Goal: Task Accomplishment & Management: Complete application form

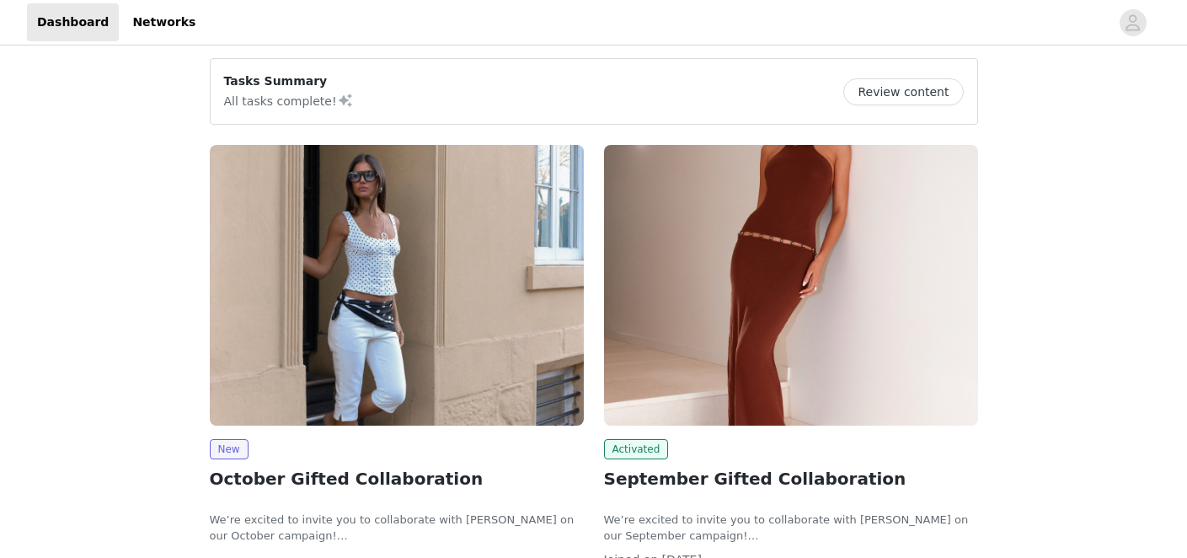
scroll to position [235, 0]
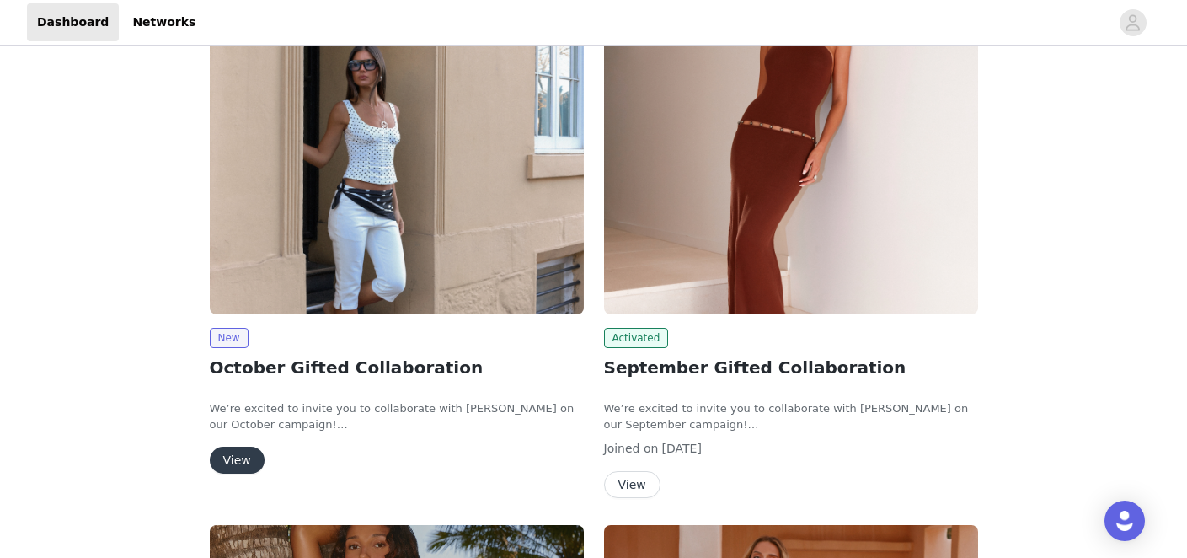
click at [241, 462] on button "View" at bounding box center [237, 460] width 55 height 27
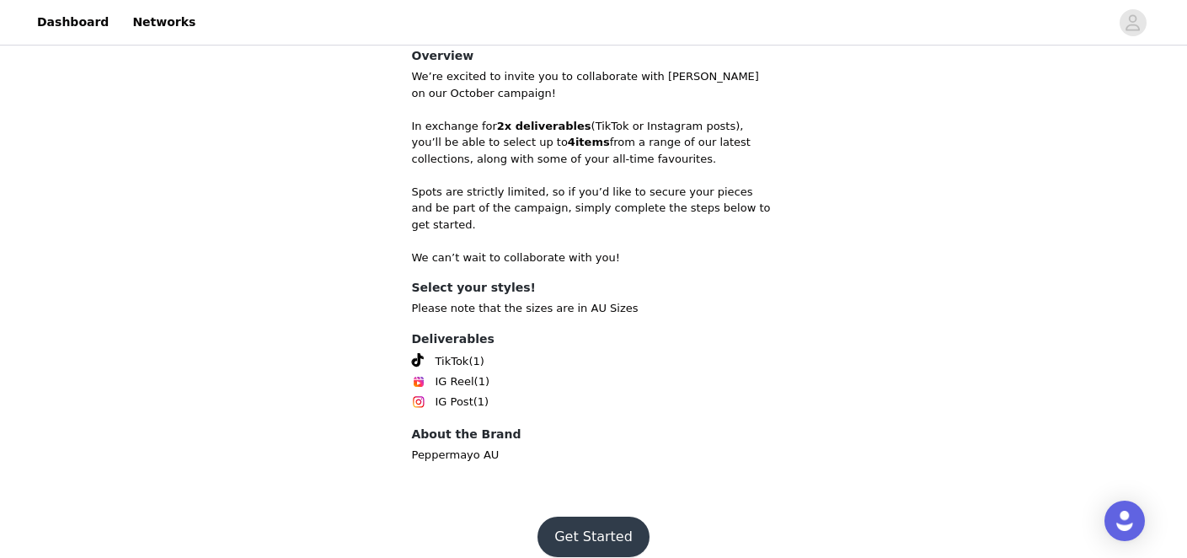
scroll to position [416, 0]
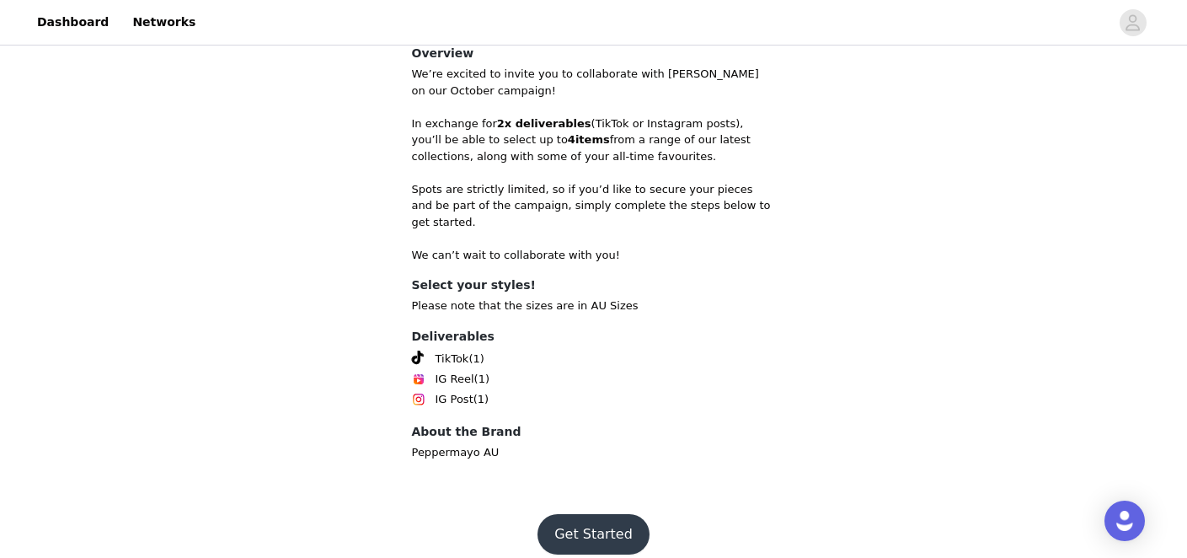
click at [585, 514] on button "Get Started" at bounding box center [594, 534] width 112 height 40
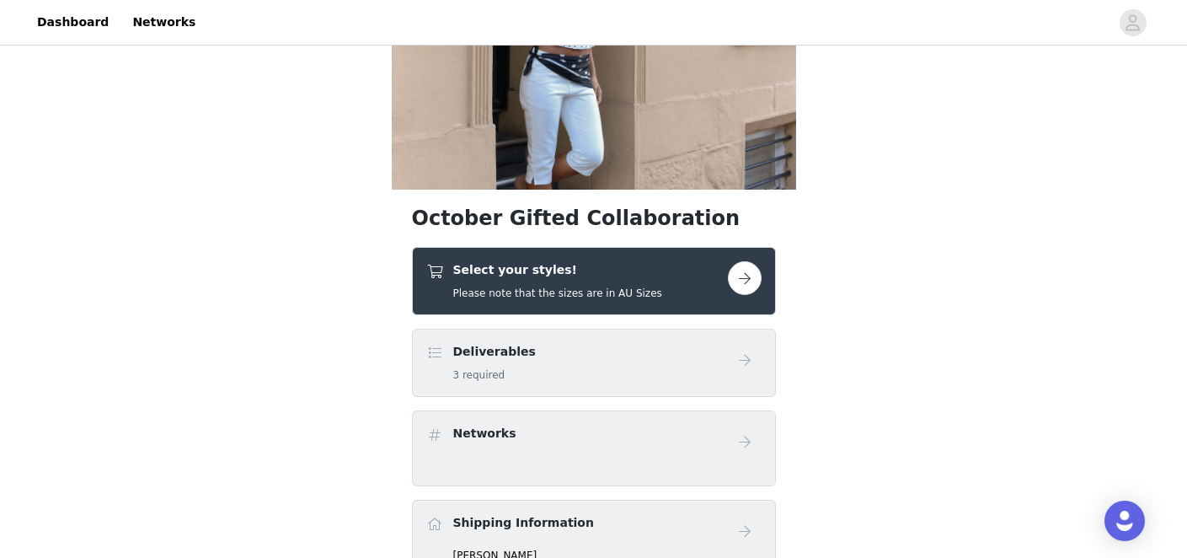
scroll to position [164, 0]
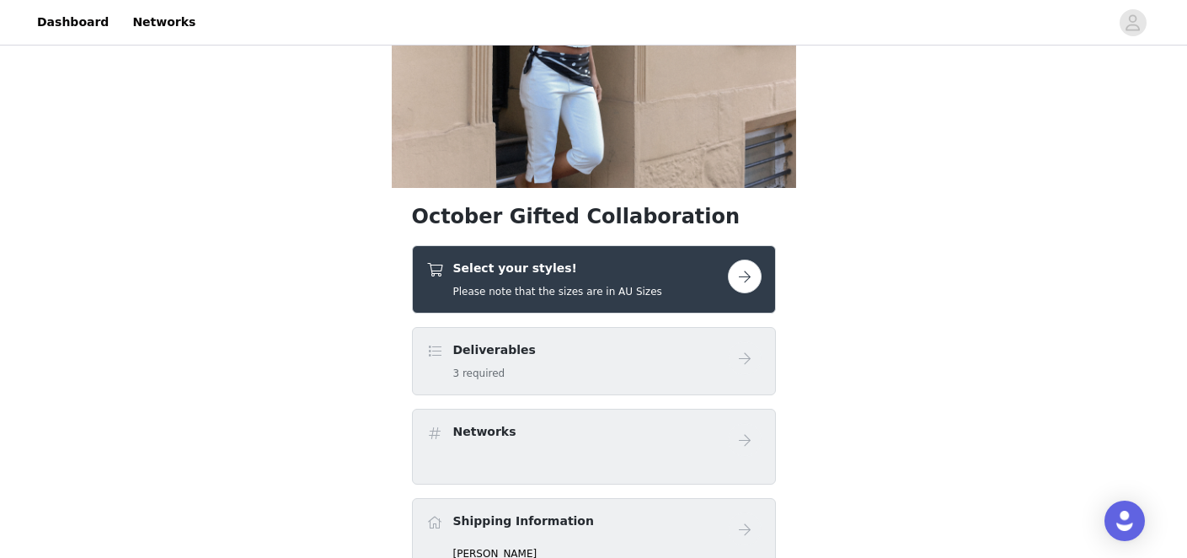
click at [756, 279] on button "button" at bounding box center [745, 277] width 34 height 34
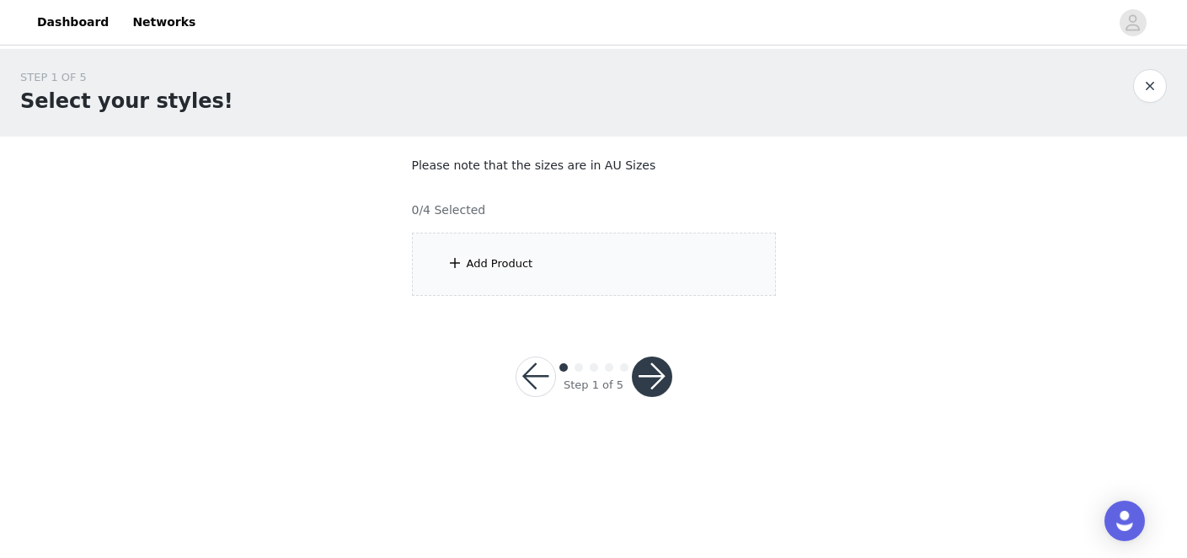
click at [673, 248] on div "Add Product" at bounding box center [594, 264] width 364 height 63
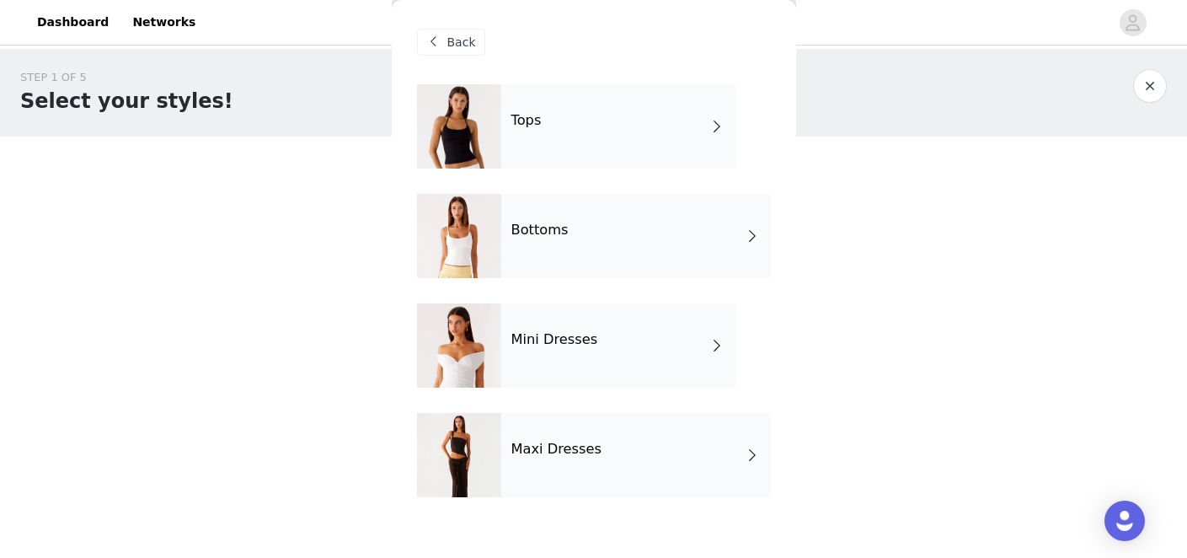
click at [598, 134] on div "Tops" at bounding box center [618, 126] width 234 height 84
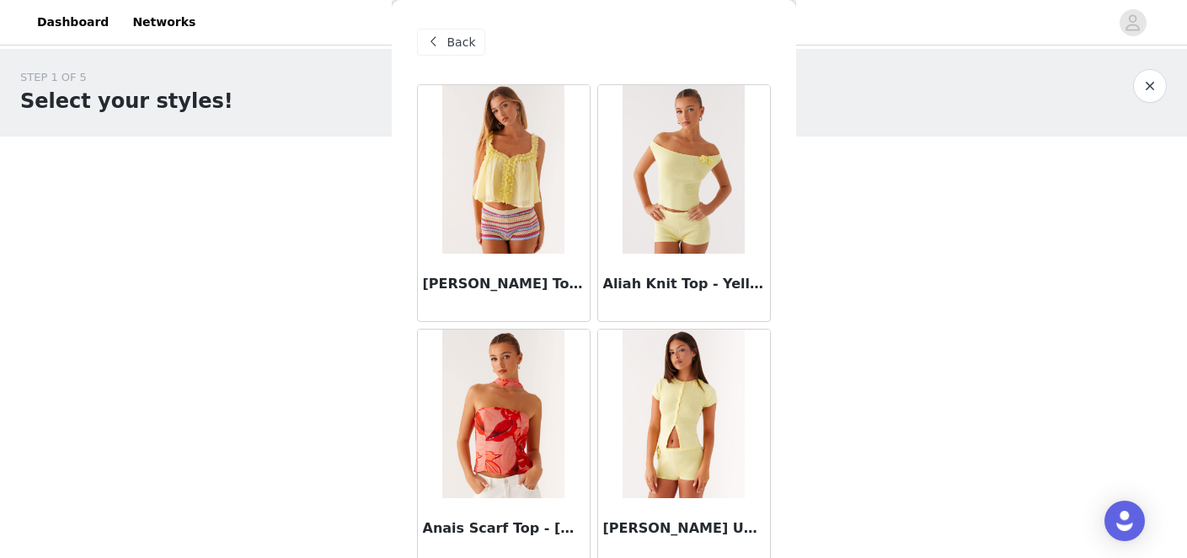
click at [453, 39] on span "Back" at bounding box center [462, 43] width 29 height 18
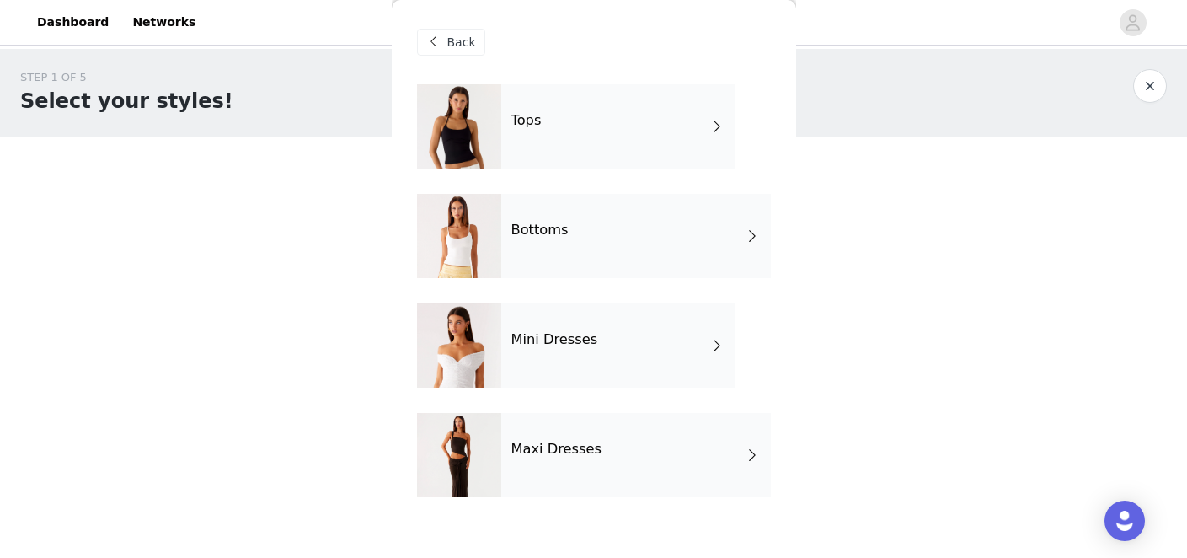
click at [565, 233] on div "Bottoms" at bounding box center [636, 236] width 270 height 84
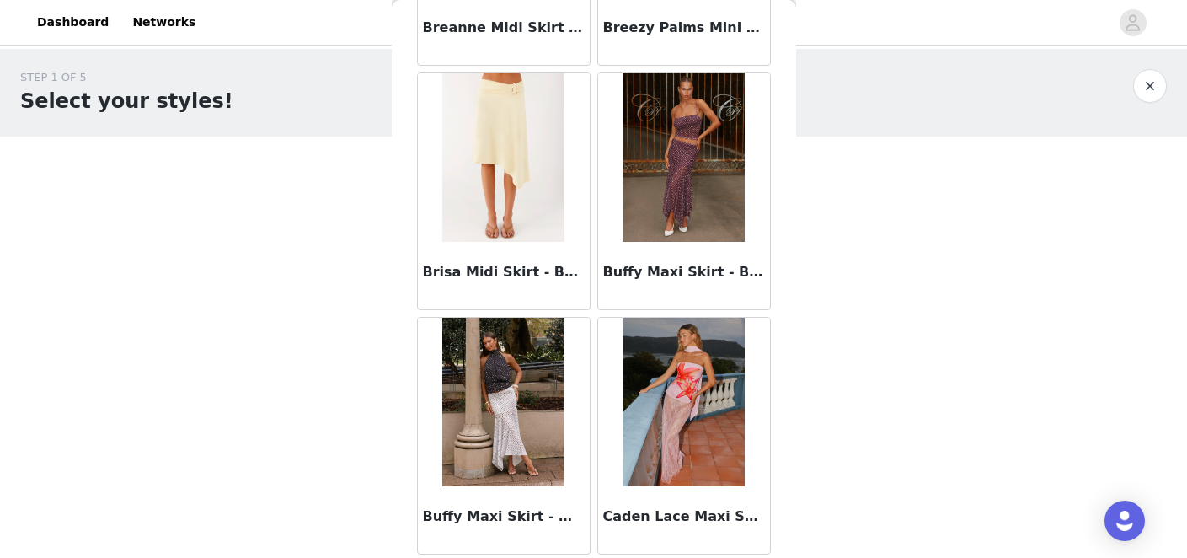
scroll to position [1991, 0]
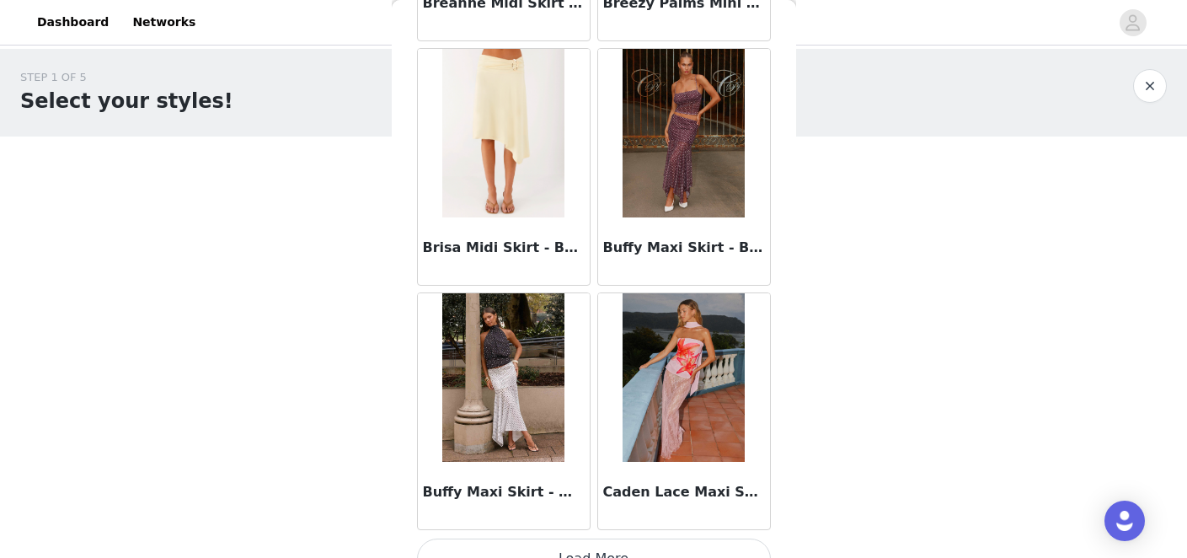
click at [508, 253] on h3 "Brisa Midi Skirt - Butter" at bounding box center [504, 248] width 162 height 20
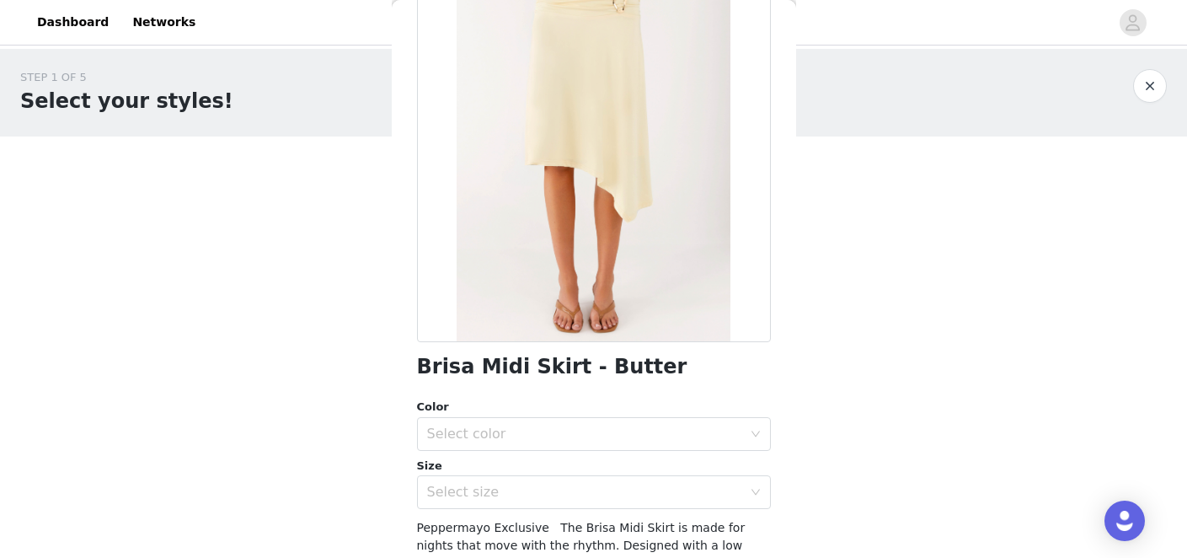
scroll to position [183, 0]
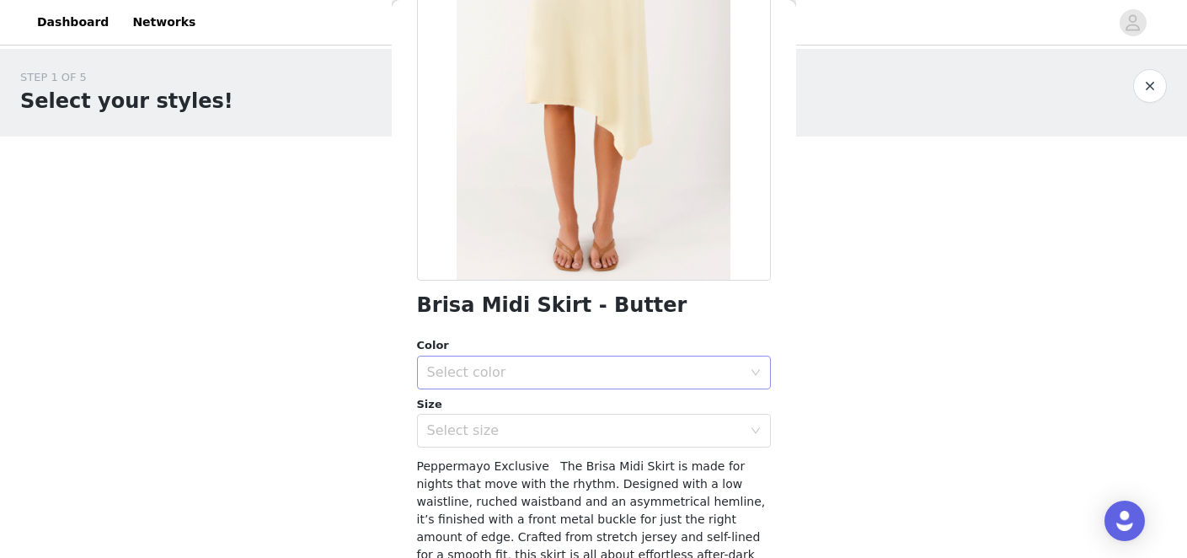
click at [510, 359] on div "Select color" at bounding box center [588, 372] width 323 height 32
click at [487, 406] on li "Butter" at bounding box center [594, 409] width 354 height 27
click at [474, 436] on div "Select size" at bounding box center [584, 430] width 315 height 17
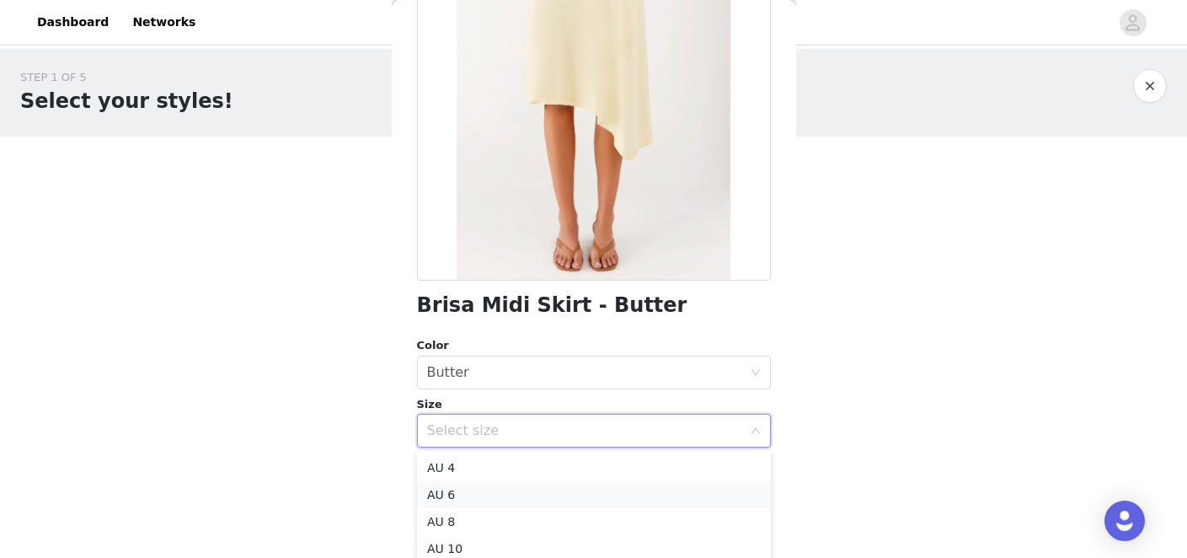
click at [461, 491] on li "AU 6" at bounding box center [594, 494] width 354 height 27
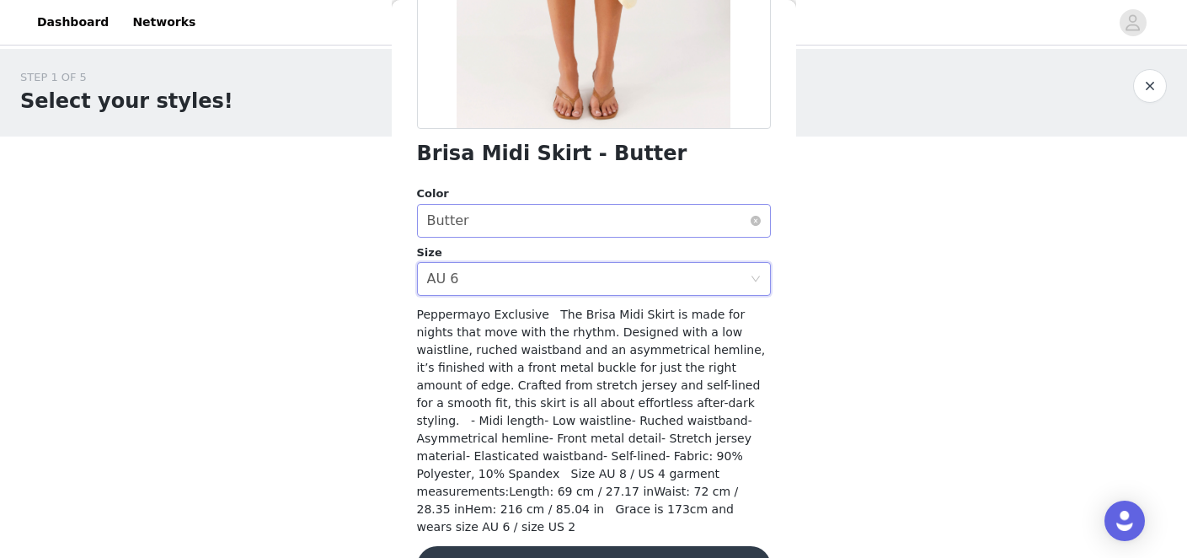
scroll to position [366, 0]
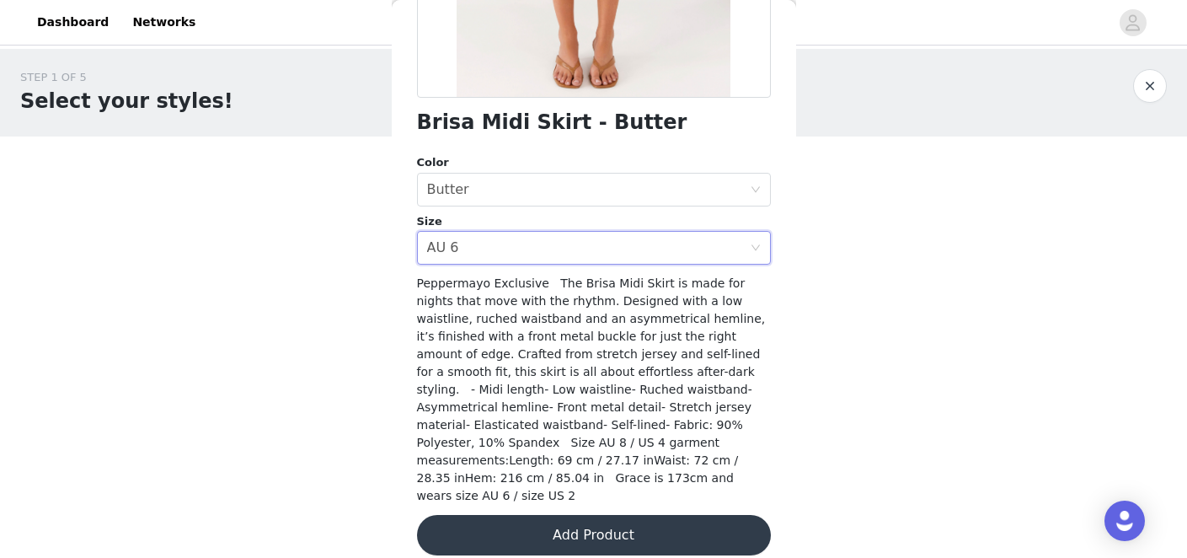
click at [575, 515] on button "Add Product" at bounding box center [594, 535] width 354 height 40
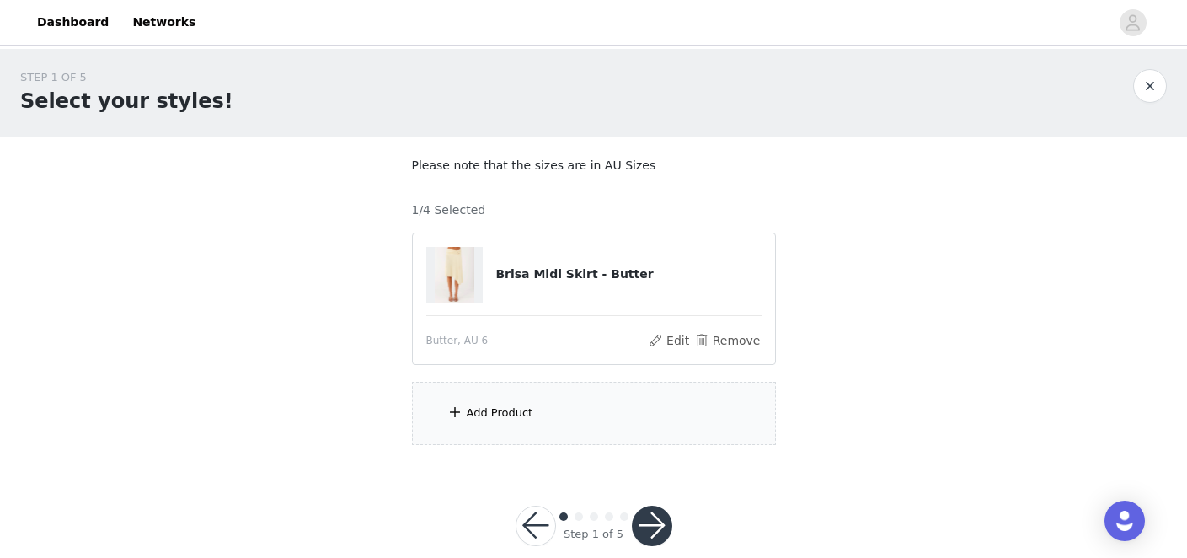
click at [523, 406] on div "Add Product" at bounding box center [500, 413] width 67 height 17
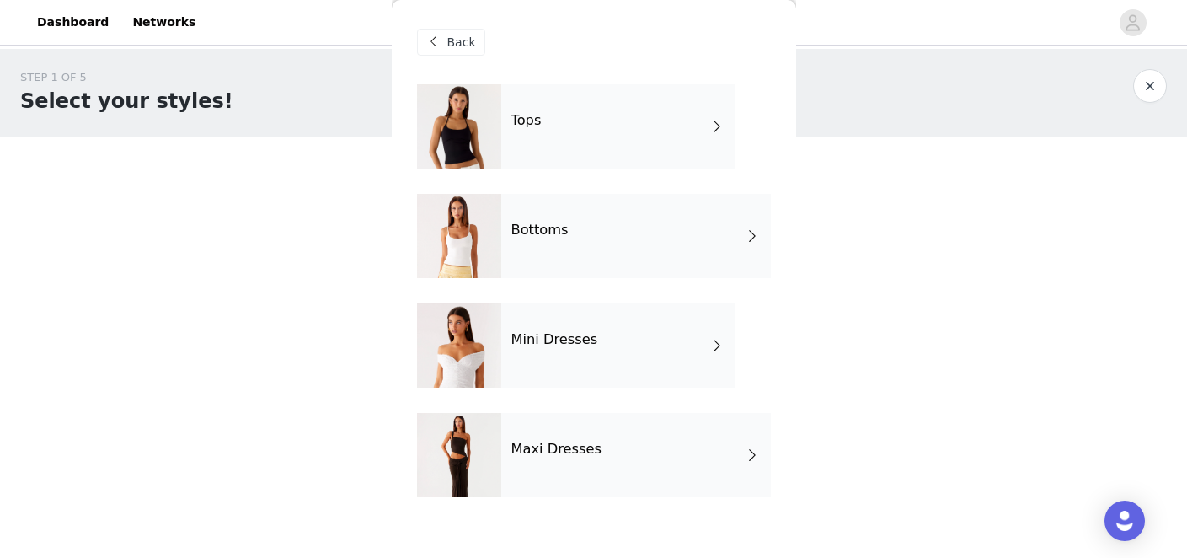
click at [562, 336] on h4 "Mini Dresses" at bounding box center [555, 339] width 87 height 15
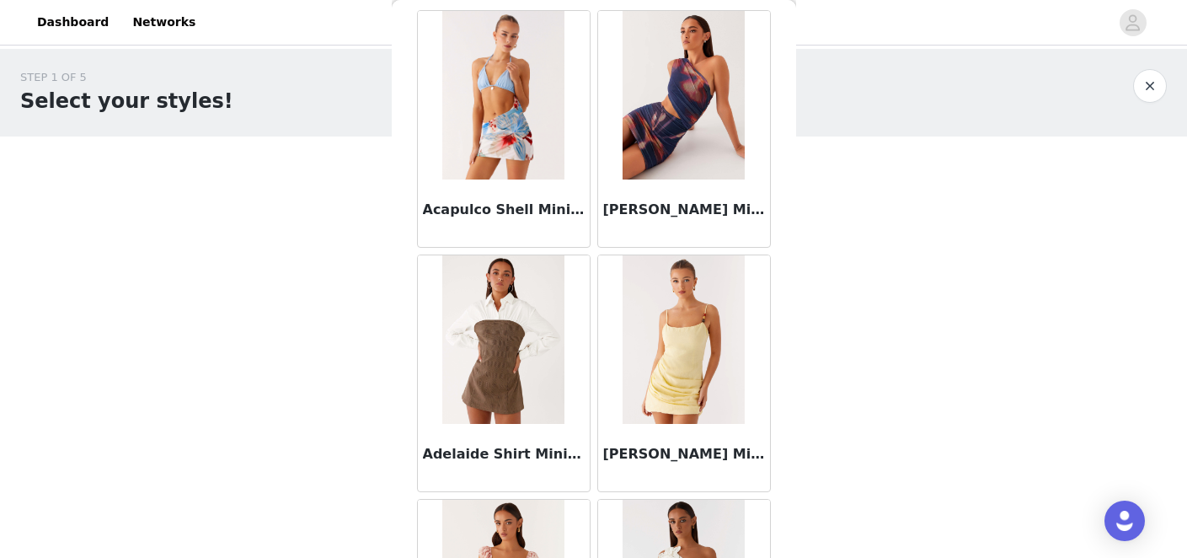
scroll to position [2021, 0]
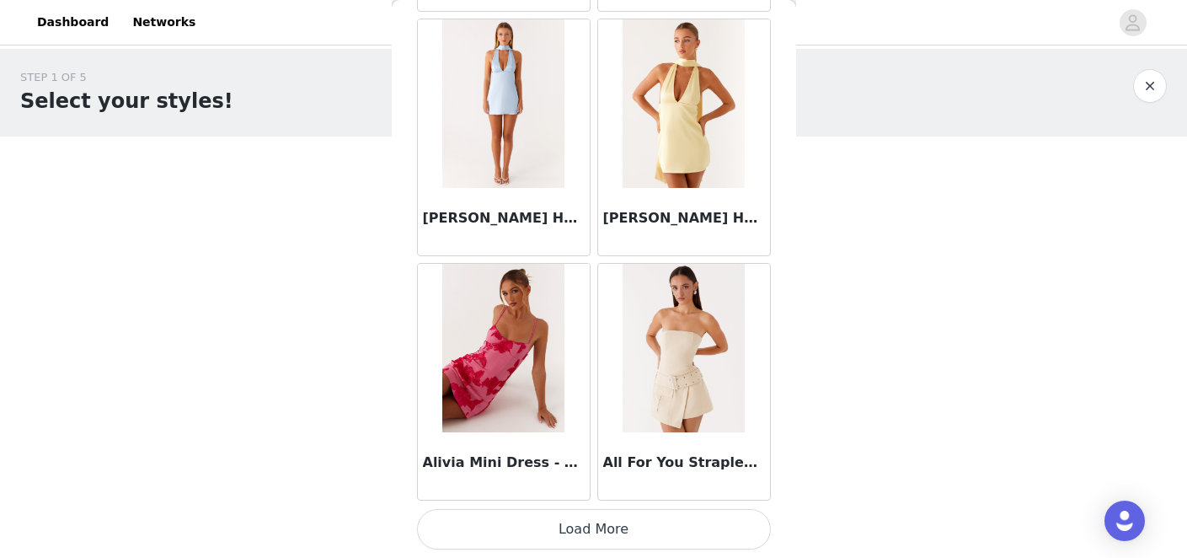
click at [544, 527] on button "Load More" at bounding box center [594, 529] width 354 height 40
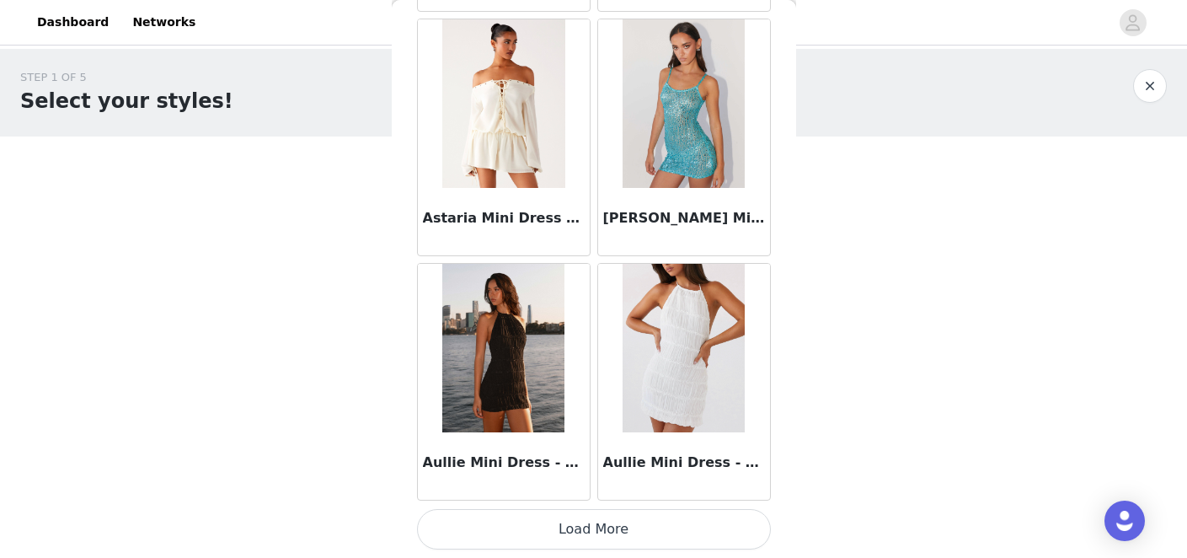
click at [576, 527] on button "Load More" at bounding box center [594, 529] width 354 height 40
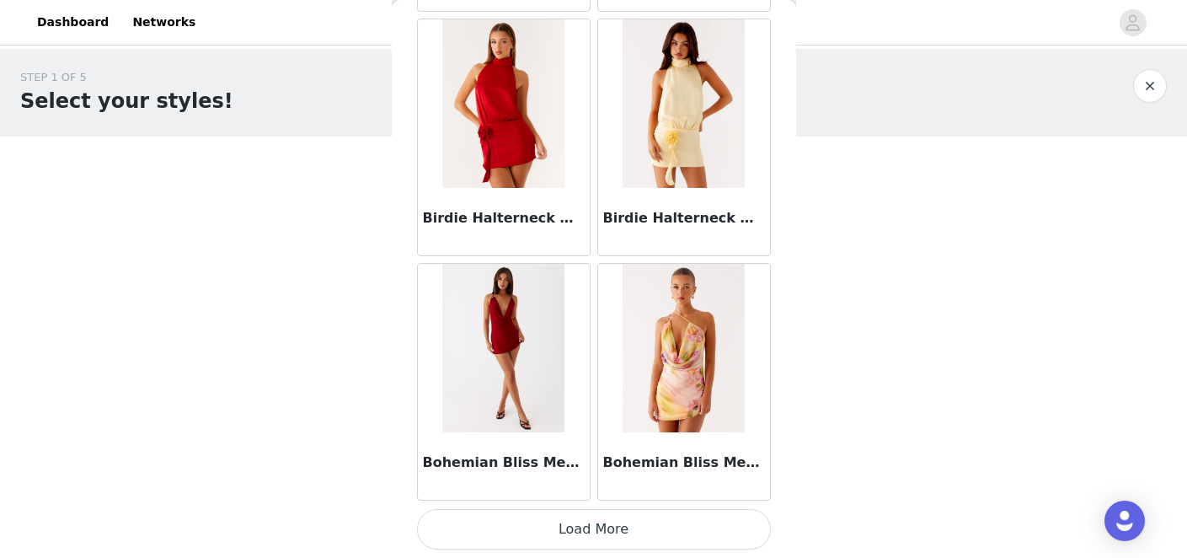
click at [580, 526] on button "Load More" at bounding box center [594, 529] width 354 height 40
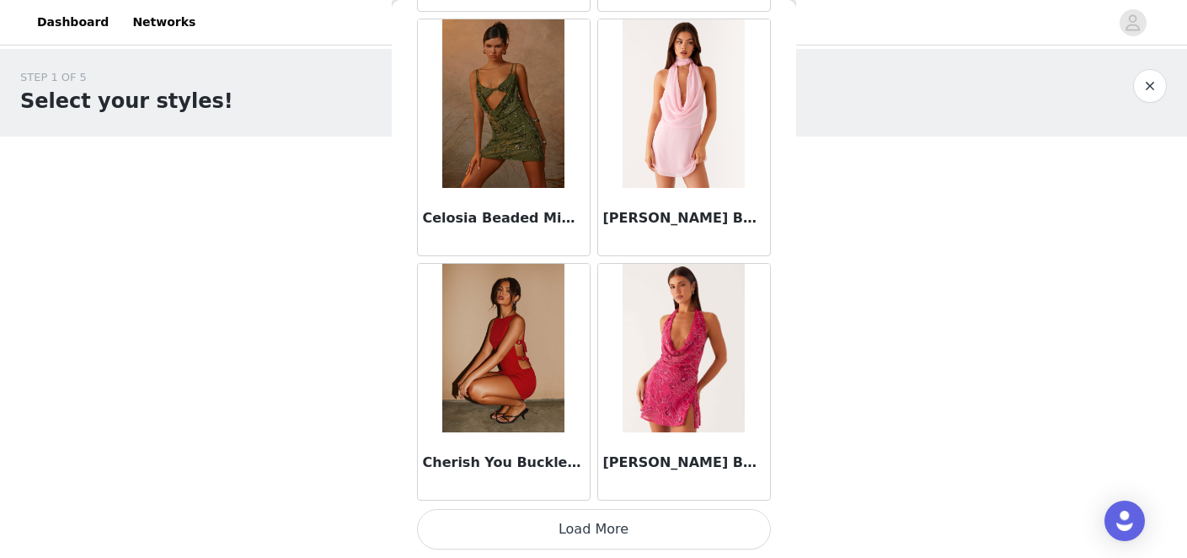
click at [555, 523] on button "Load More" at bounding box center [594, 529] width 354 height 40
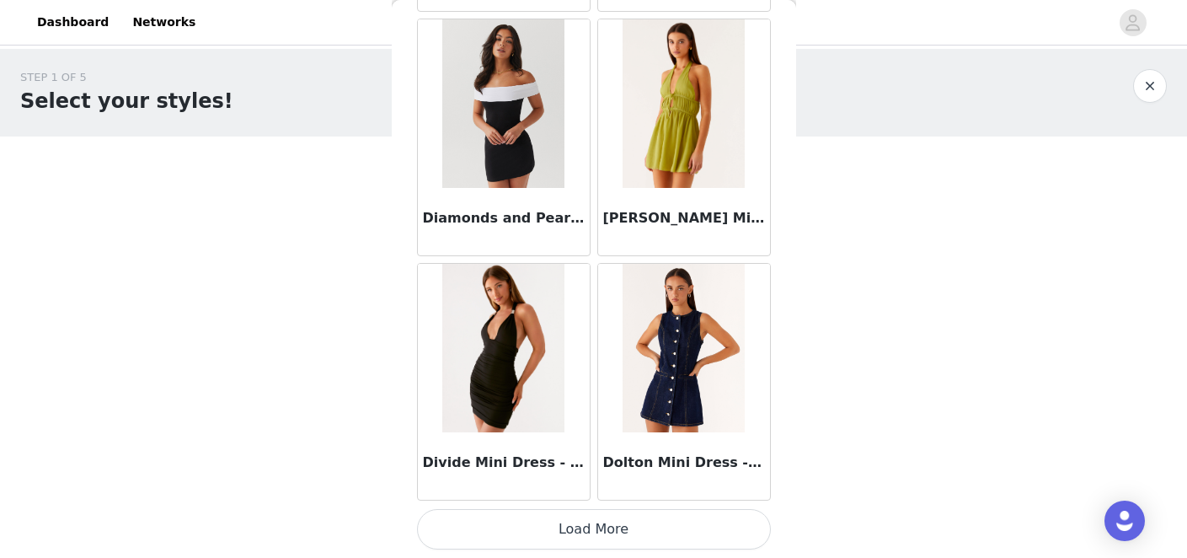
click at [579, 528] on button "Load More" at bounding box center [594, 529] width 354 height 40
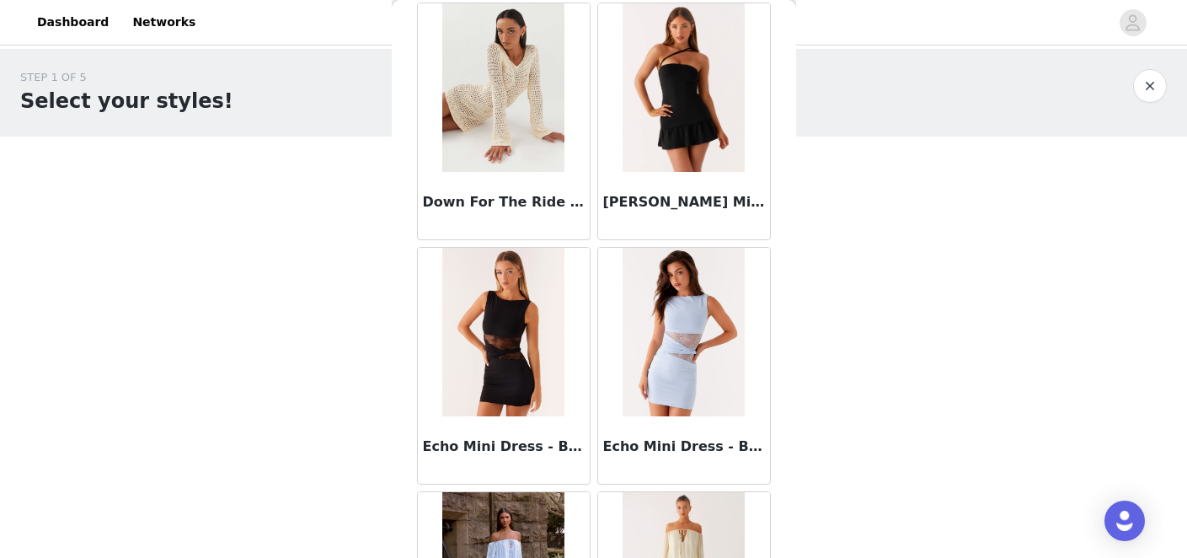
scroll to position [14241, 0]
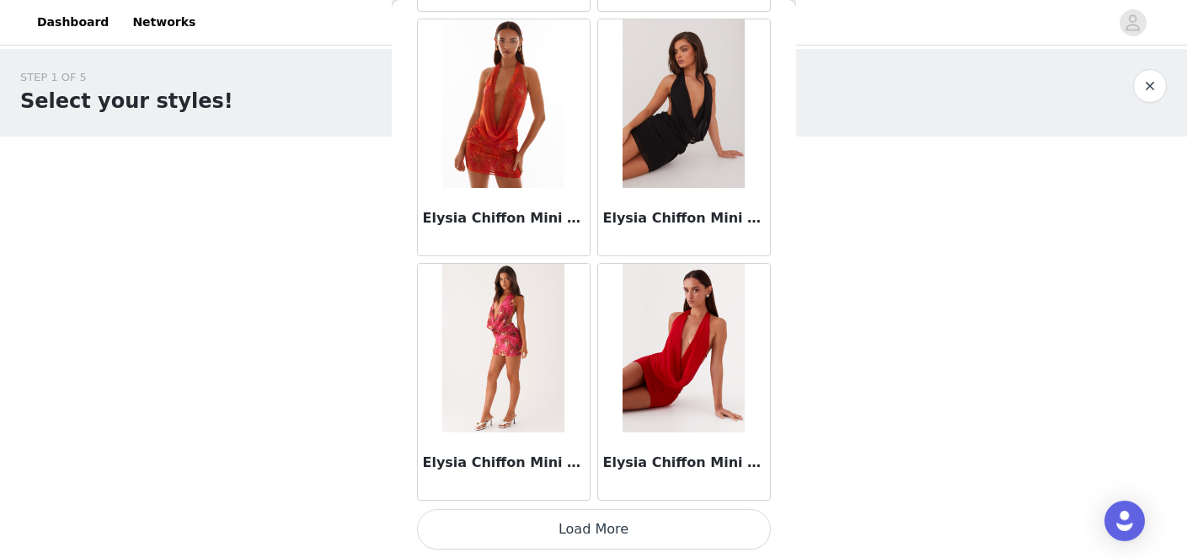
click at [565, 530] on button "Load More" at bounding box center [594, 529] width 354 height 40
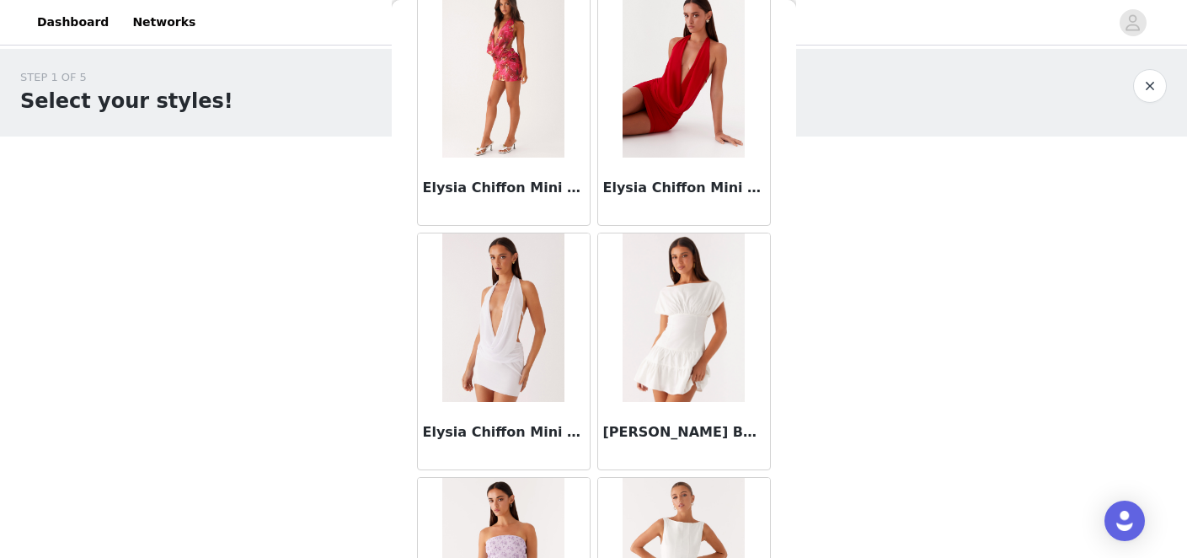
scroll to position [16685, 0]
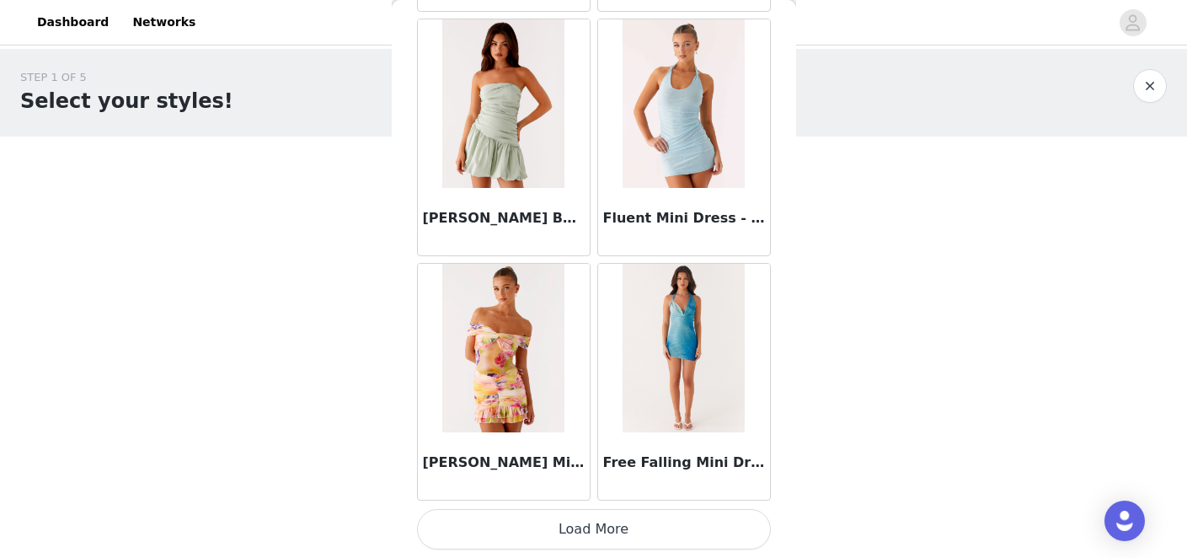
click at [571, 528] on button "Load More" at bounding box center [594, 529] width 354 height 40
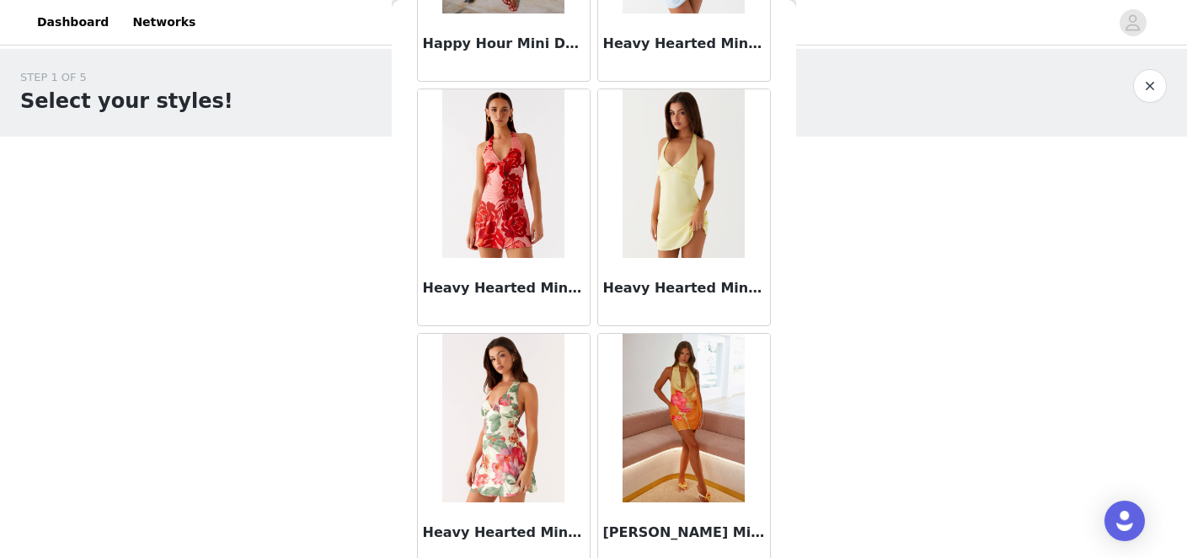
scroll to position [19129, 0]
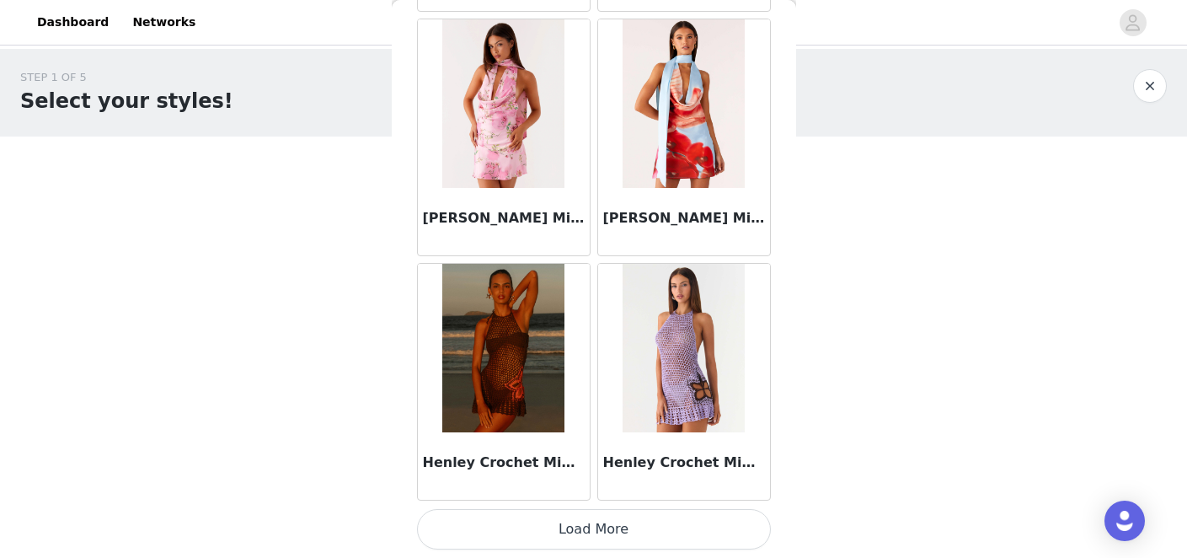
click at [587, 526] on button "Load More" at bounding box center [594, 529] width 354 height 40
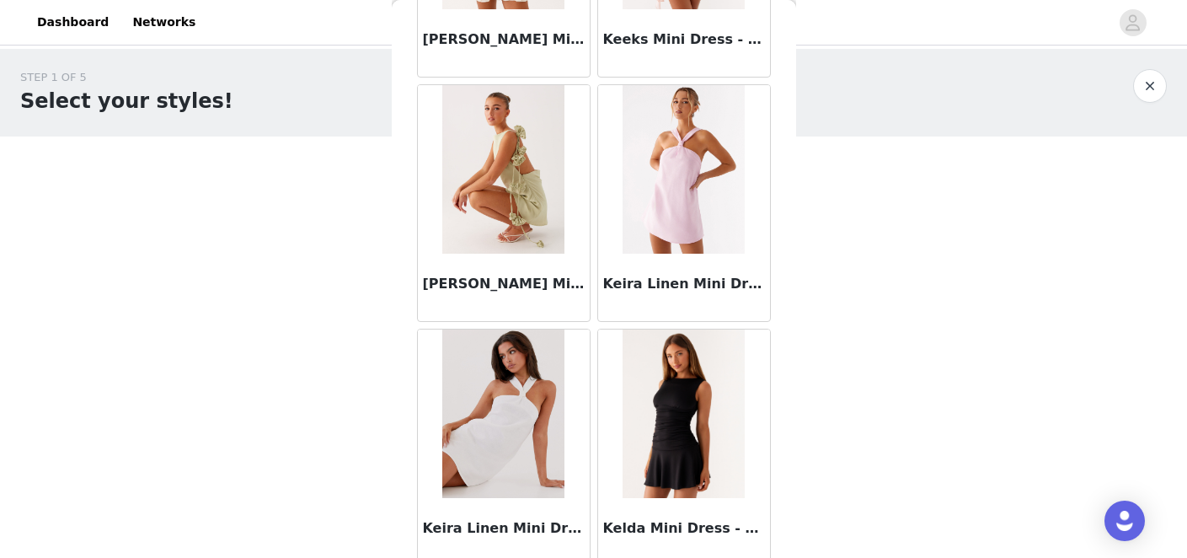
scroll to position [21573, 0]
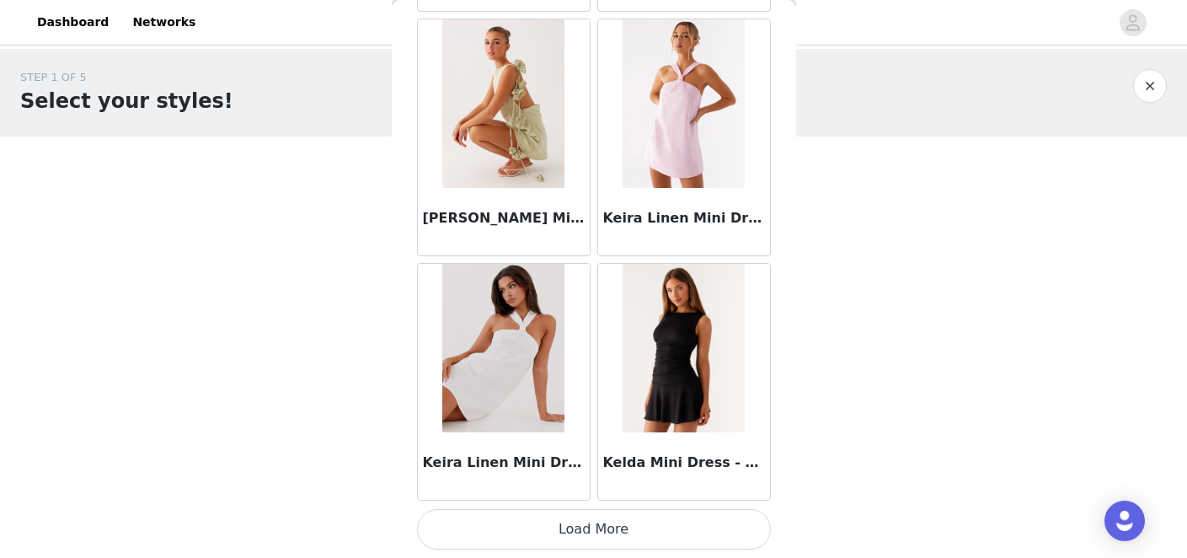
click at [560, 534] on button "Load More" at bounding box center [594, 529] width 354 height 40
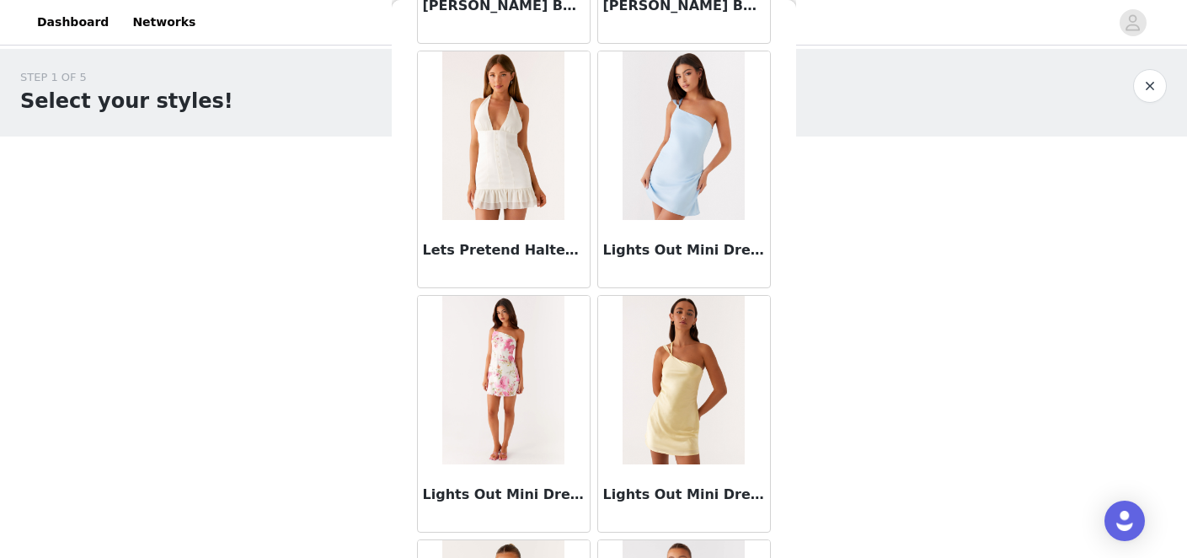
scroll to position [24017, 0]
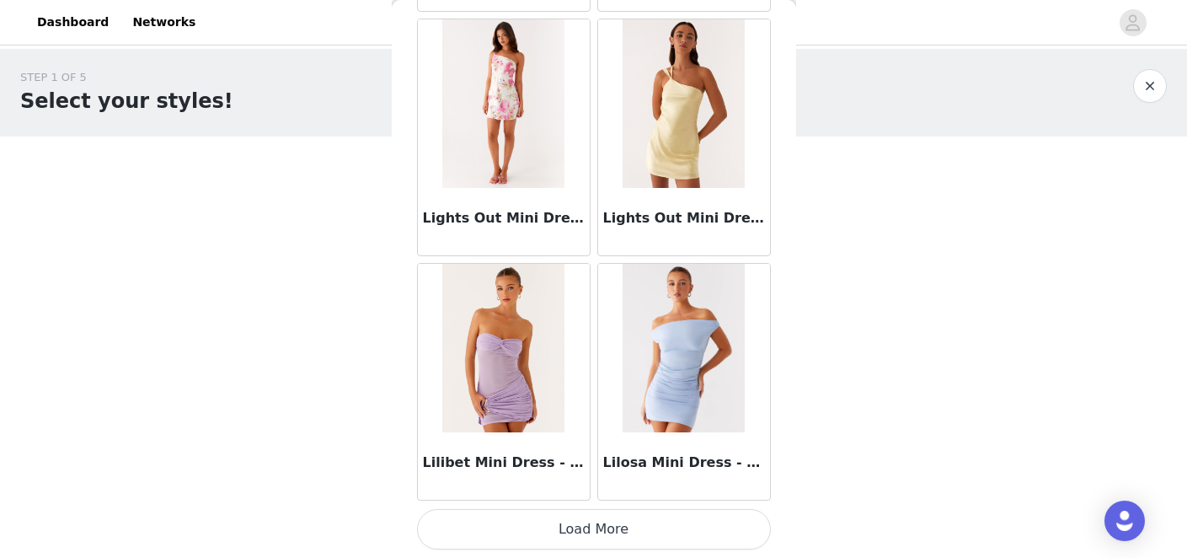
click at [580, 529] on button "Load More" at bounding box center [594, 529] width 354 height 40
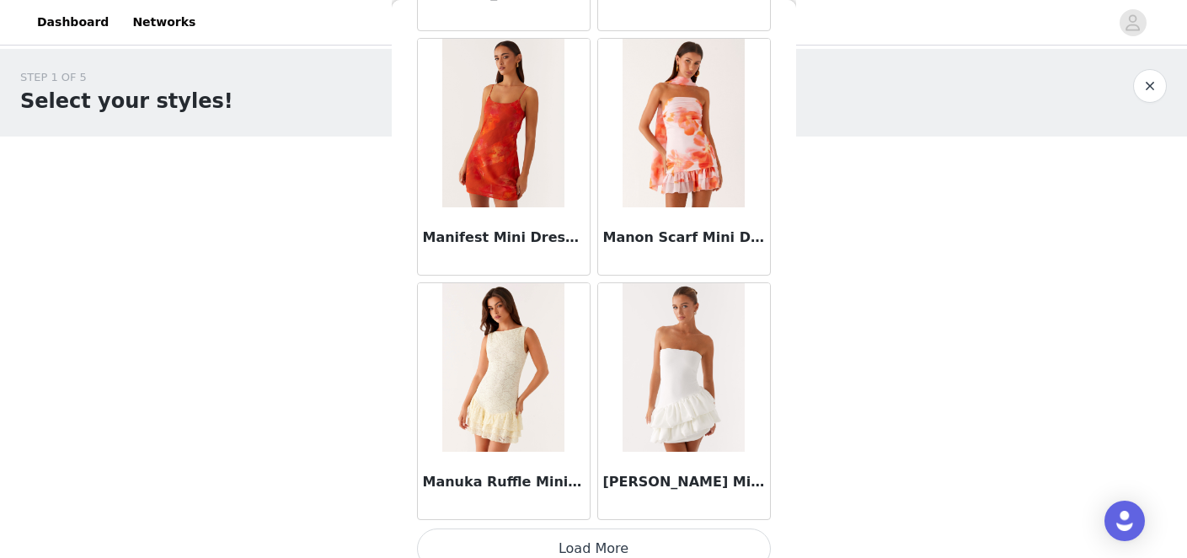
scroll to position [26461, 0]
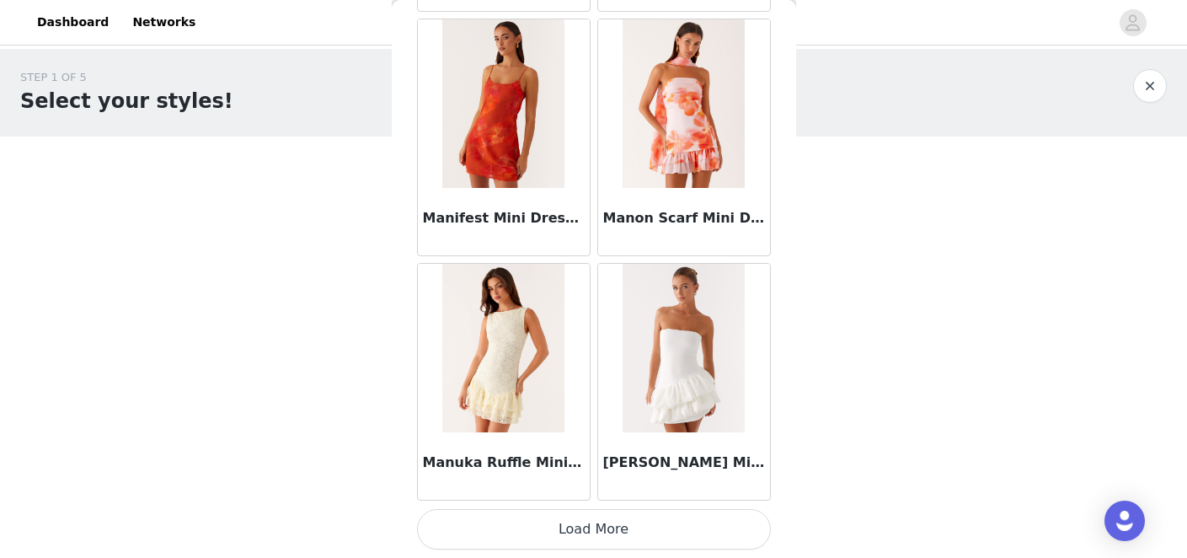
click at [560, 528] on button "Load More" at bounding box center [594, 529] width 354 height 40
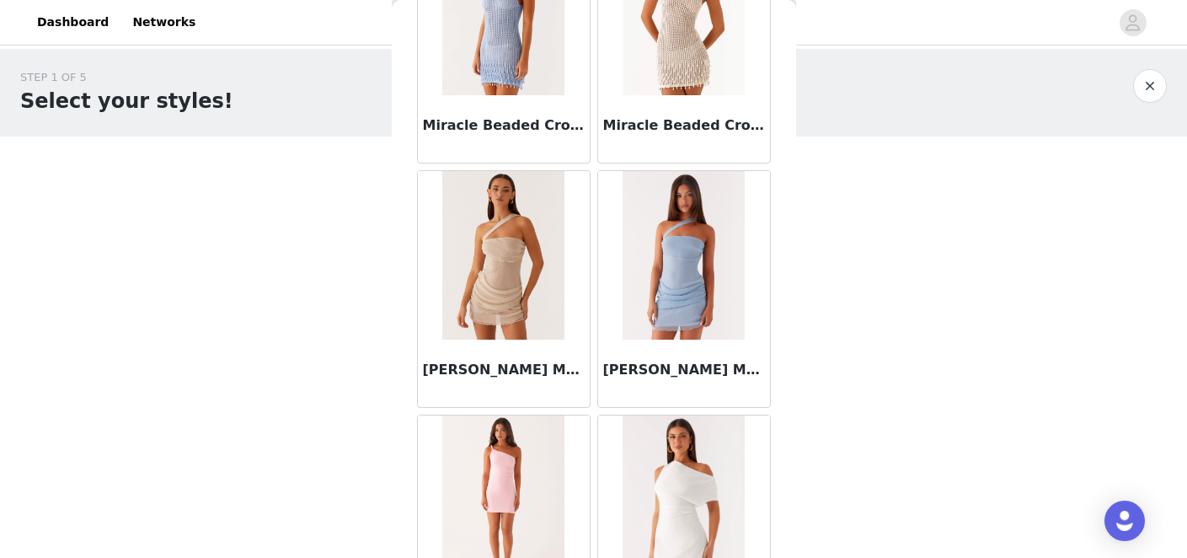
scroll to position [28905, 0]
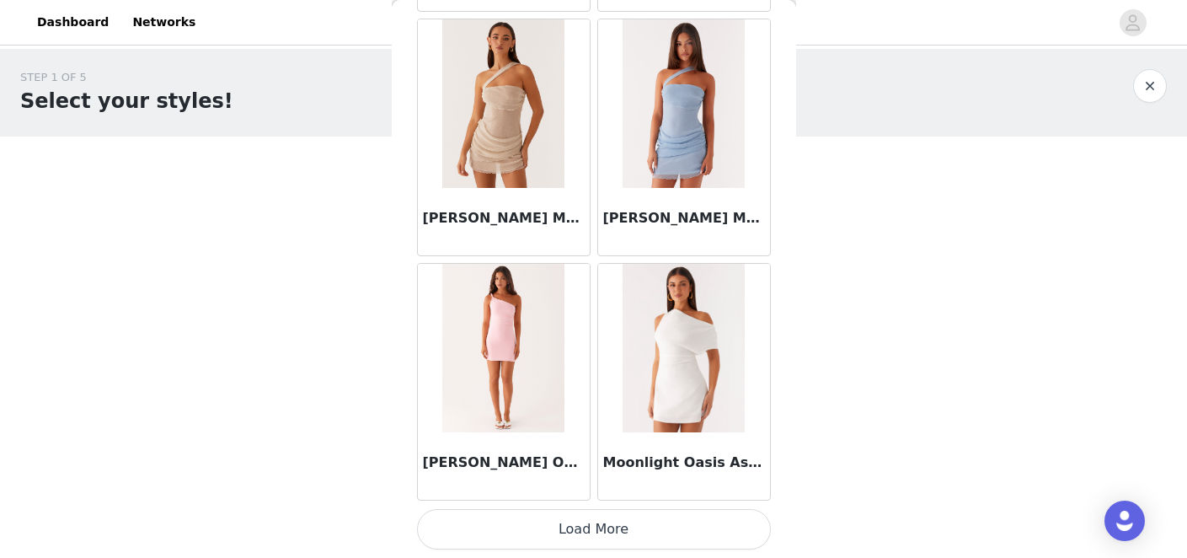
click at [575, 529] on button "Load More" at bounding box center [594, 529] width 354 height 40
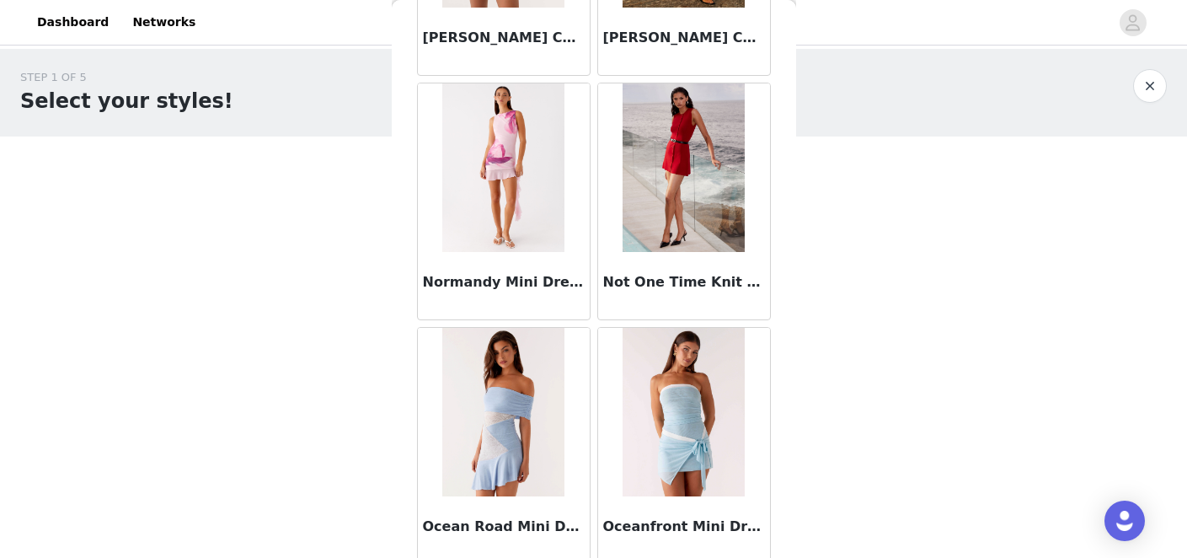
scroll to position [31349, 0]
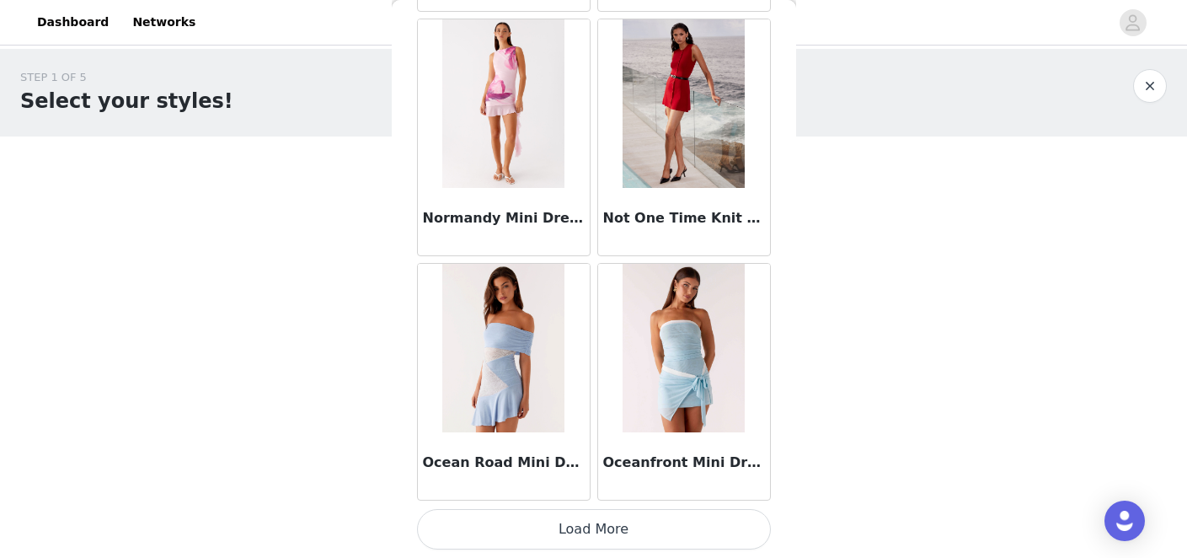
click at [584, 523] on button "Load More" at bounding box center [594, 529] width 354 height 40
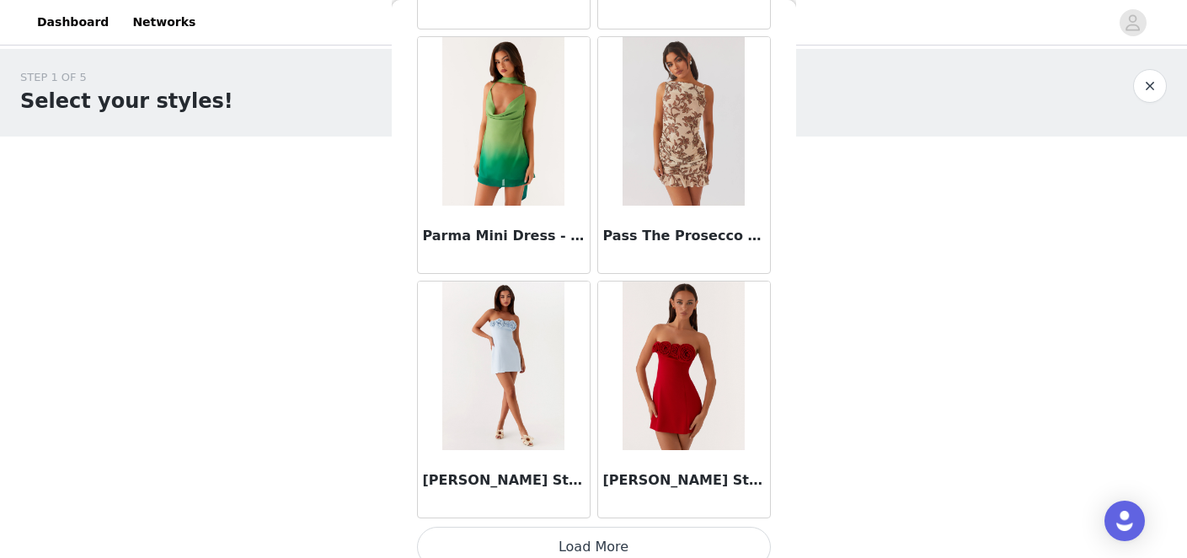
scroll to position [33793, 0]
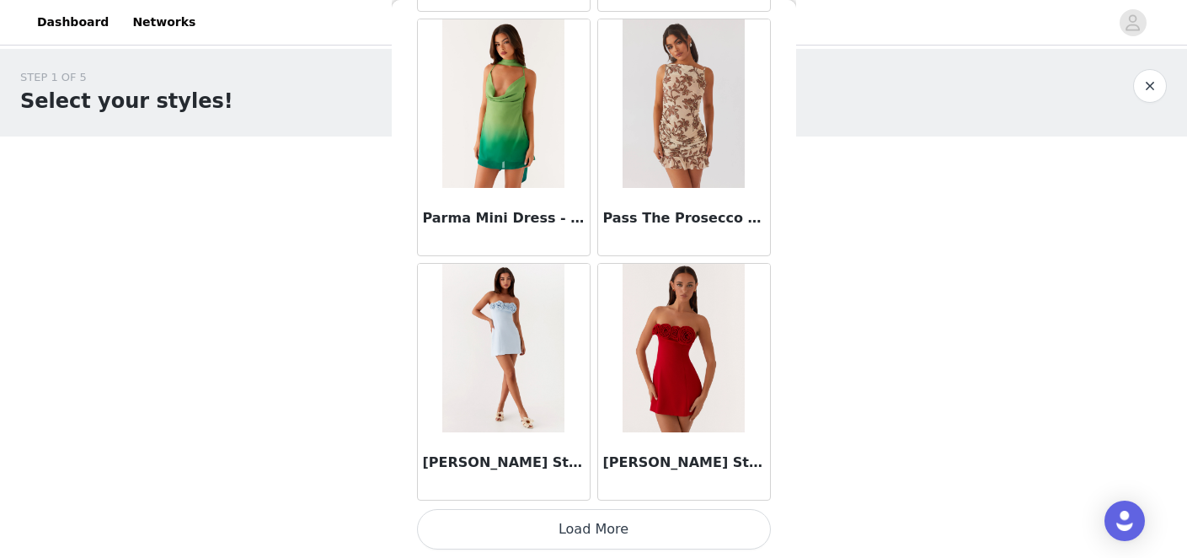
click at [564, 536] on button "Load More" at bounding box center [594, 529] width 354 height 40
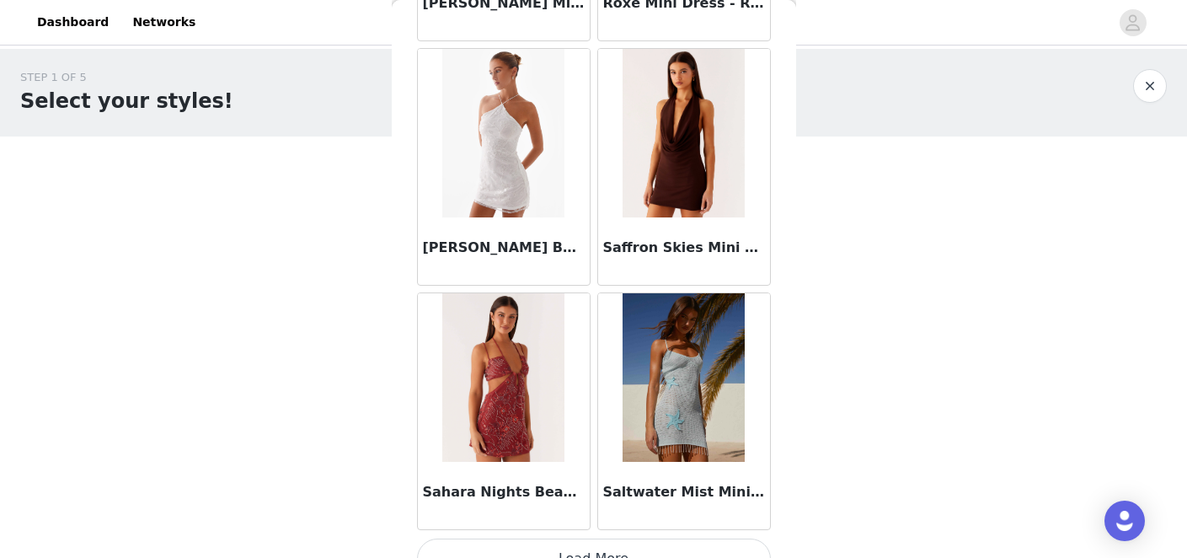
scroll to position [36237, 0]
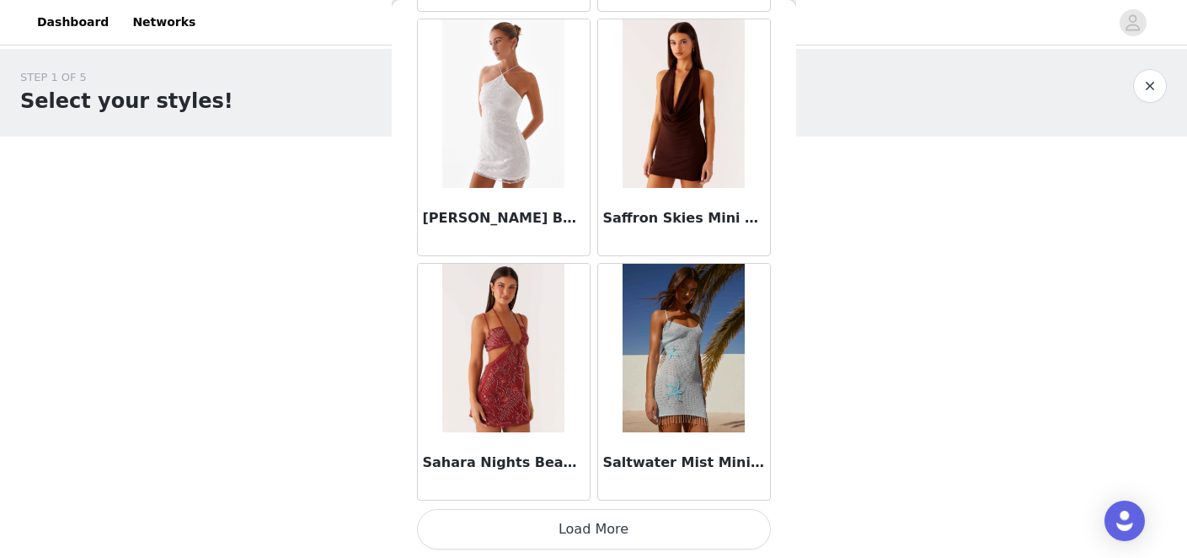
click at [572, 520] on button "Load More" at bounding box center [594, 529] width 354 height 40
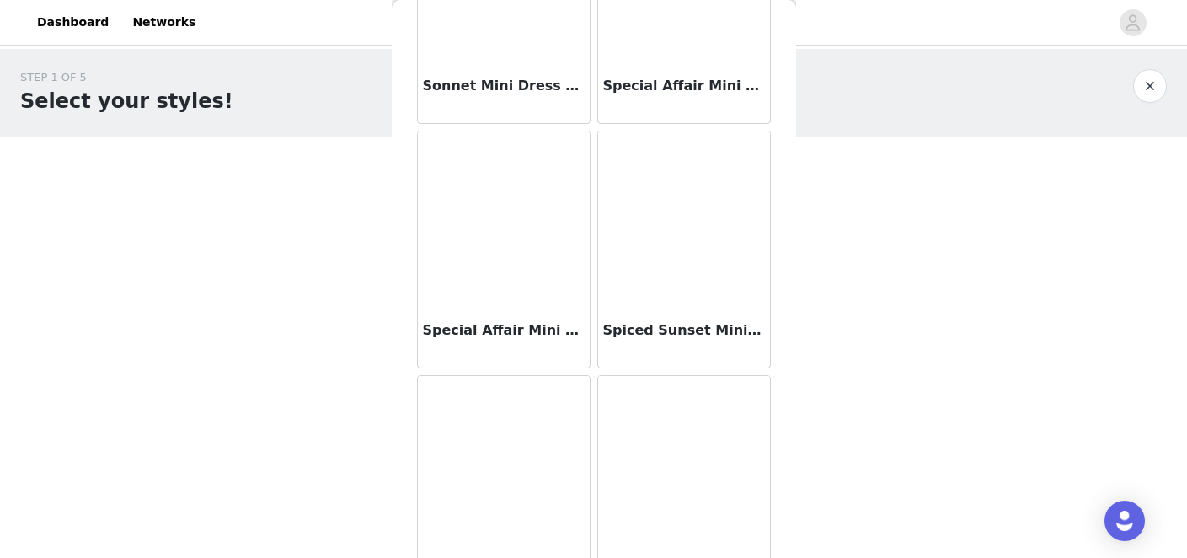
scroll to position [38681, 0]
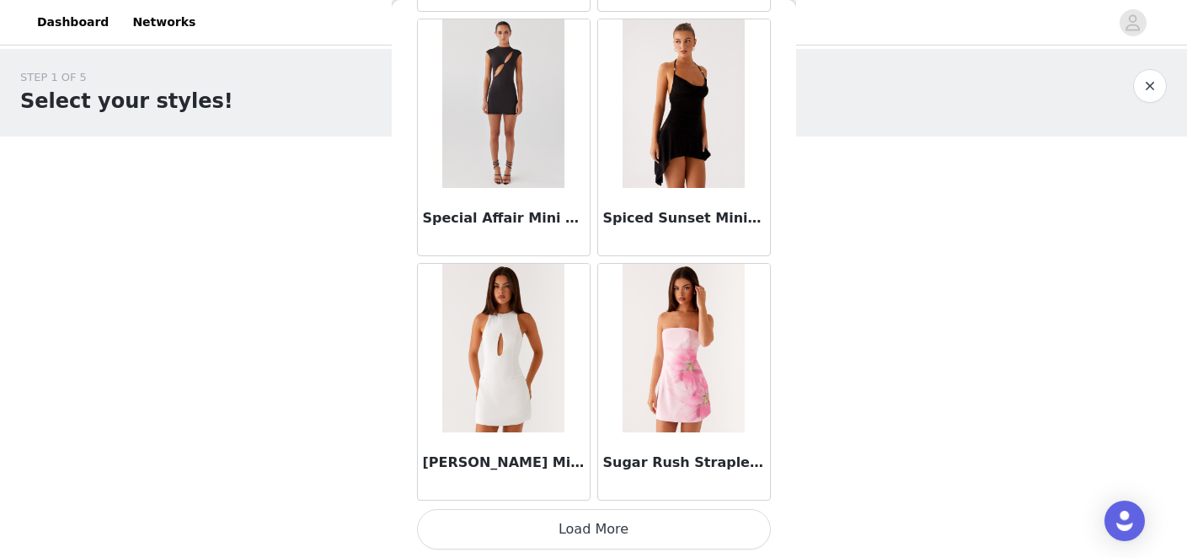
click at [571, 516] on button "Load More" at bounding box center [594, 529] width 354 height 40
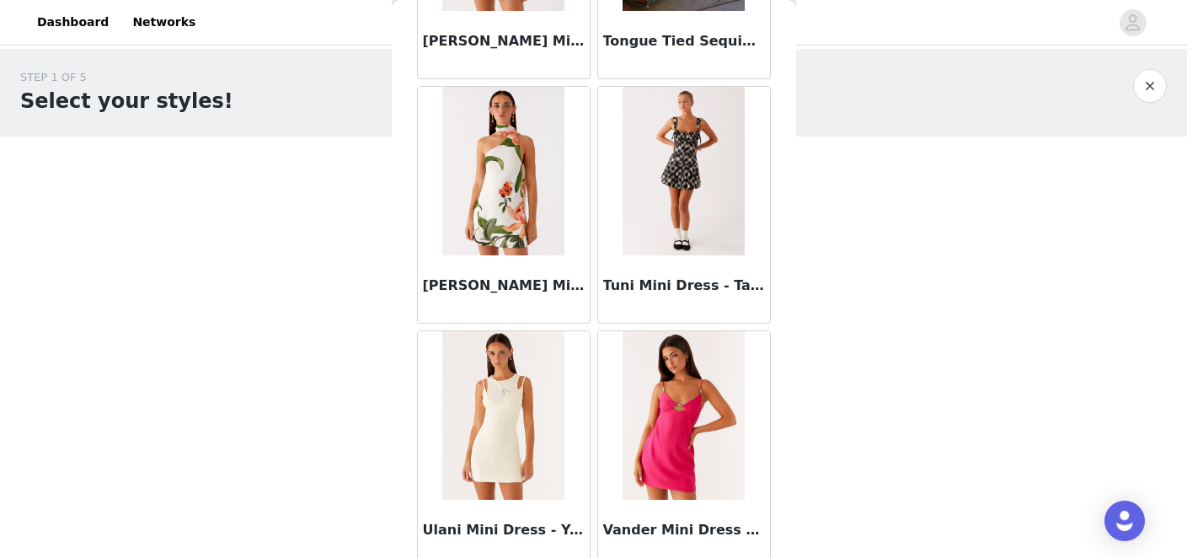
scroll to position [41125, 0]
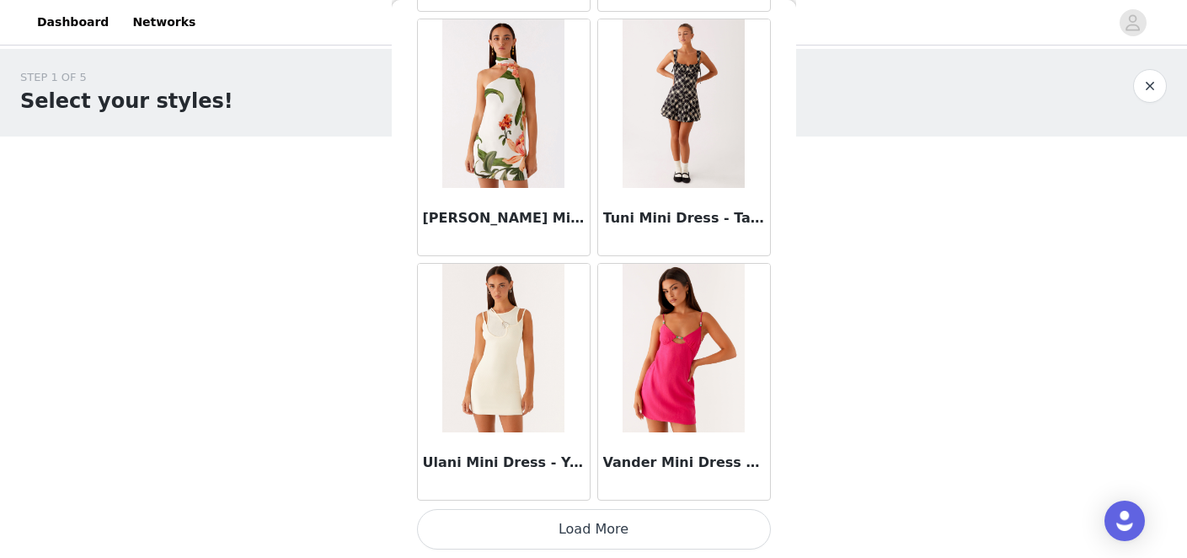
click at [582, 531] on button "Load More" at bounding box center [594, 529] width 354 height 40
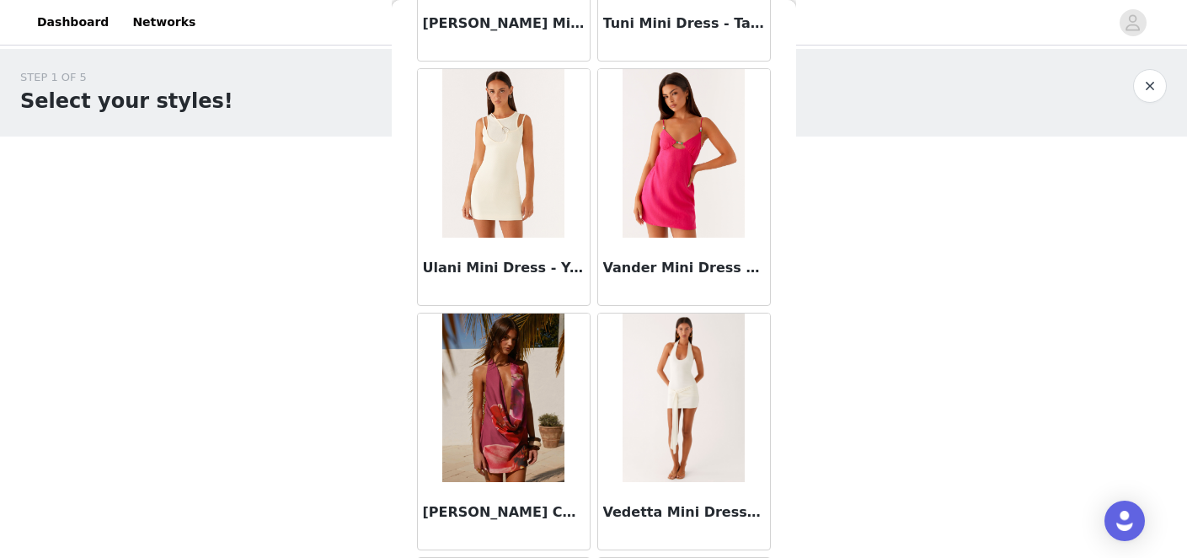
scroll to position [41418, 0]
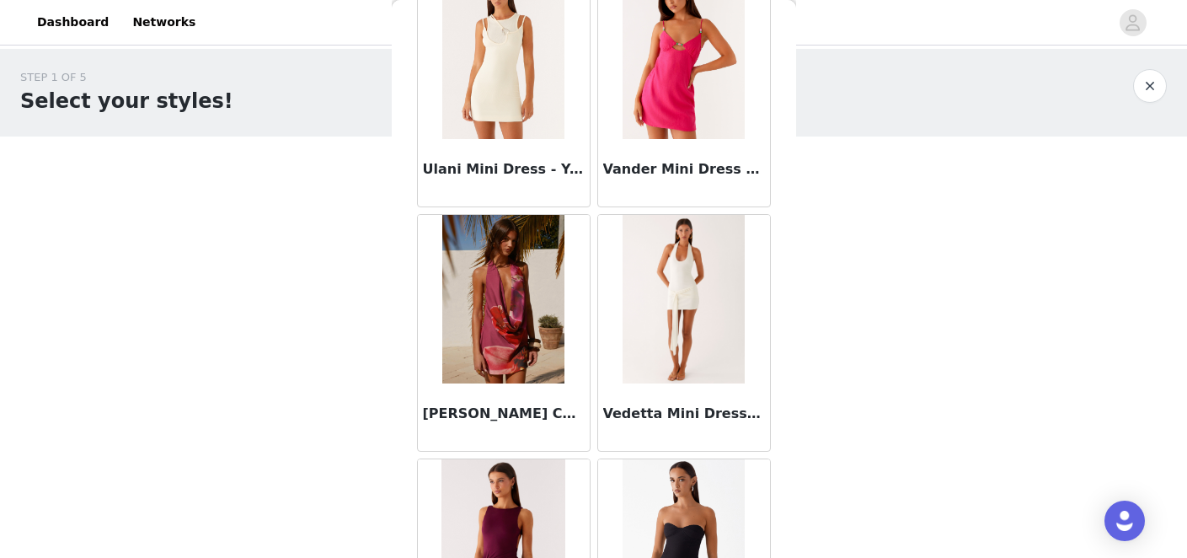
click at [686, 419] on h3 "Vedetta Mini Dress - White" at bounding box center [684, 414] width 162 height 20
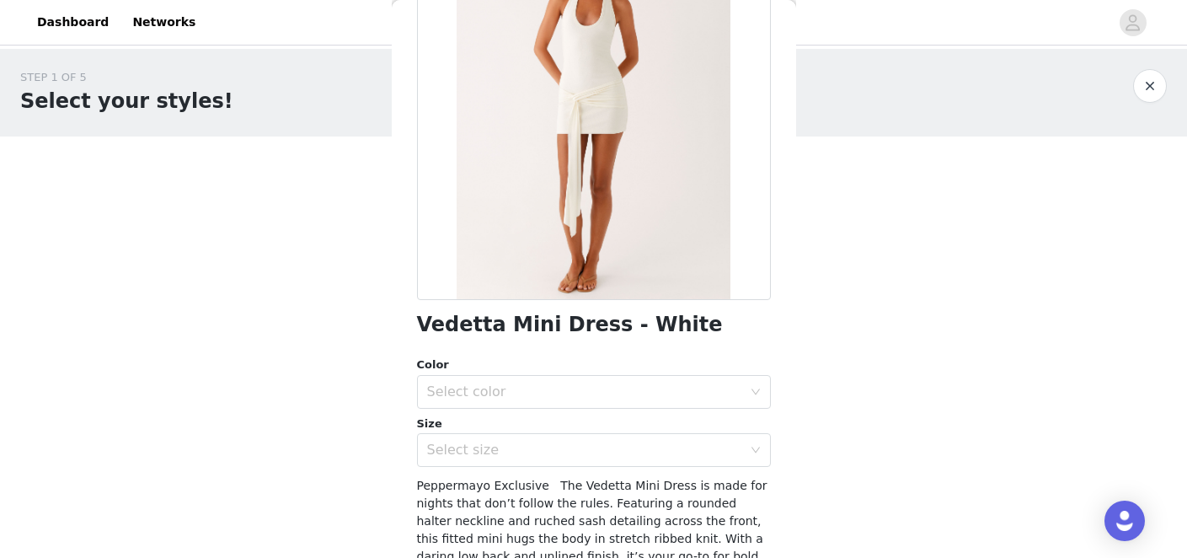
scroll to position [165, 0]
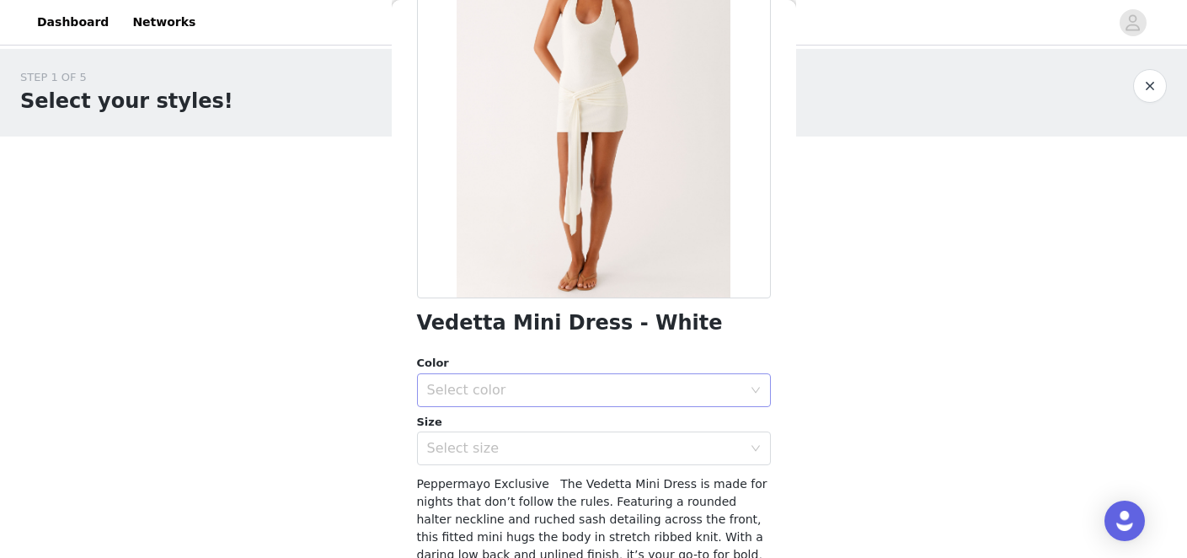
click at [620, 389] on div "Select color" at bounding box center [584, 390] width 315 height 17
click at [539, 421] on li "White" at bounding box center [594, 427] width 354 height 27
click at [525, 448] on div "Select size" at bounding box center [584, 448] width 315 height 17
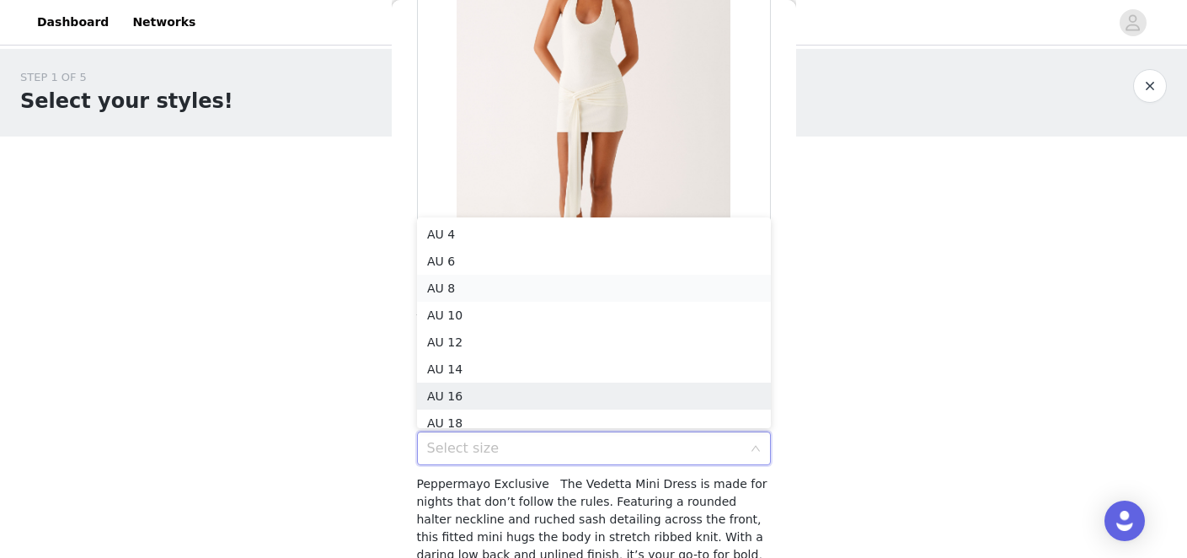
scroll to position [8, 0]
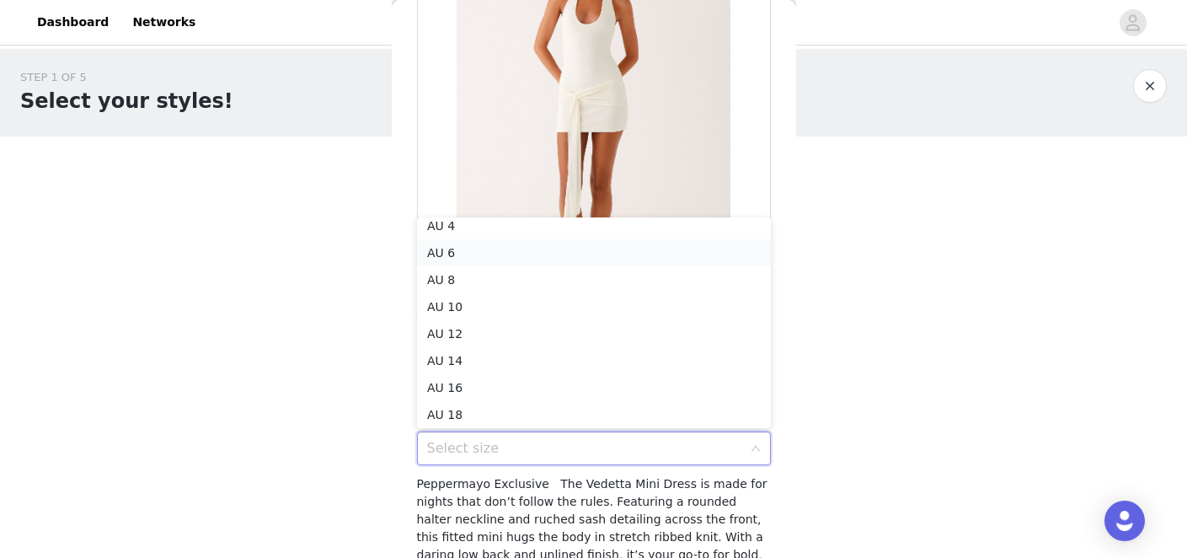
click at [500, 249] on li "AU 6" at bounding box center [594, 252] width 354 height 27
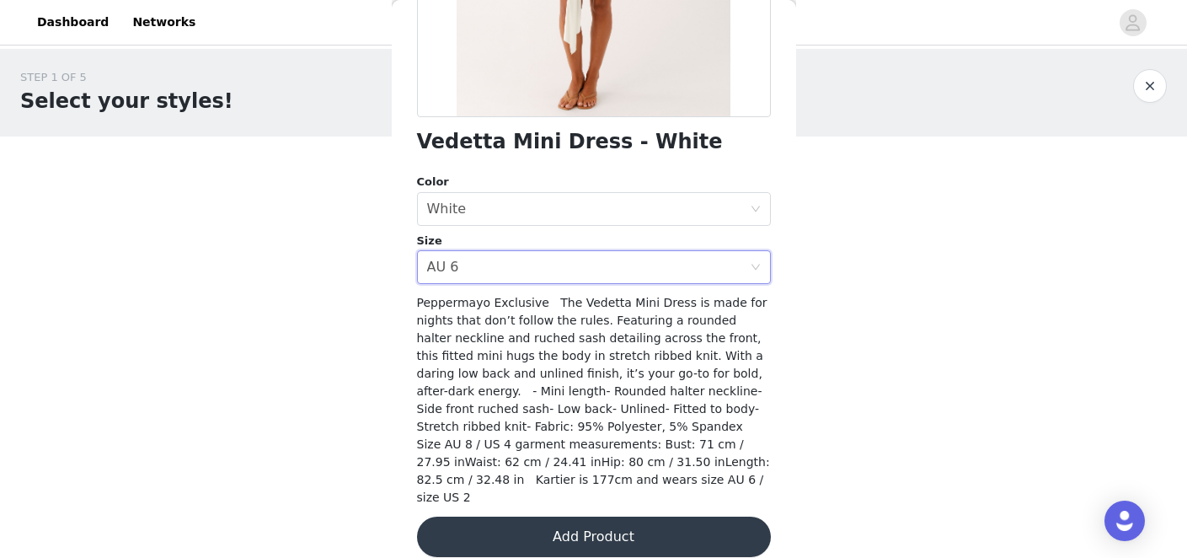
scroll to position [348, 0]
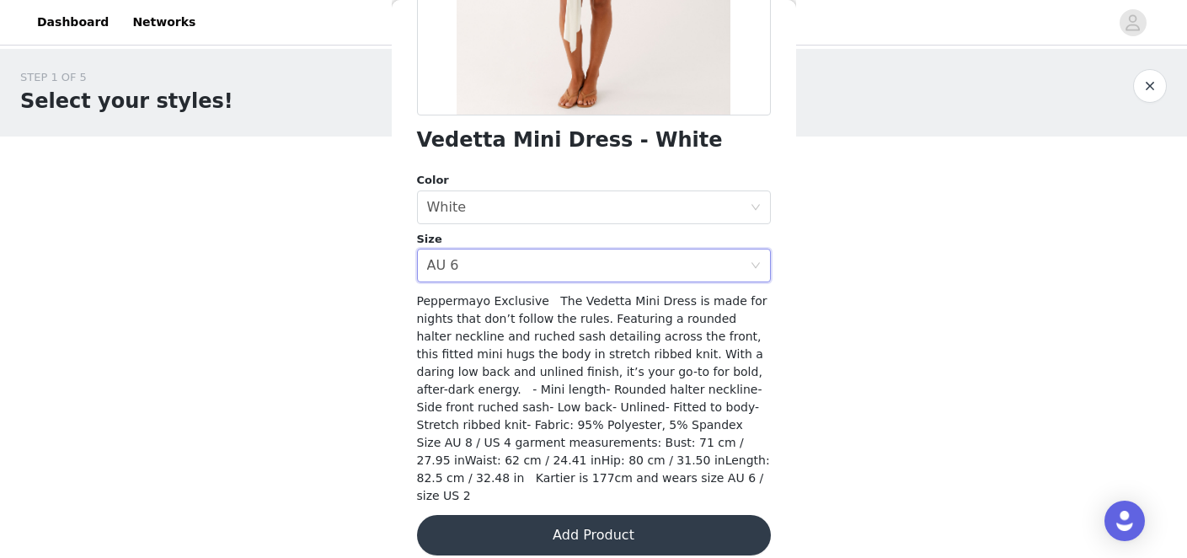
click at [599, 519] on button "Add Product" at bounding box center [594, 535] width 354 height 40
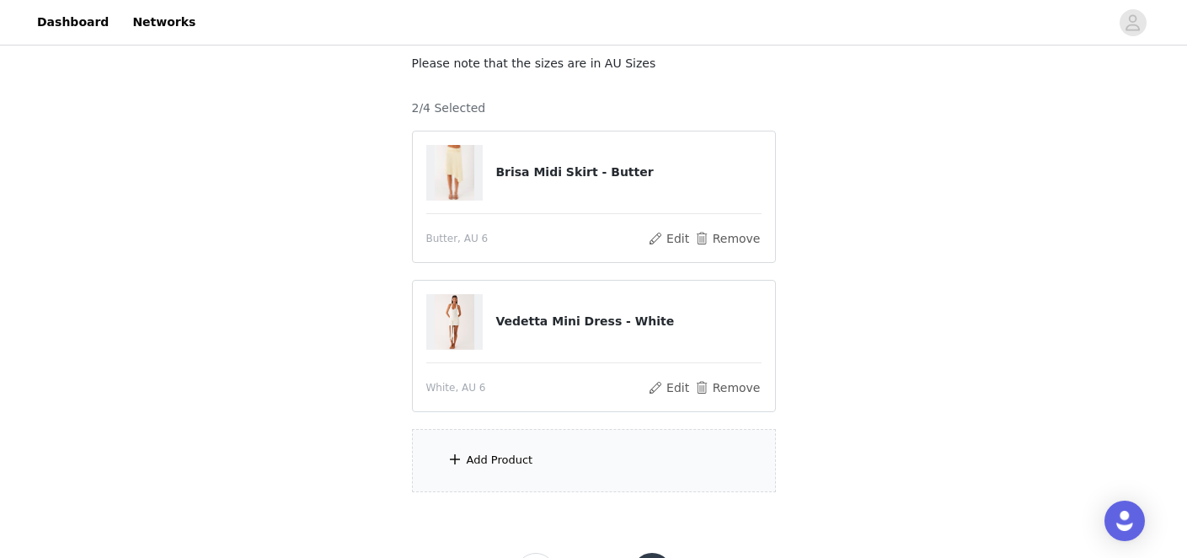
scroll to position [134, 0]
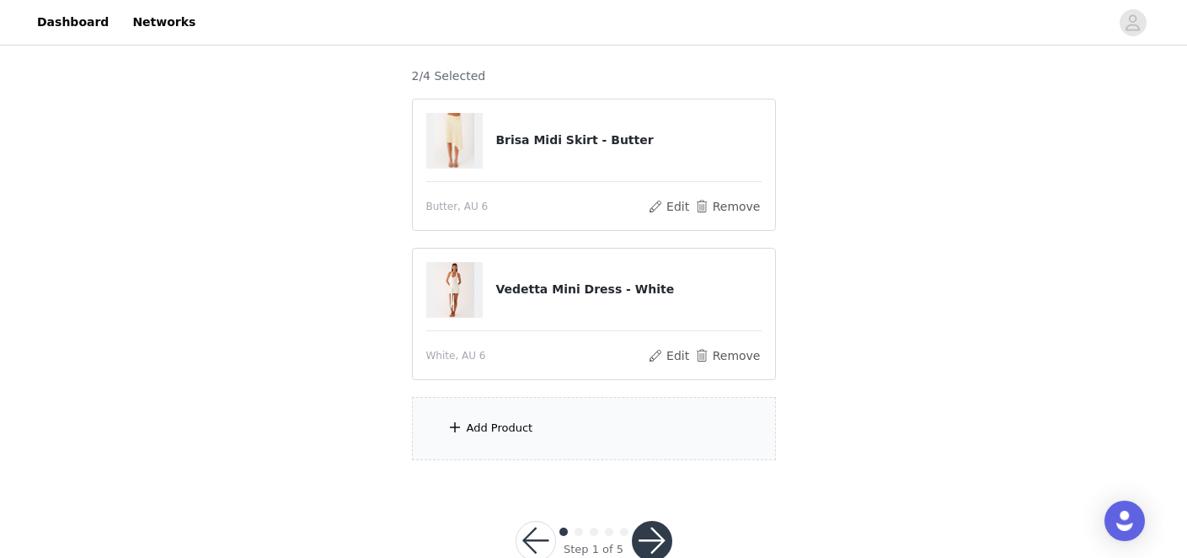
click at [572, 433] on div "Add Product" at bounding box center [594, 428] width 364 height 63
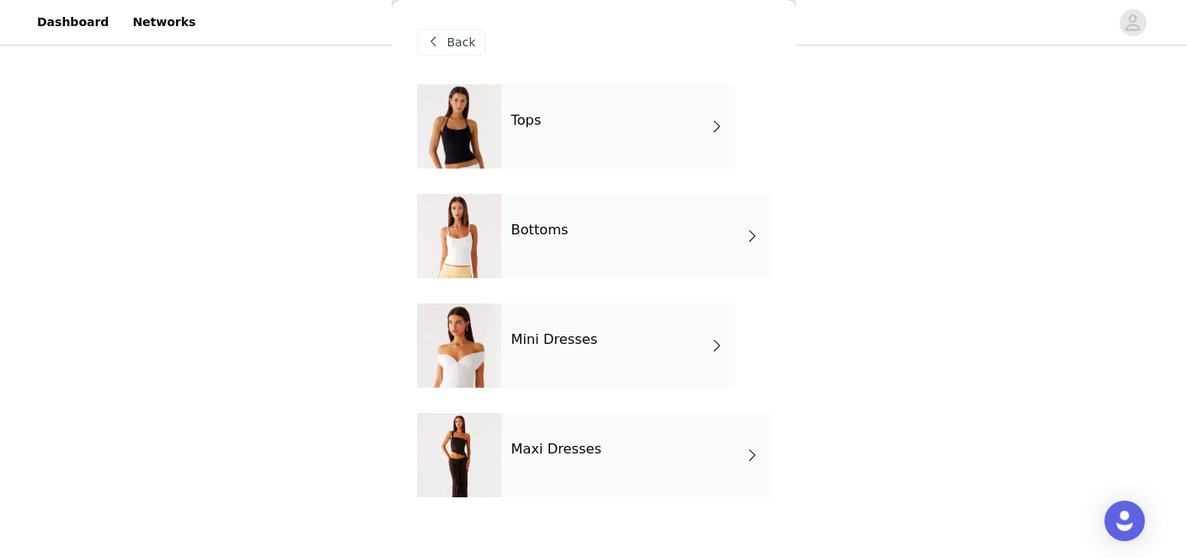
click at [584, 340] on h4 "Mini Dresses" at bounding box center [555, 339] width 87 height 15
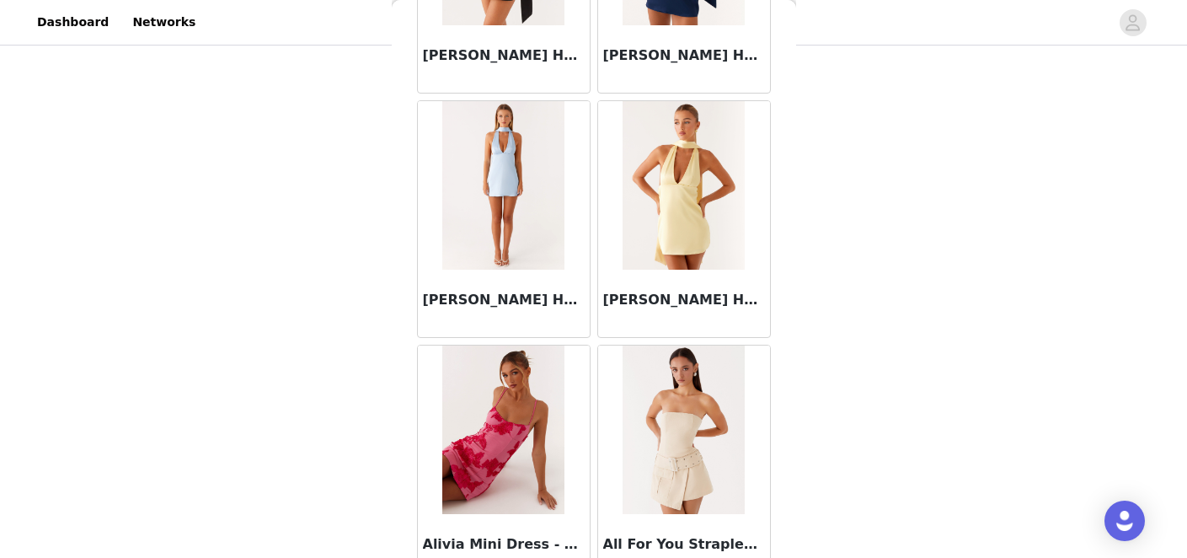
scroll to position [2021, 0]
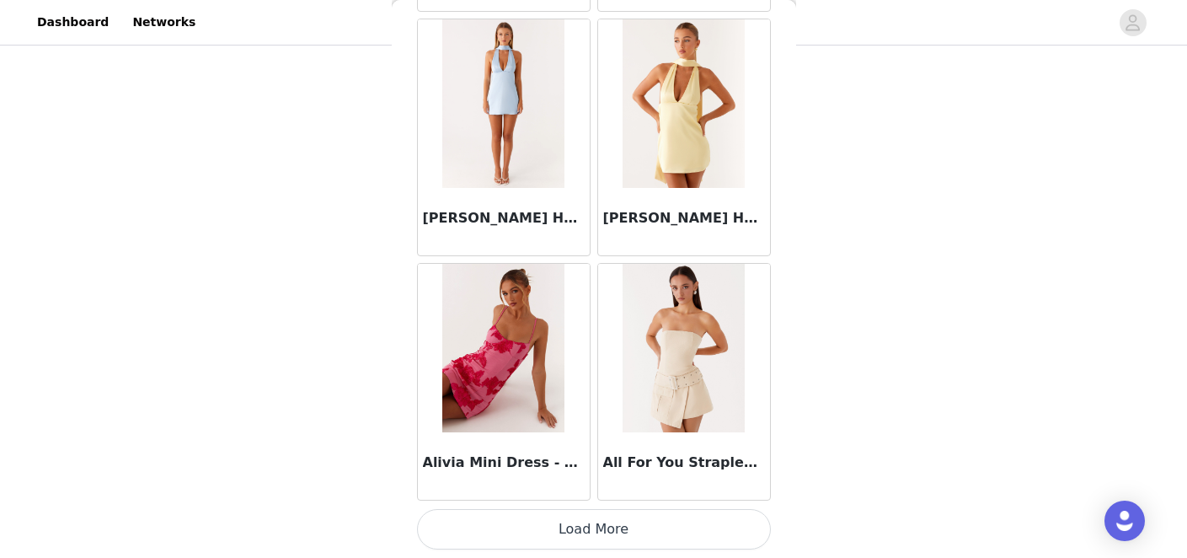
click at [553, 534] on button "Load More" at bounding box center [594, 529] width 354 height 40
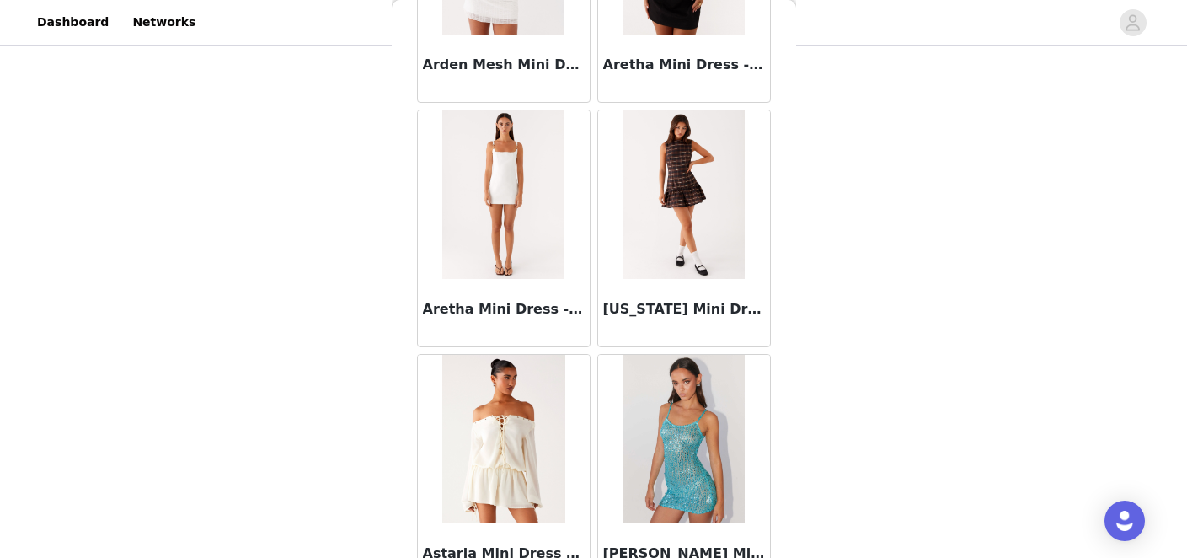
scroll to position [4465, 0]
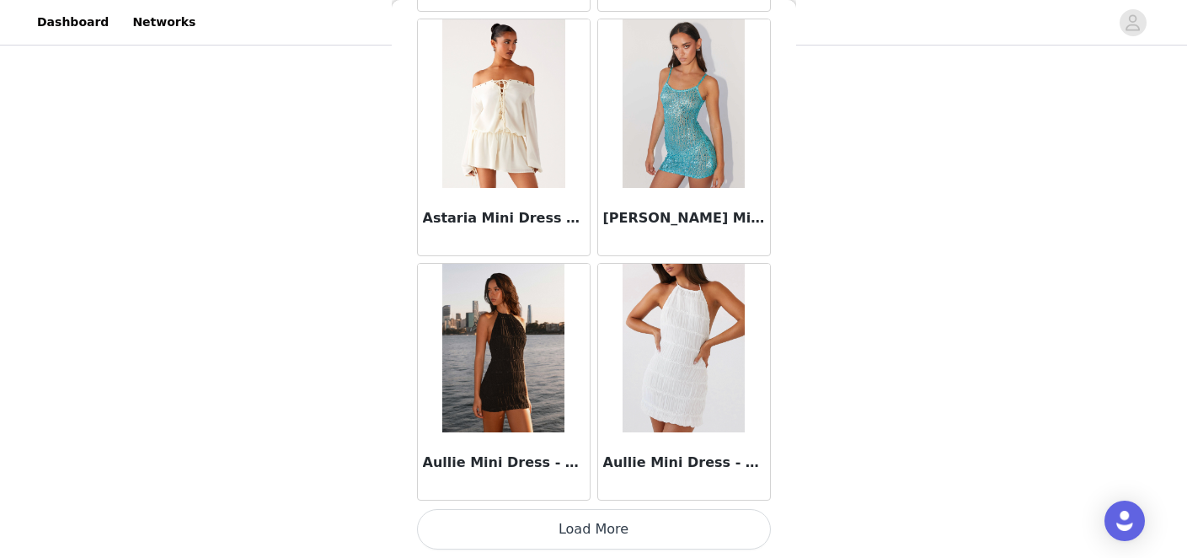
click at [604, 527] on button "Load More" at bounding box center [594, 529] width 354 height 40
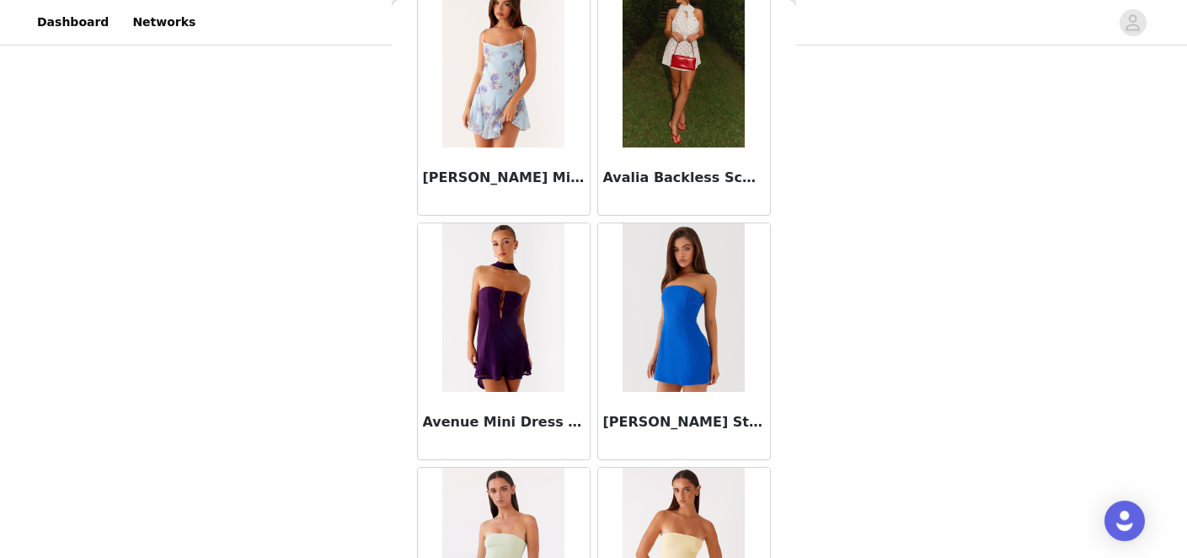
scroll to position [6909, 0]
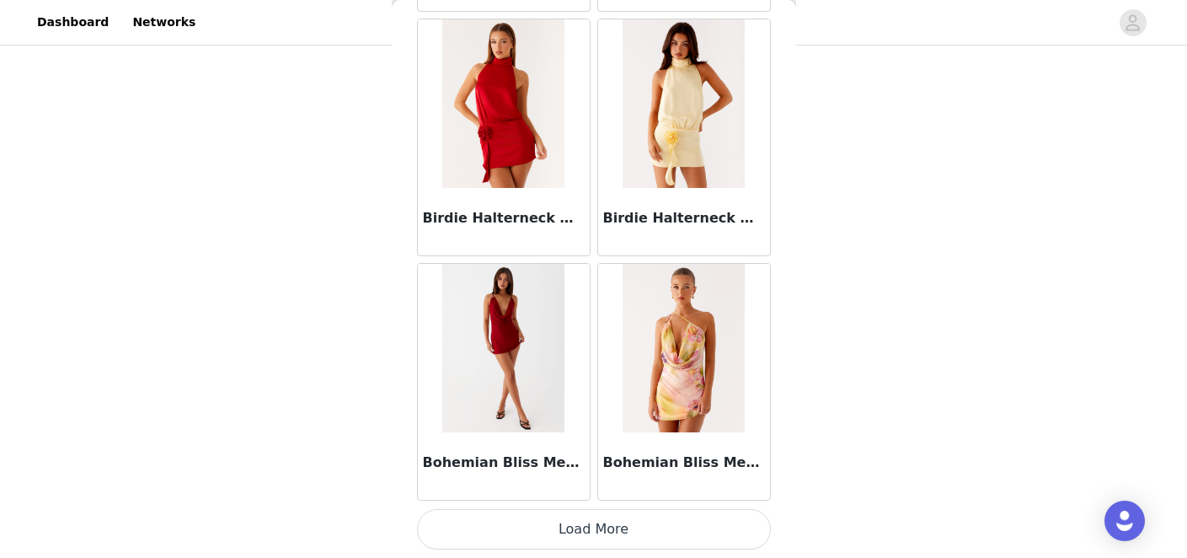
click at [568, 522] on button "Load More" at bounding box center [594, 529] width 354 height 40
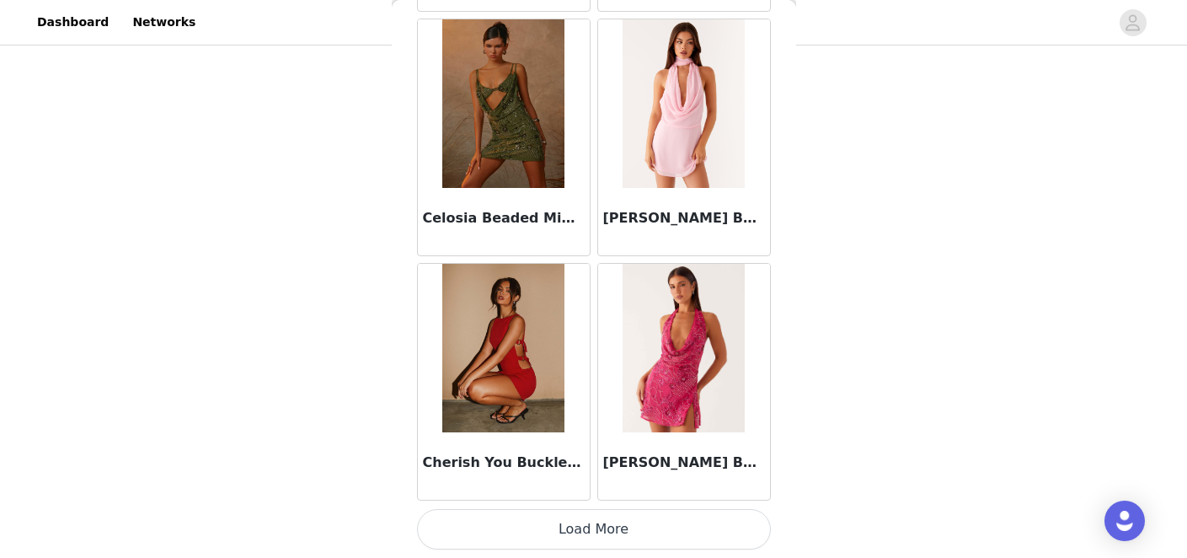
click at [555, 523] on button "Load More" at bounding box center [594, 529] width 354 height 40
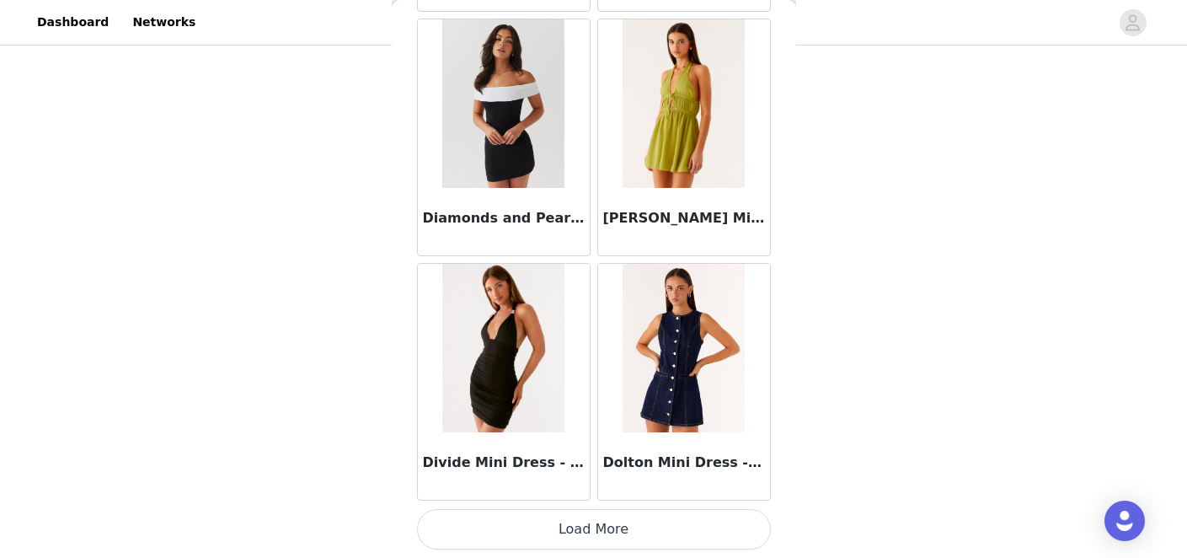
scroll to position [177, 0]
click at [565, 530] on button "Load More" at bounding box center [594, 529] width 354 height 40
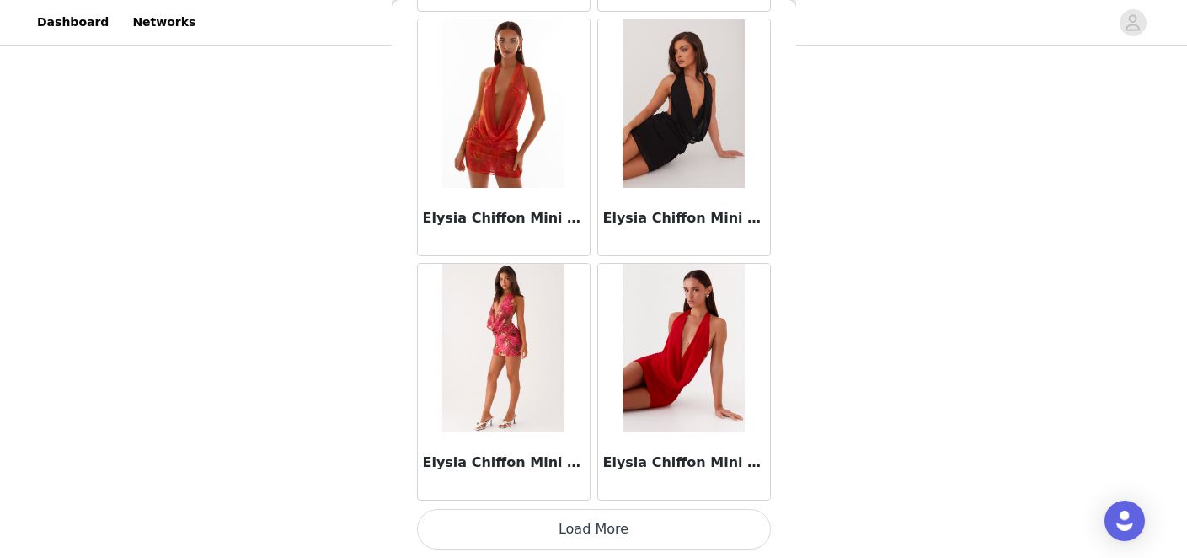
click at [560, 526] on button "Load More" at bounding box center [594, 529] width 354 height 40
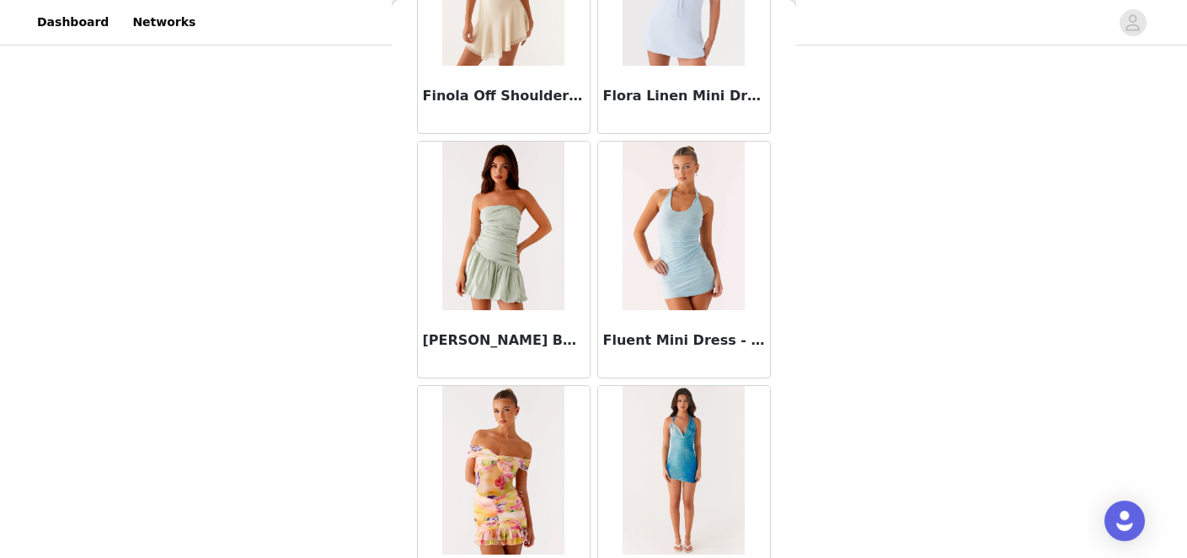
scroll to position [16685, 0]
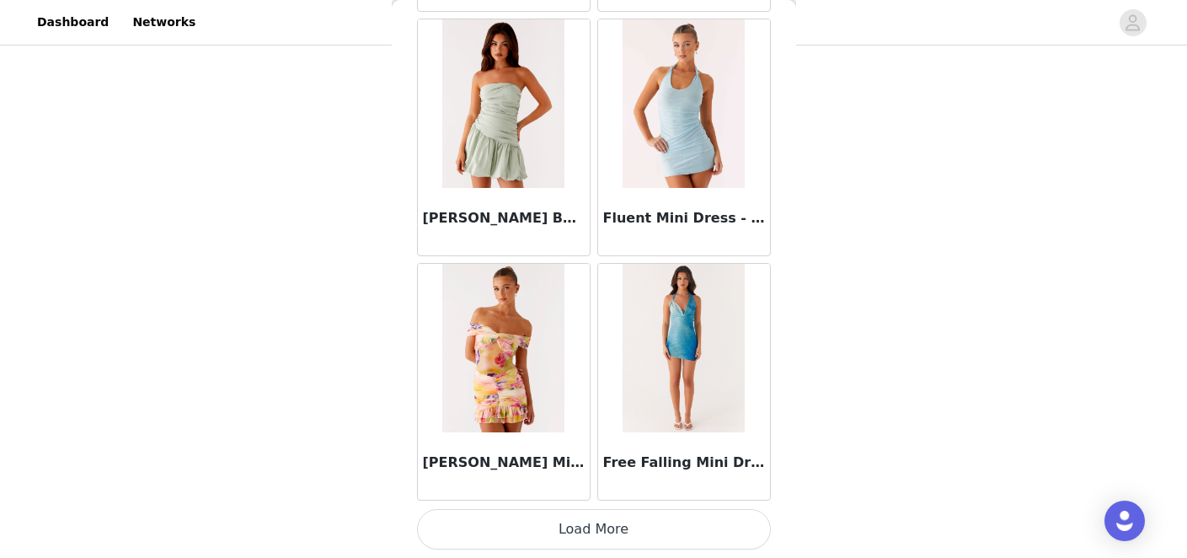
click at [554, 523] on button "Load More" at bounding box center [594, 529] width 354 height 40
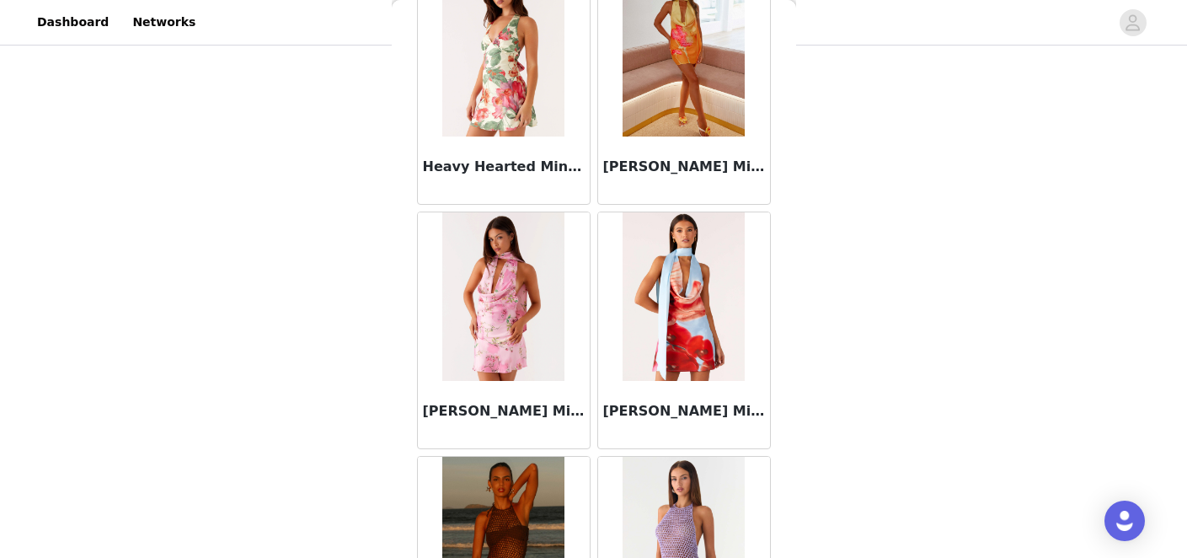
scroll to position [19129, 0]
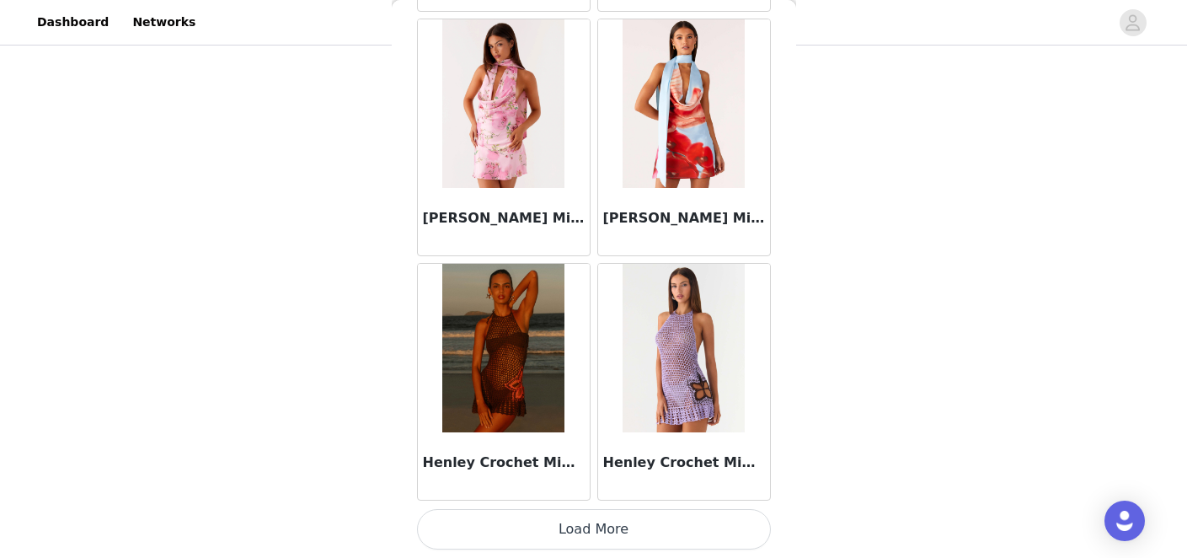
click at [559, 531] on button "Load More" at bounding box center [594, 529] width 354 height 40
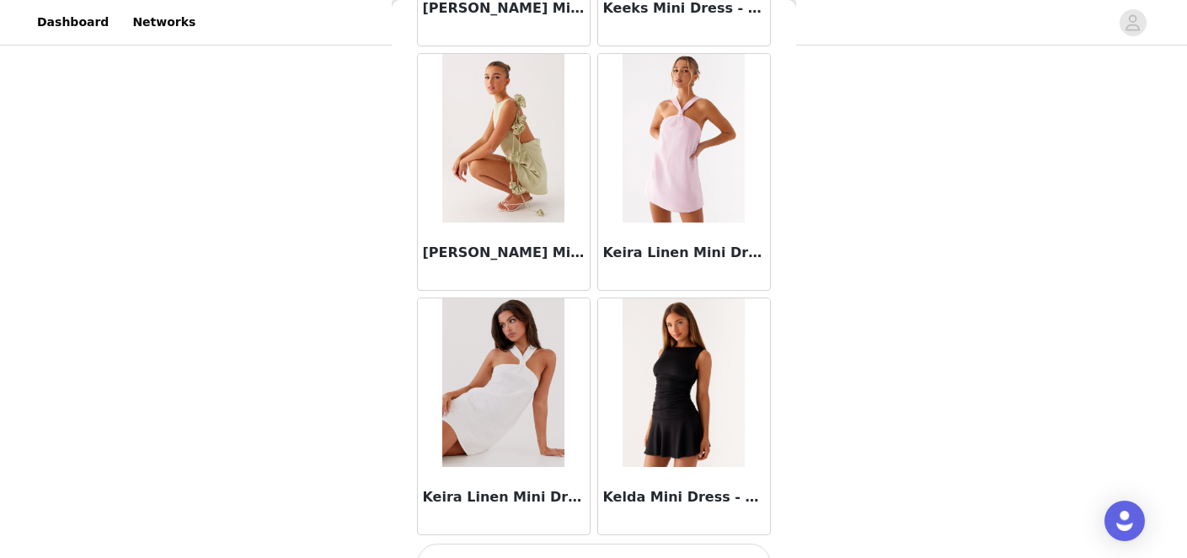
scroll to position [21573, 0]
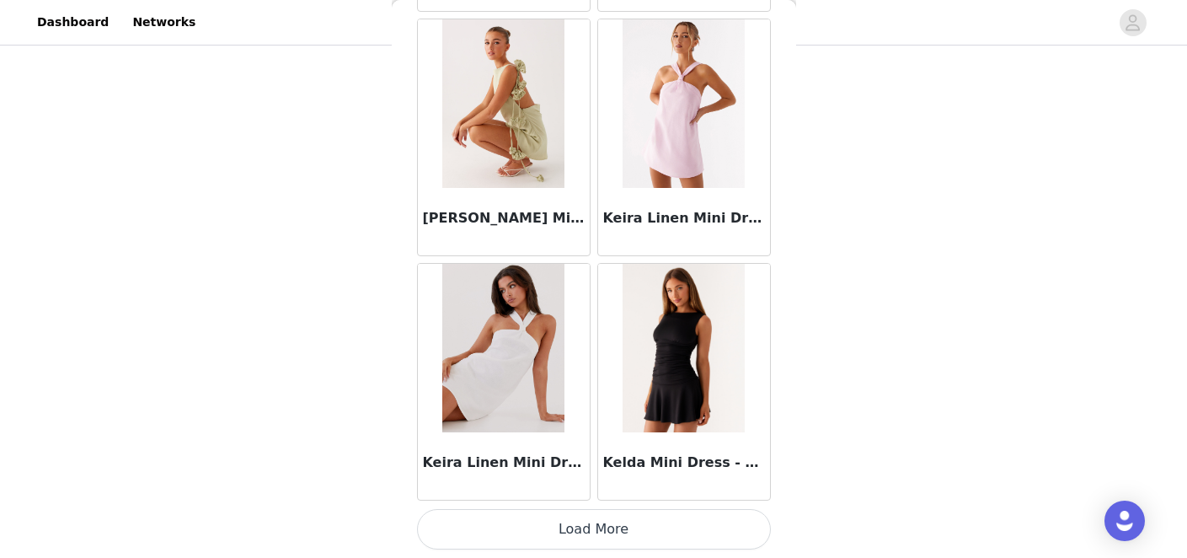
click at [566, 523] on button "Load More" at bounding box center [594, 529] width 354 height 40
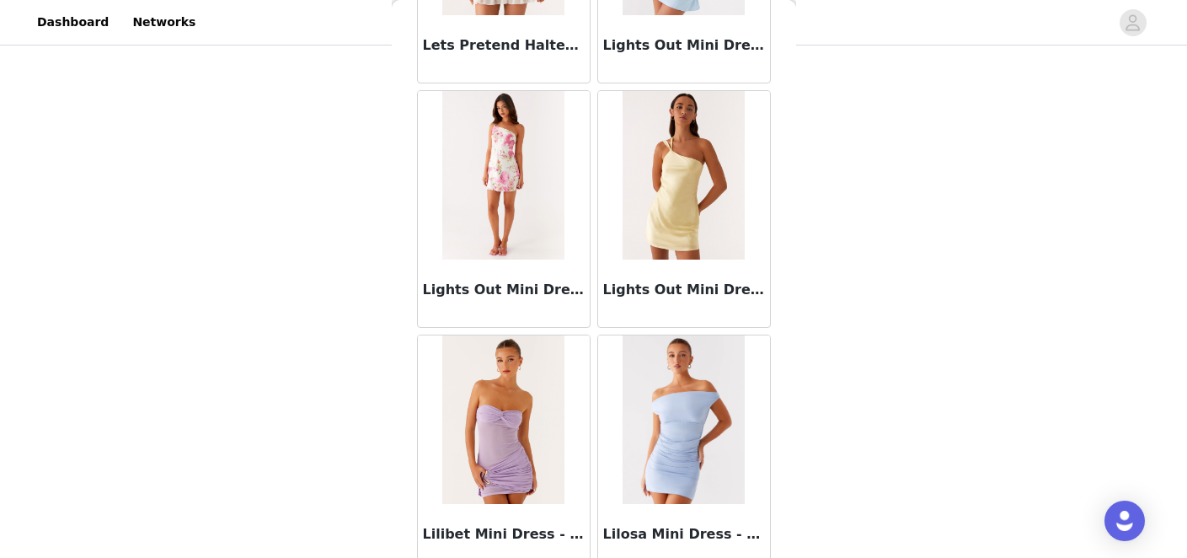
scroll to position [24017, 0]
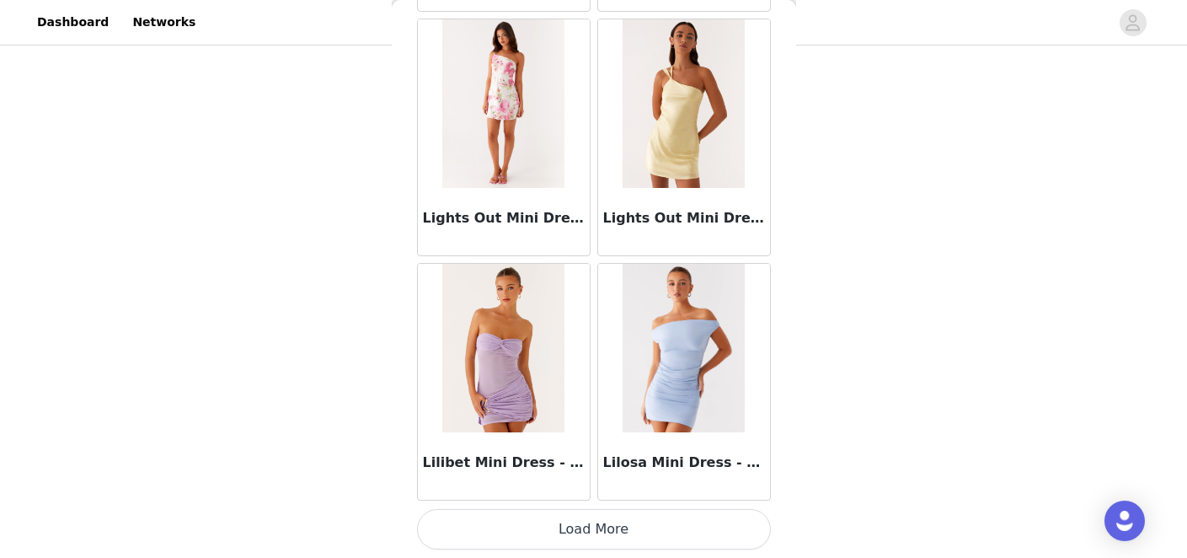
click at [550, 523] on button "Load More" at bounding box center [594, 529] width 354 height 40
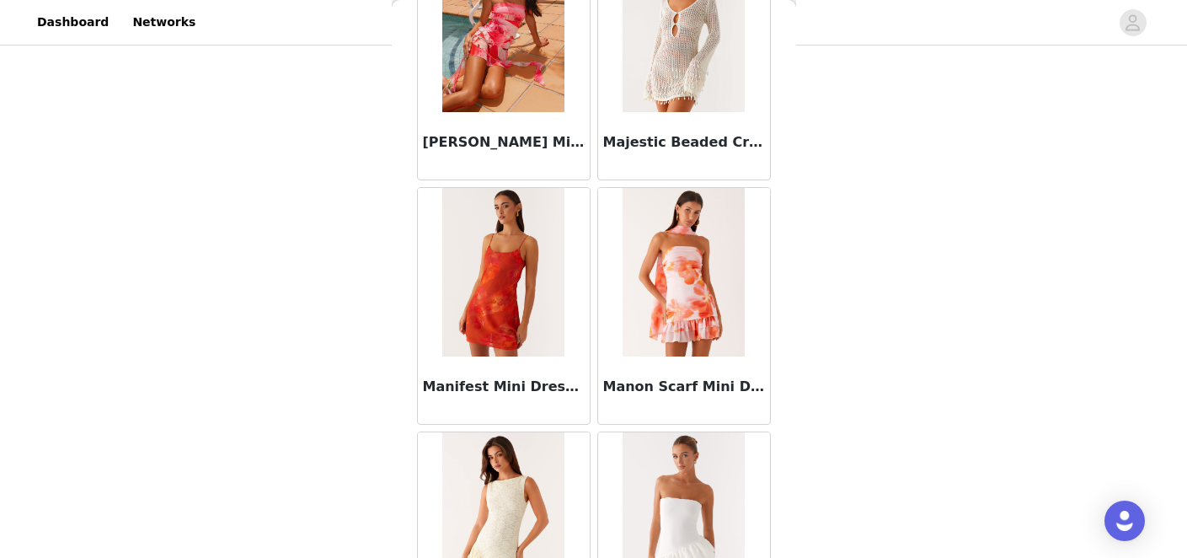
scroll to position [26461, 0]
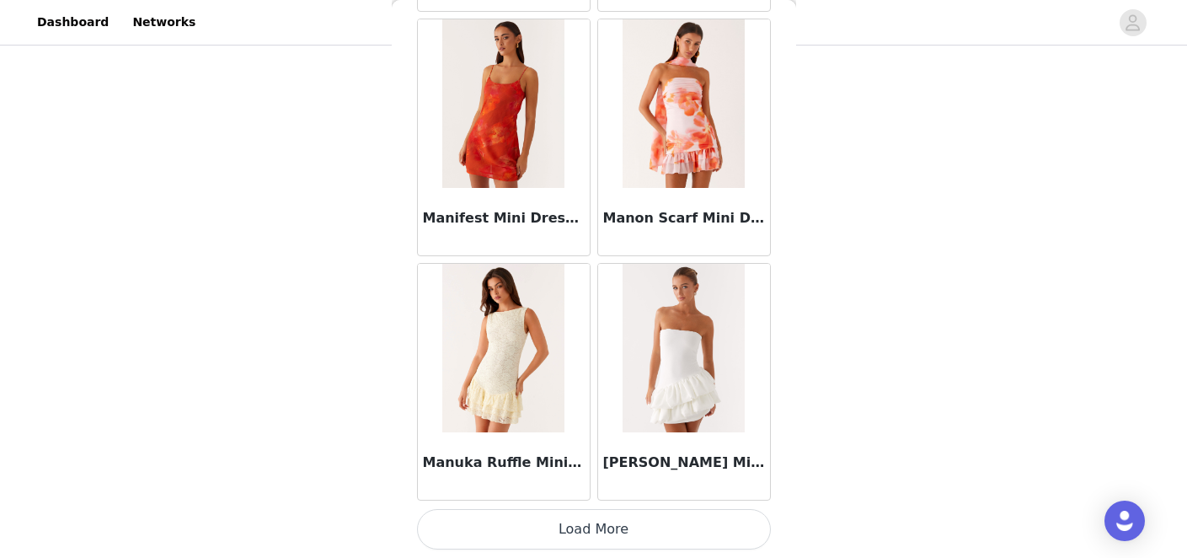
click at [586, 528] on button "Load More" at bounding box center [594, 529] width 354 height 40
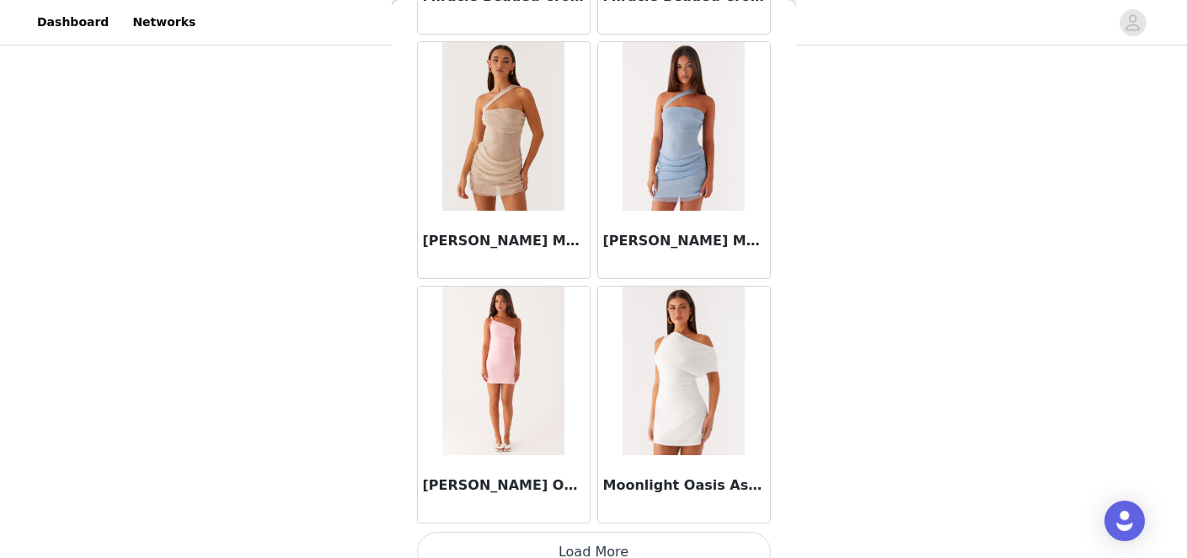
scroll to position [28905, 0]
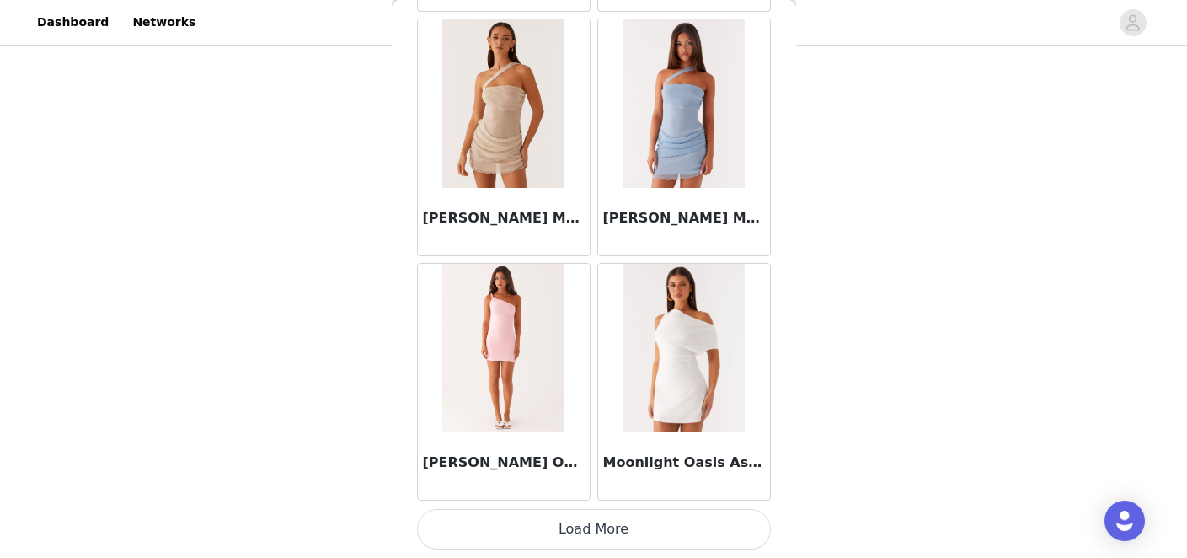
click at [573, 528] on button "Load More" at bounding box center [594, 529] width 354 height 40
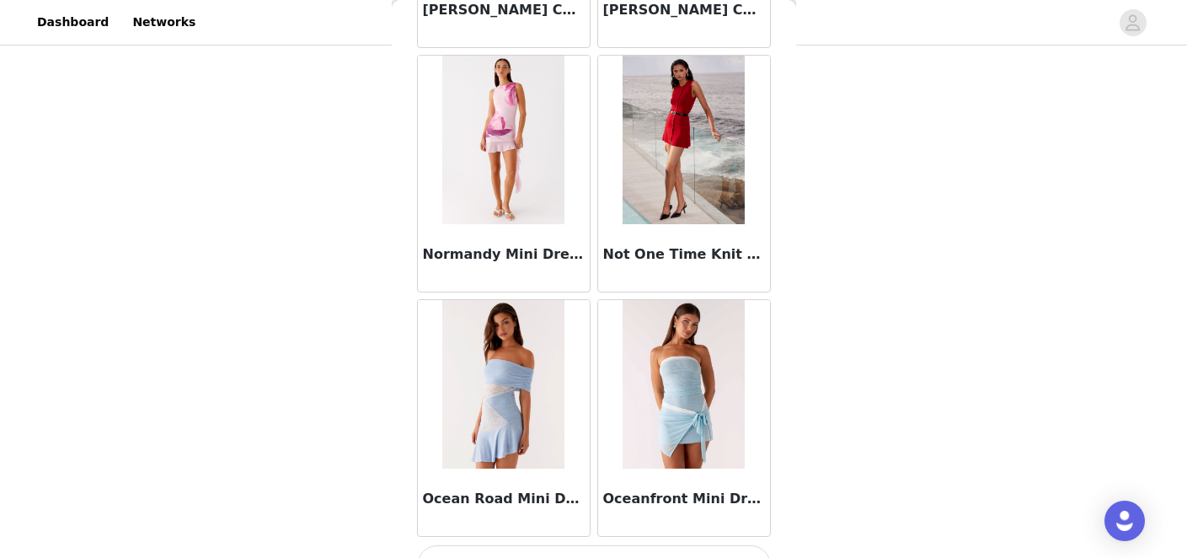
scroll to position [31349, 0]
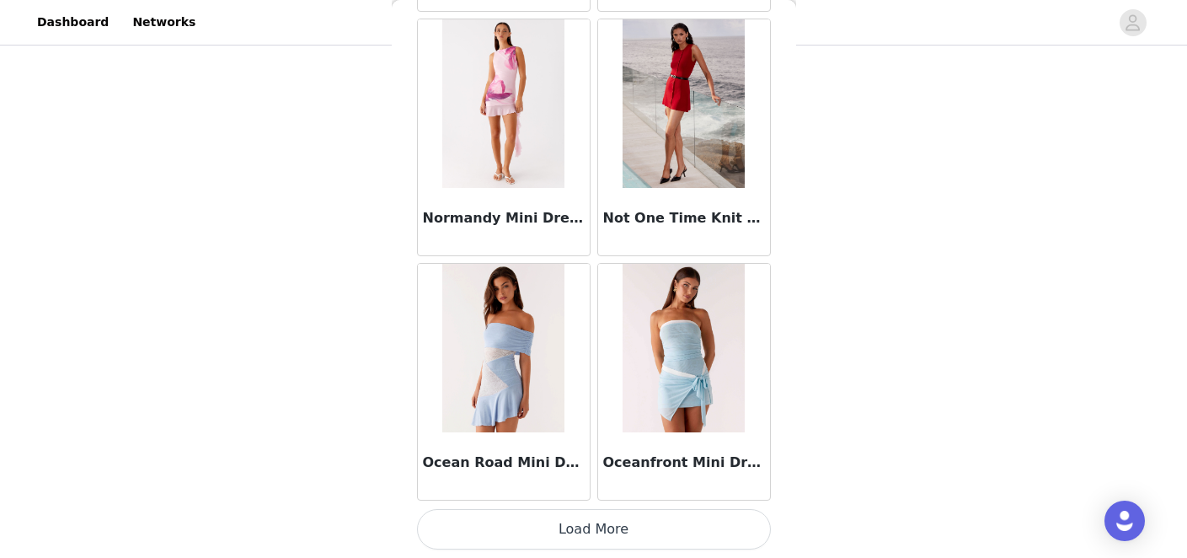
click at [666, 366] on img at bounding box center [684, 348] width 122 height 169
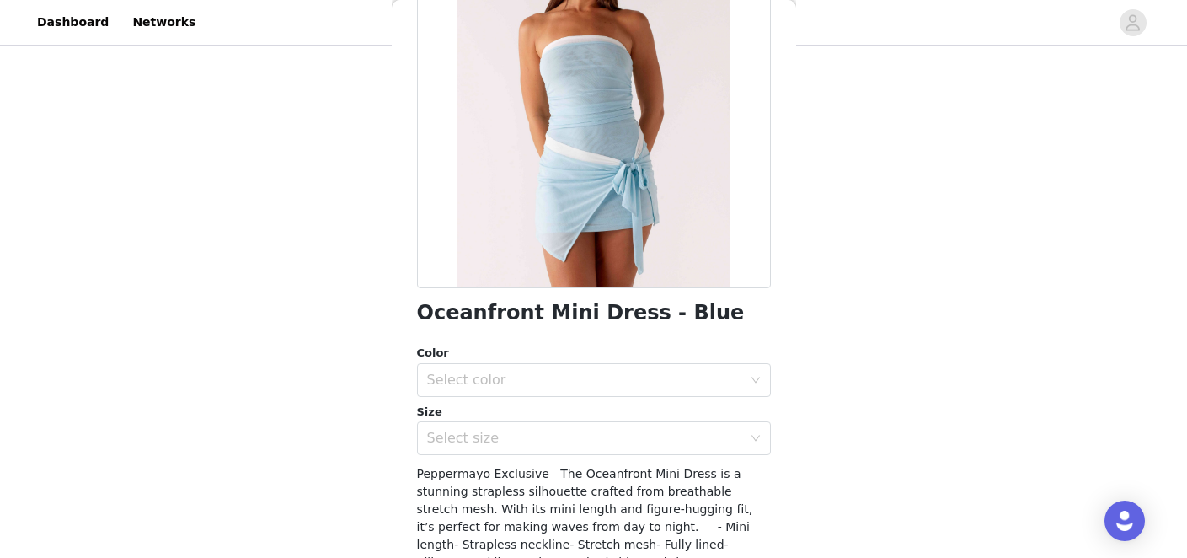
scroll to position [177, 0]
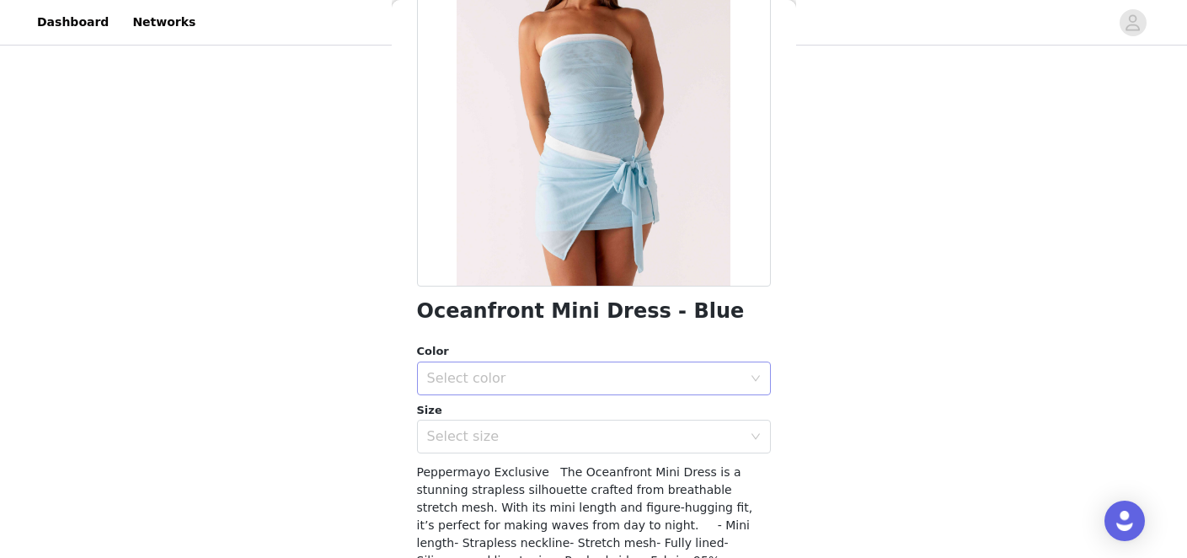
click at [713, 370] on div "Select color" at bounding box center [584, 378] width 315 height 17
click at [654, 417] on li "Blue" at bounding box center [594, 415] width 354 height 27
click at [636, 437] on div "Select size" at bounding box center [584, 436] width 315 height 17
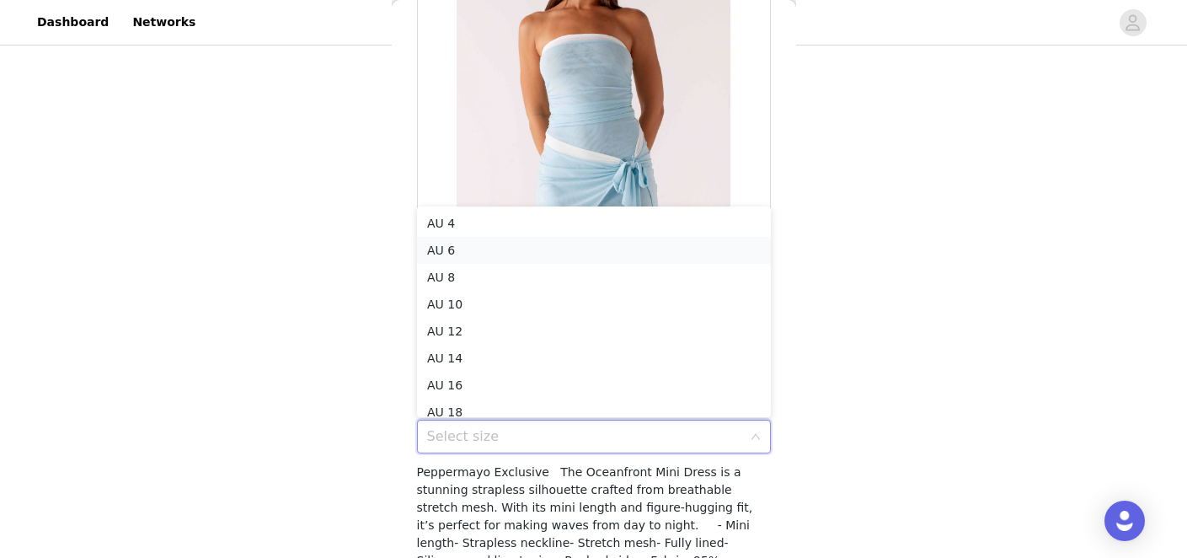
click at [576, 249] on li "AU 6" at bounding box center [594, 250] width 354 height 27
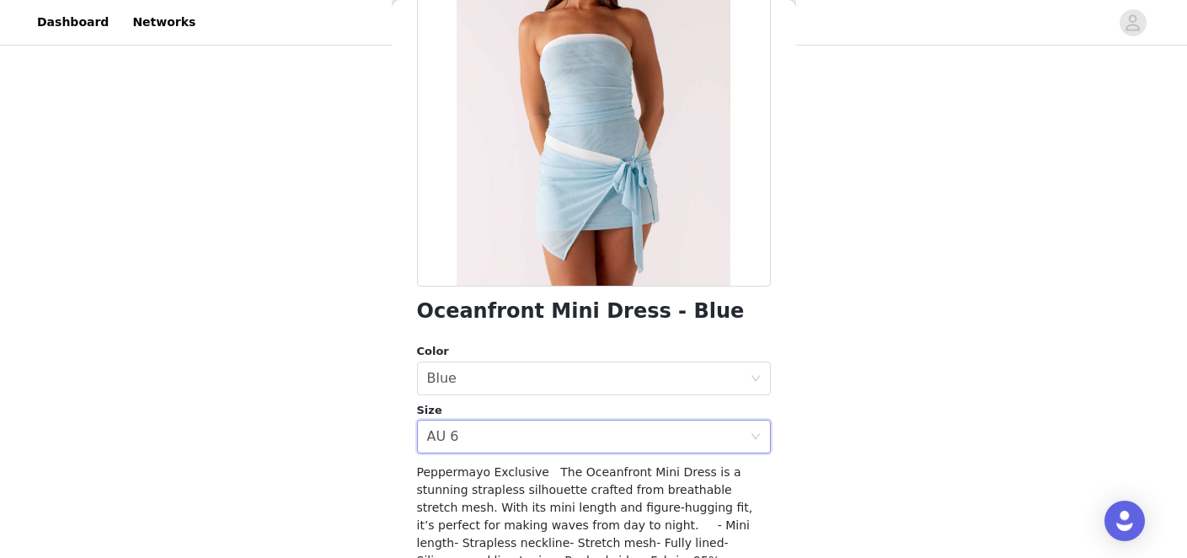
scroll to position [313, 0]
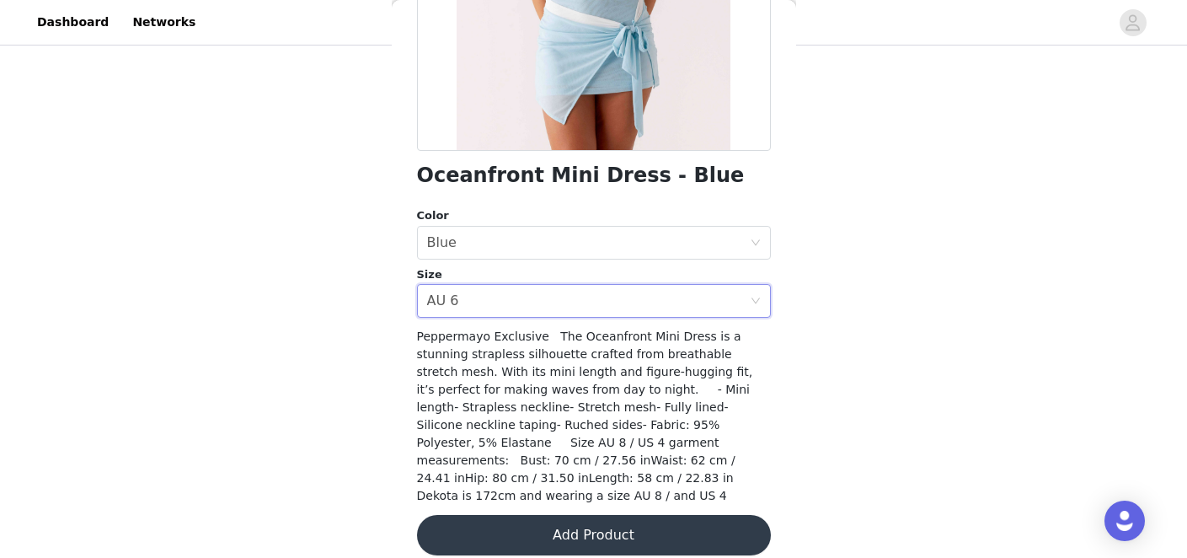
click at [524, 515] on button "Add Product" at bounding box center [594, 535] width 354 height 40
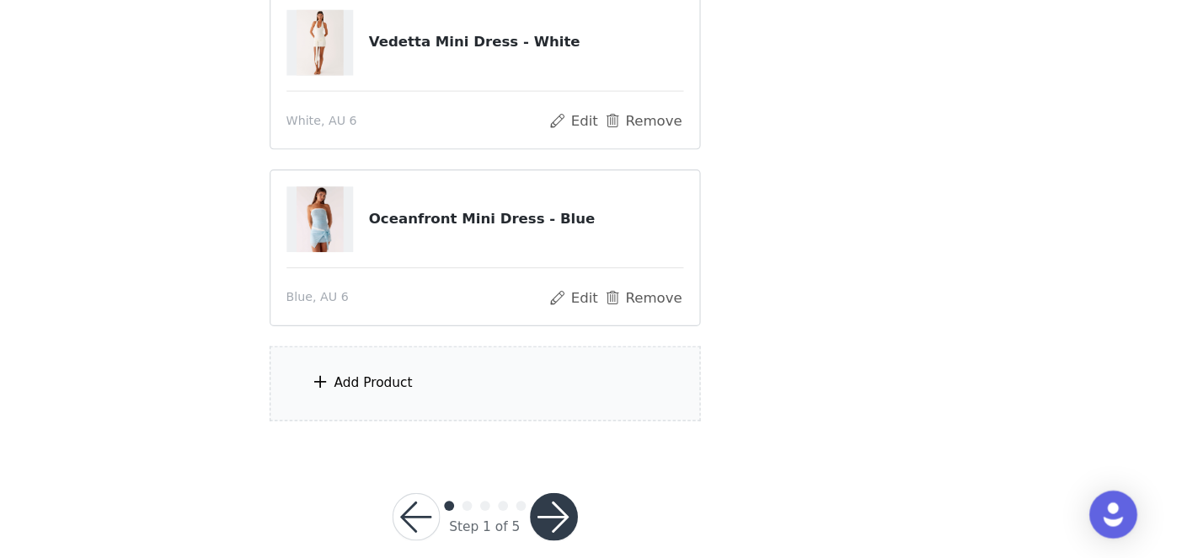
scroll to position [314, 0]
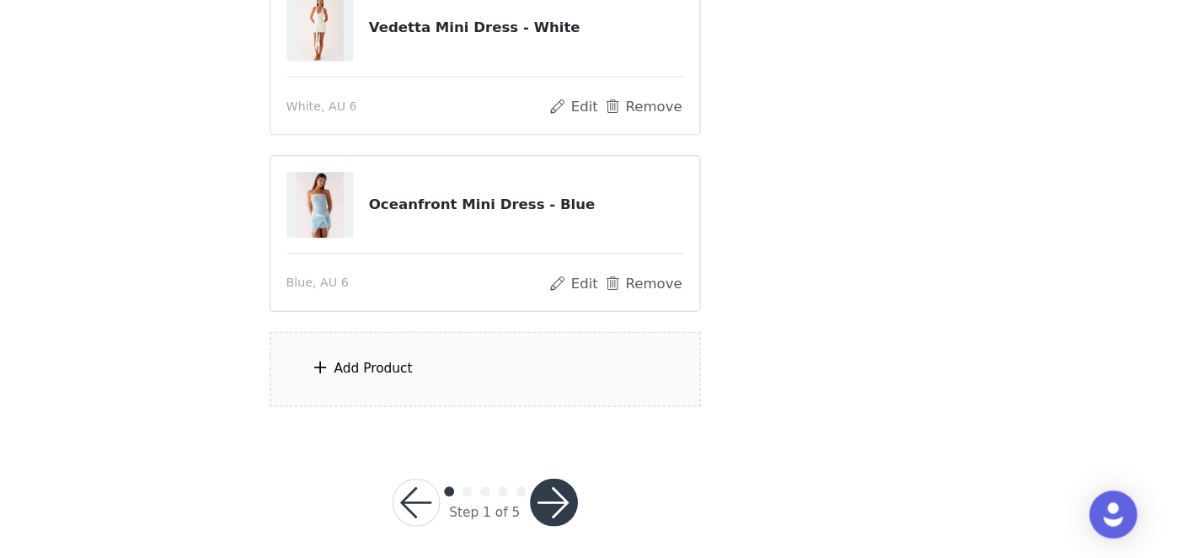
click at [574, 389] on div "Add Product" at bounding box center [594, 398] width 364 height 63
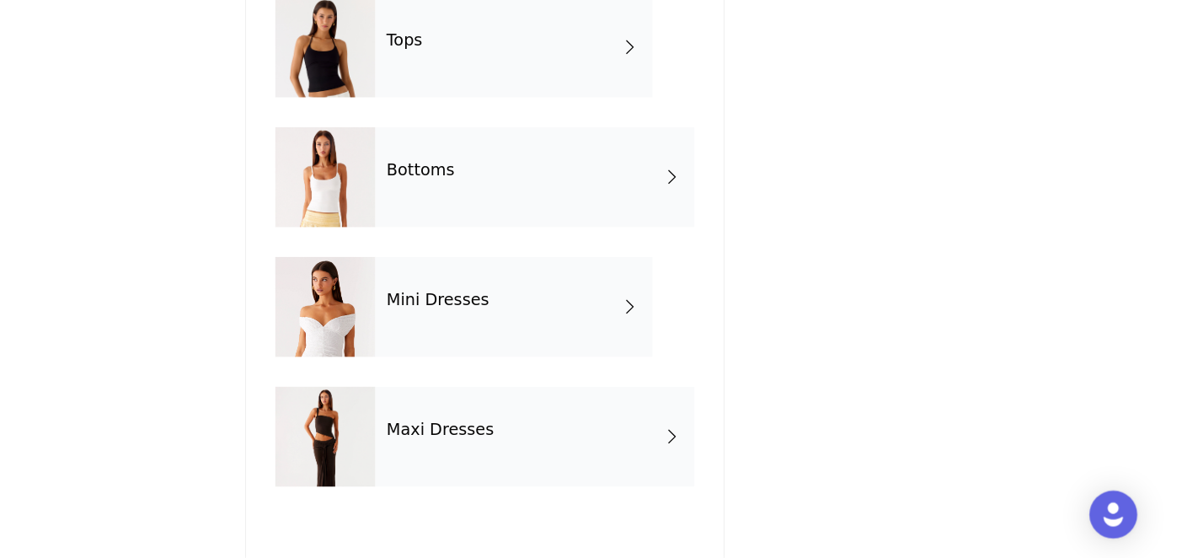
click at [564, 123] on div "Tops" at bounding box center [618, 126] width 234 height 84
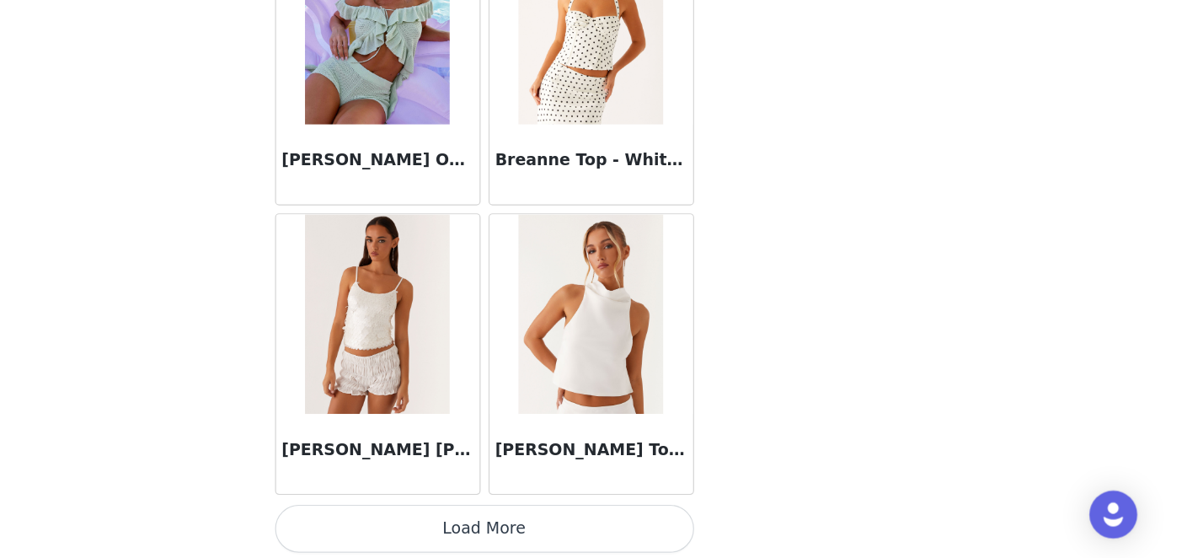
scroll to position [2021, 0]
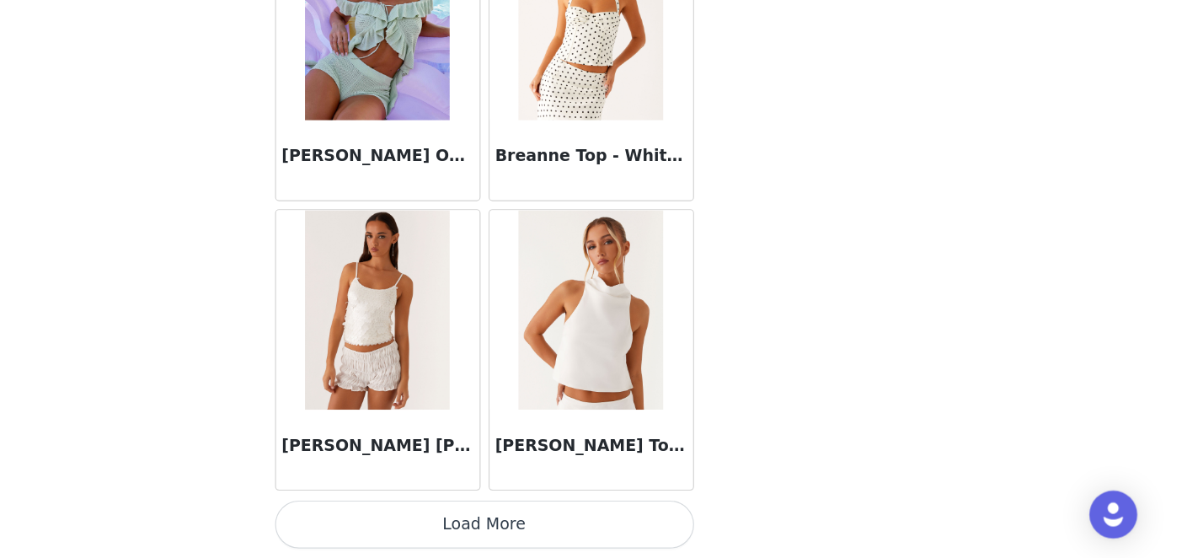
click at [560, 533] on button "Load More" at bounding box center [594, 529] width 354 height 40
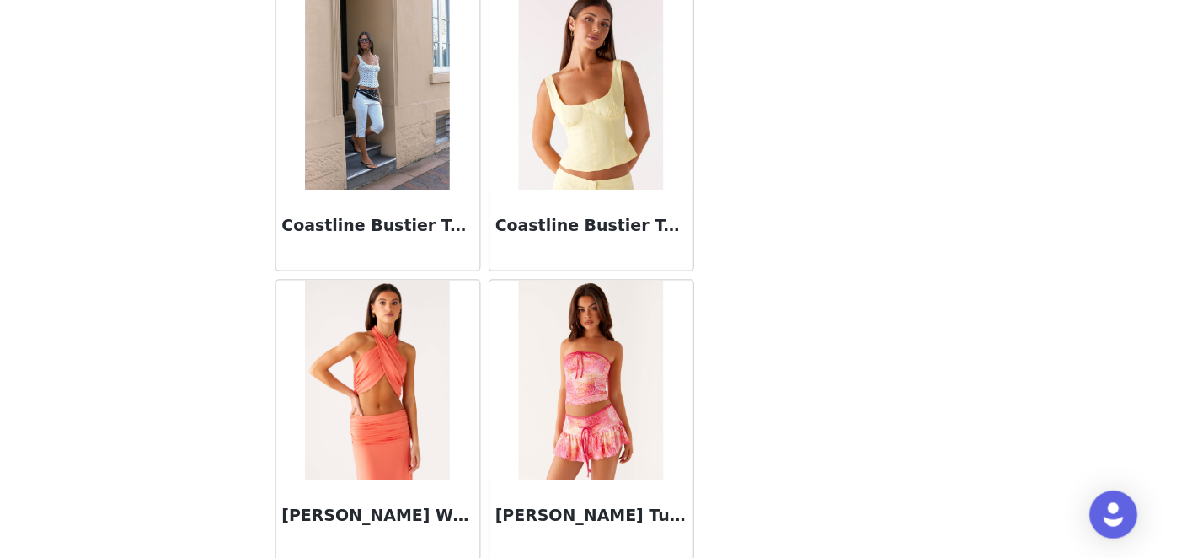
scroll to position [4465, 0]
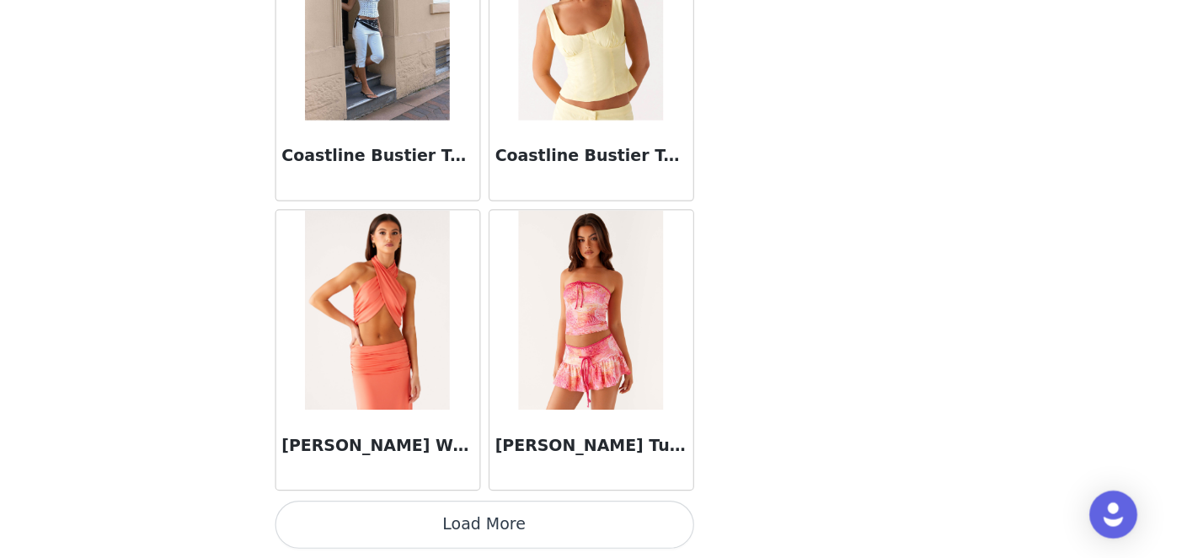
click at [555, 524] on button "Load More" at bounding box center [594, 529] width 354 height 40
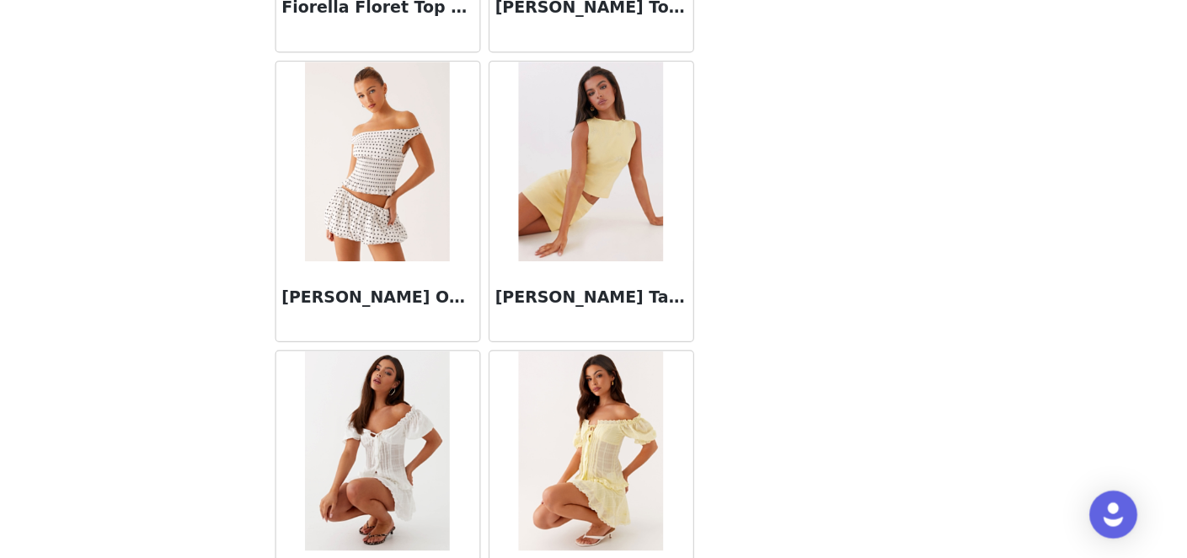
scroll to position [6790, 0]
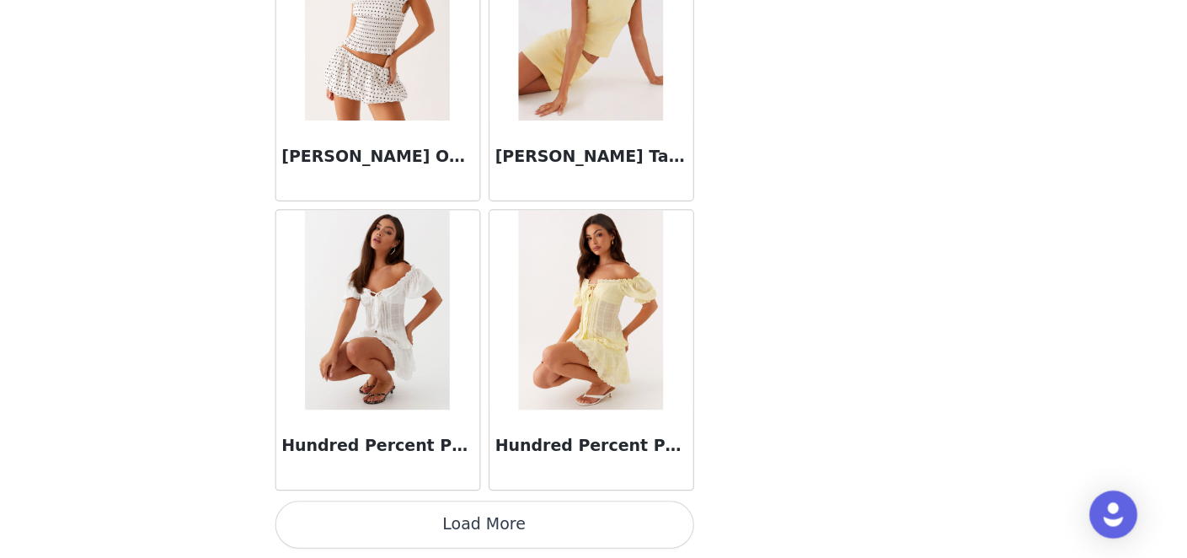
click at [576, 528] on button "Load More" at bounding box center [594, 529] width 354 height 40
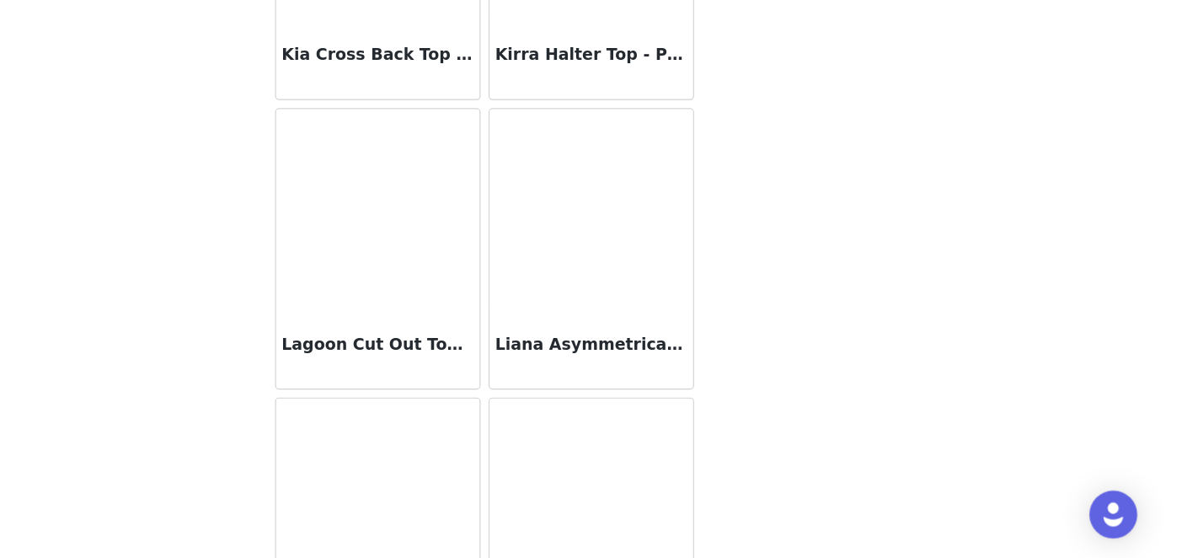
scroll to position [8707, 0]
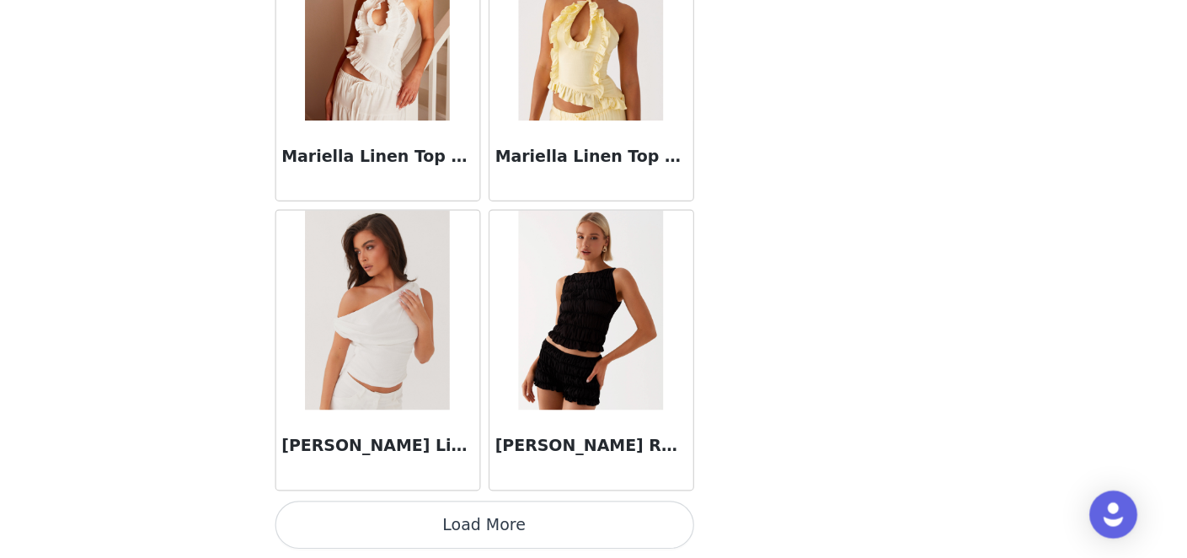
click at [576, 528] on button "Load More" at bounding box center [594, 529] width 354 height 40
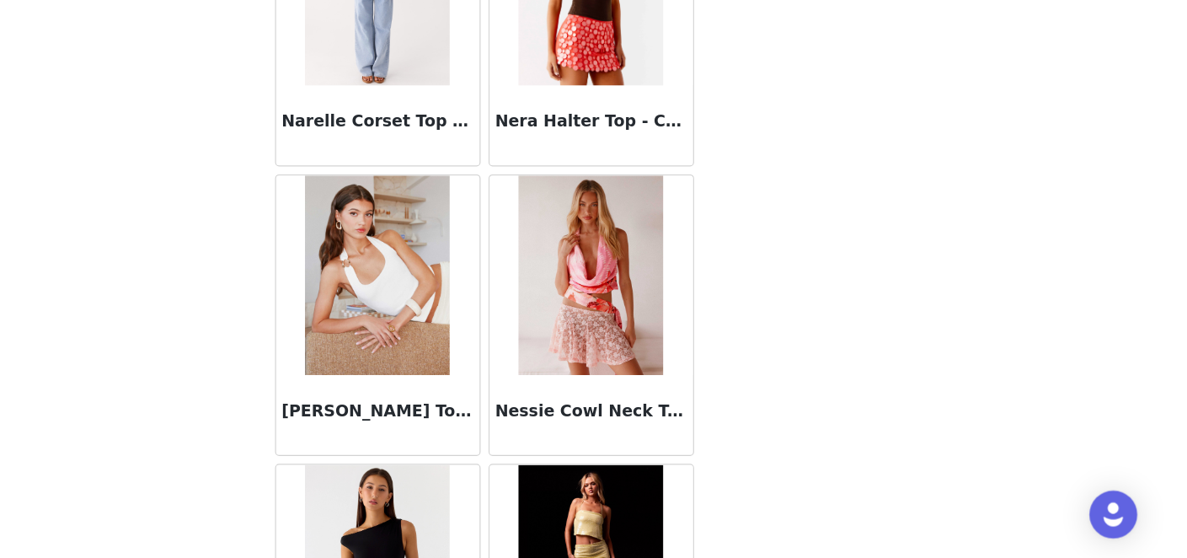
scroll to position [10850, 0]
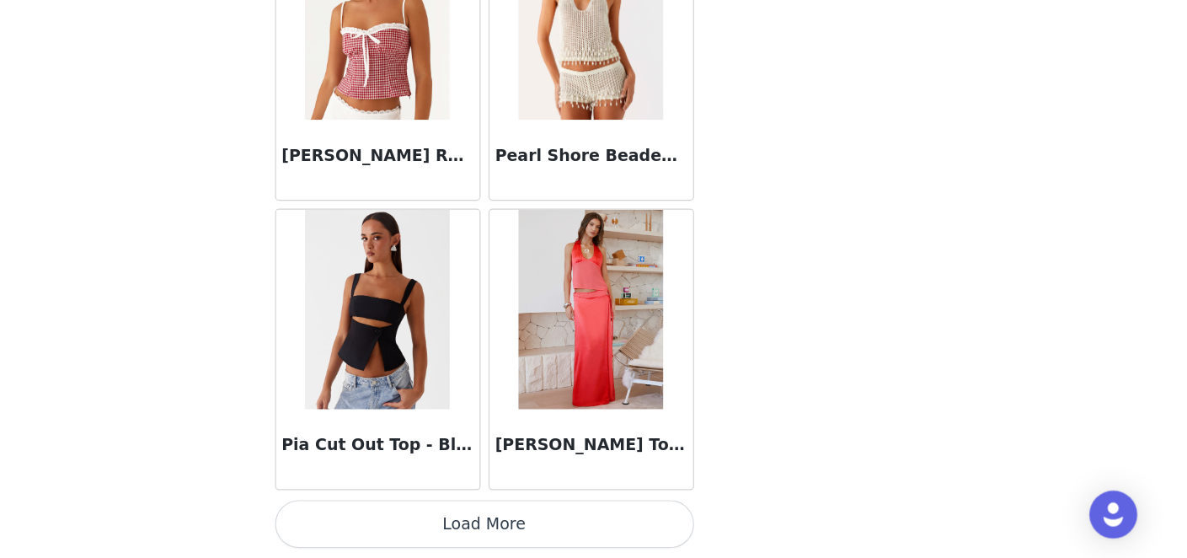
click at [584, 528] on button "Load More" at bounding box center [594, 529] width 354 height 40
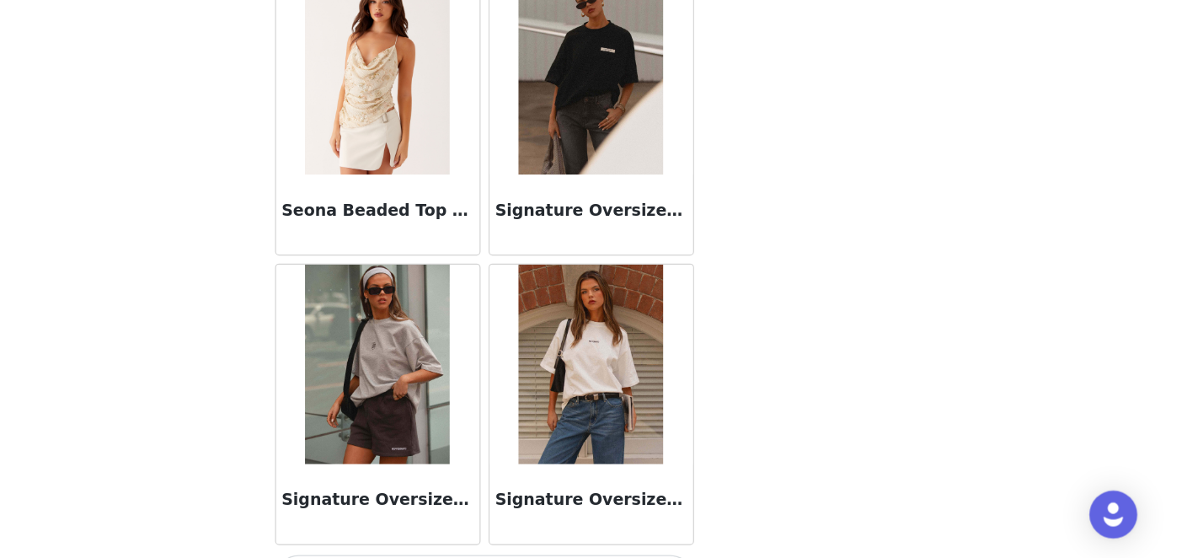
scroll to position [14241, 0]
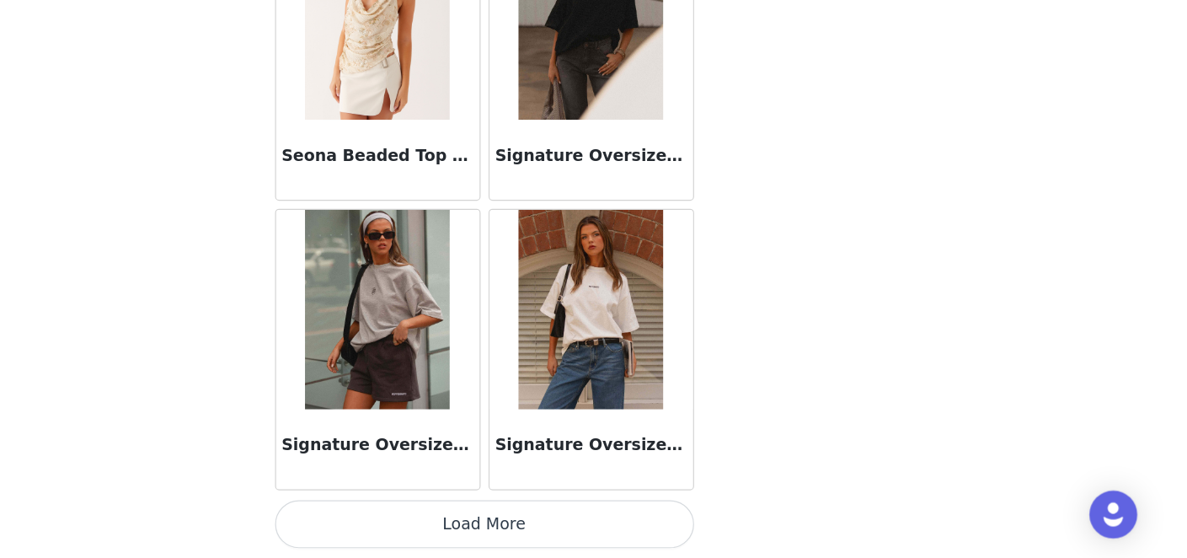
click at [560, 533] on button "Load More" at bounding box center [594, 529] width 354 height 40
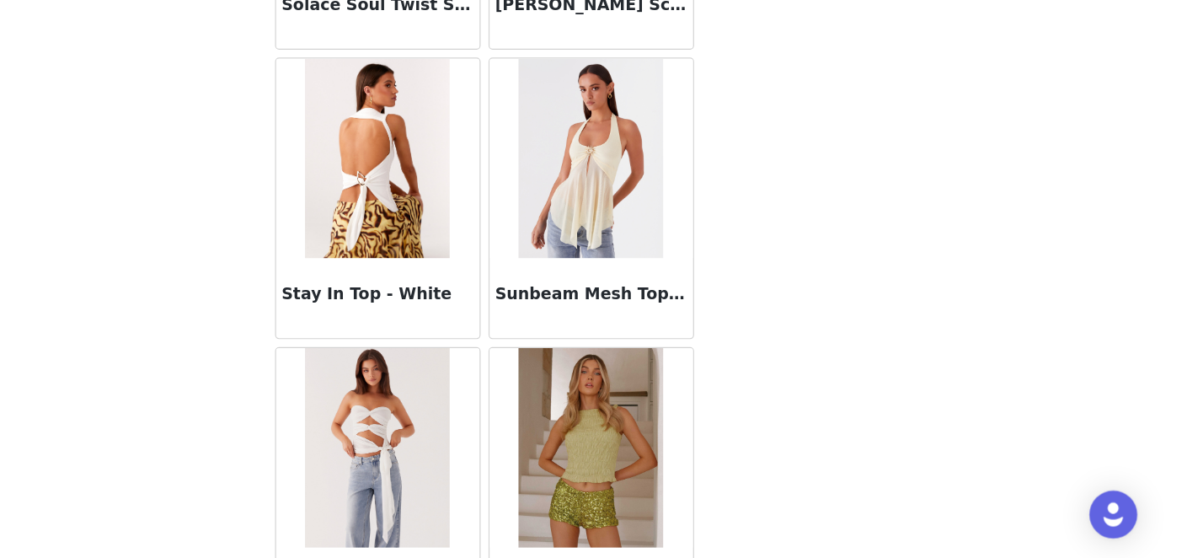
scroll to position [15353, 0]
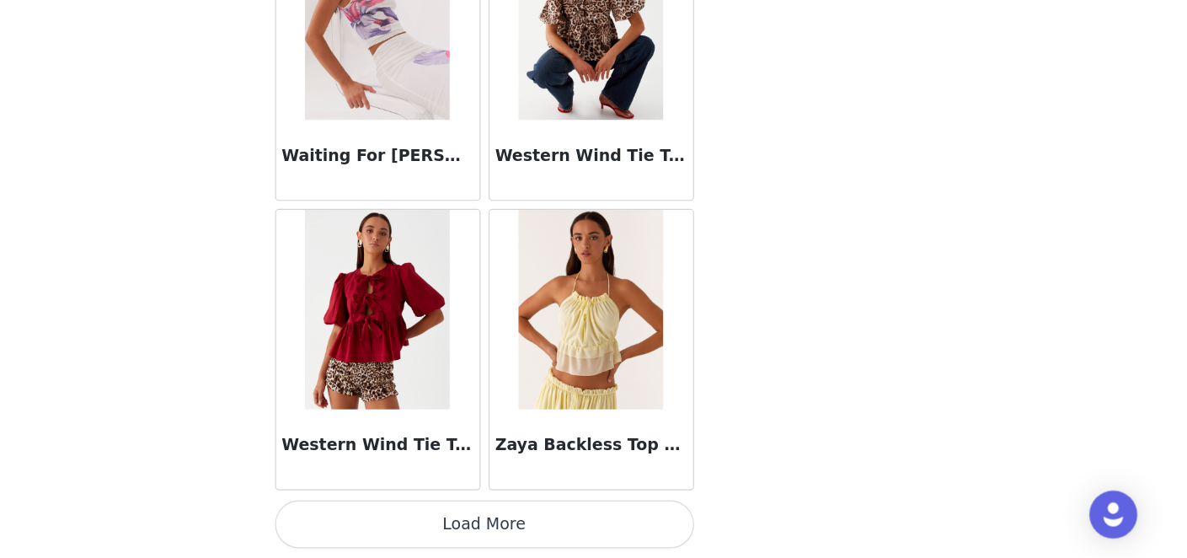
click at [579, 528] on button "Load More" at bounding box center [594, 529] width 354 height 40
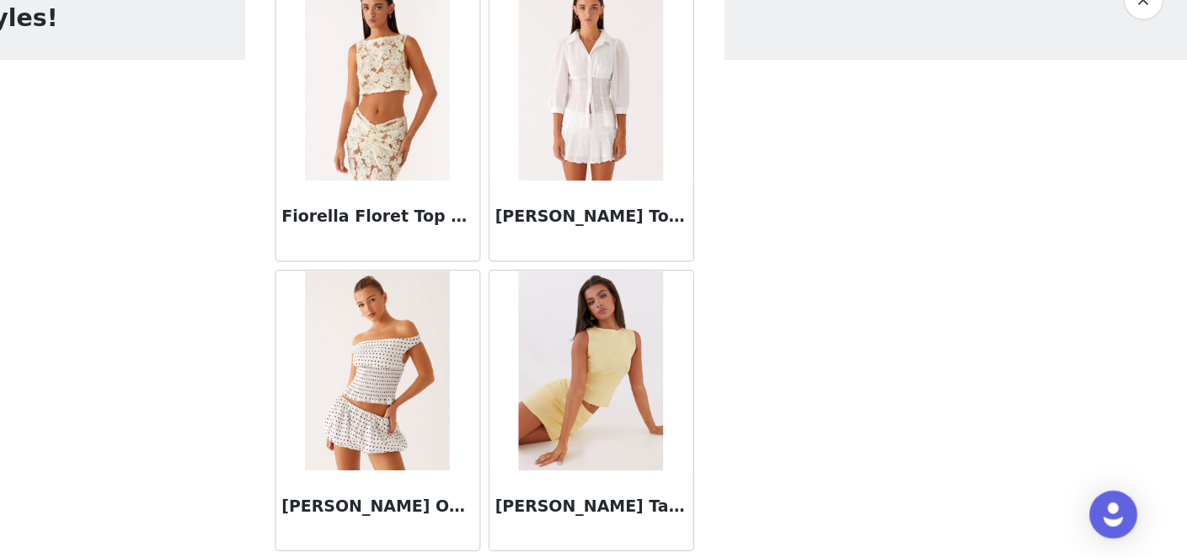
scroll to position [6614, 0]
click at [491, 405] on img at bounding box center [503, 398] width 122 height 169
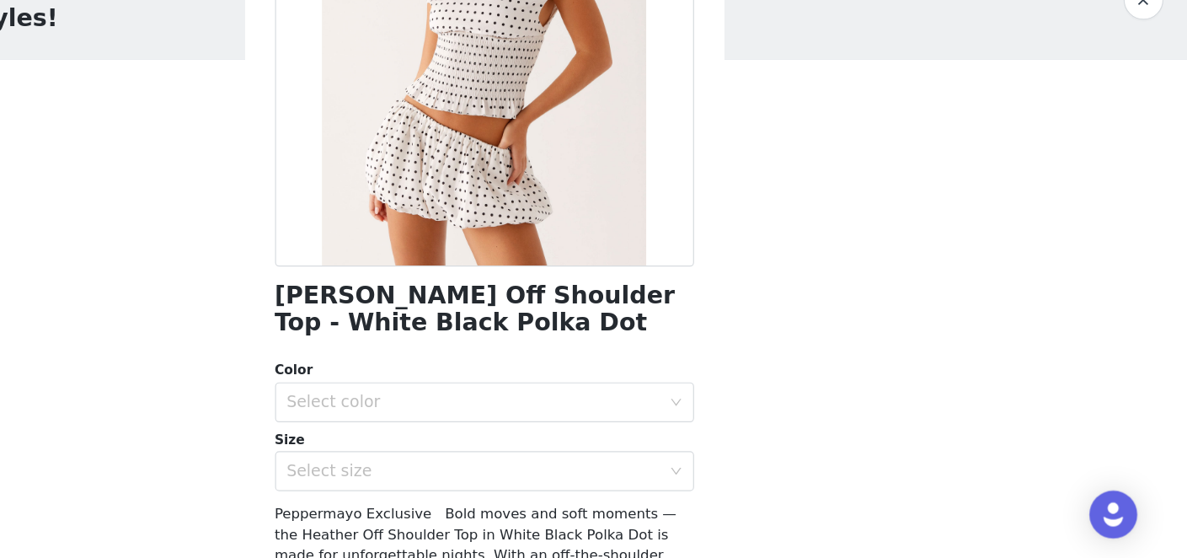
scroll to position [188, 0]
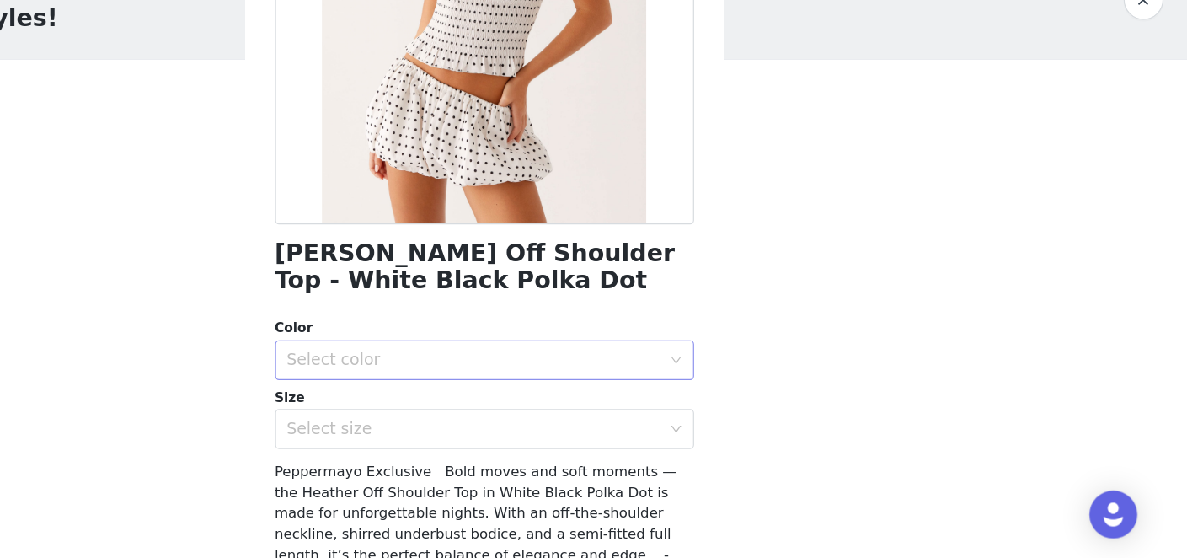
click at [632, 394] on div "Select color" at bounding box center [584, 390] width 315 height 17
click at [577, 417] on li "White Black Polka Dot" at bounding box center [594, 427] width 354 height 27
click at [544, 440] on div "Select size" at bounding box center [584, 448] width 315 height 17
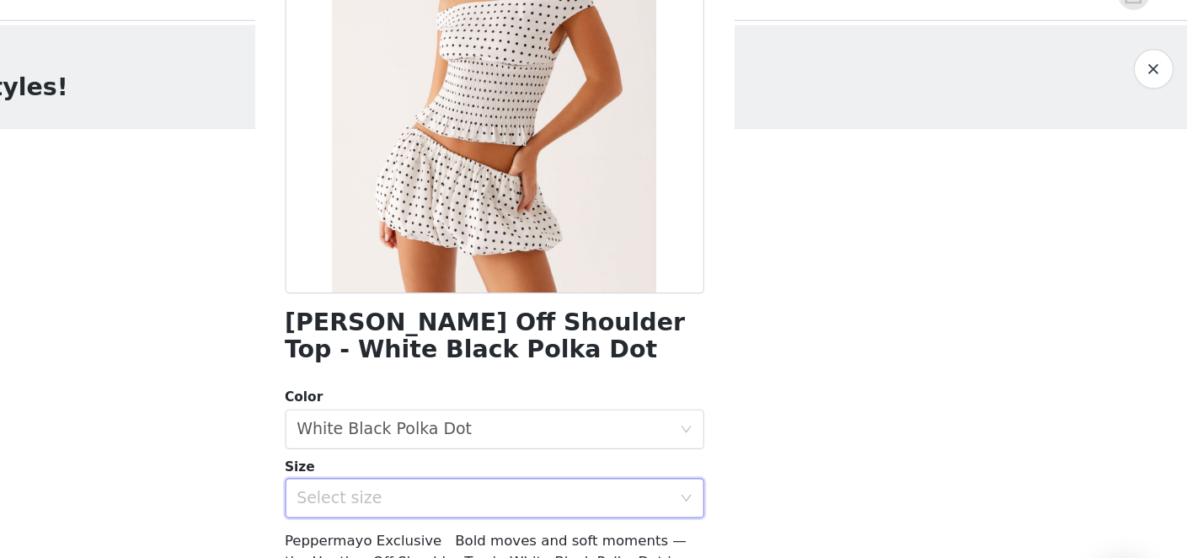
click at [515, 446] on div "Select size" at bounding box center [584, 448] width 315 height 17
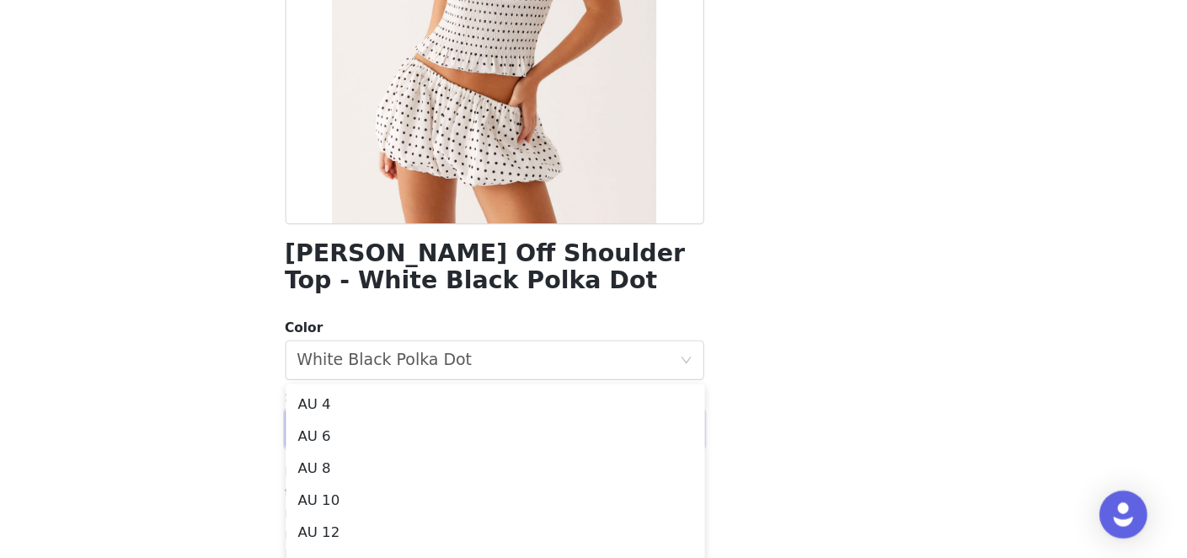
scroll to position [72, 0]
click at [506, 442] on li "AU 6" at bounding box center [594, 440] width 354 height 27
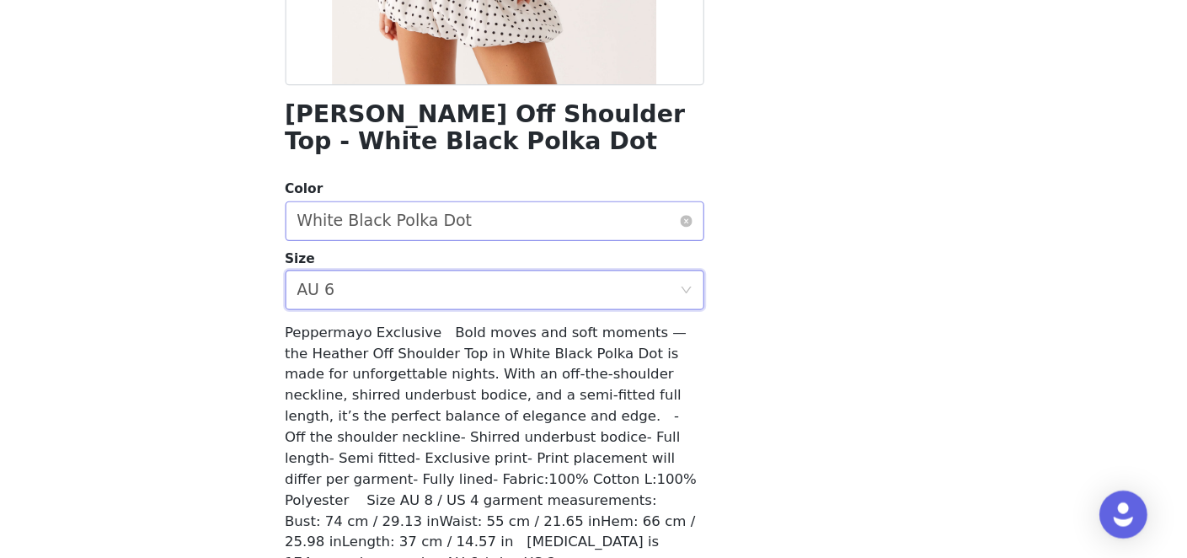
scroll to position [371, 0]
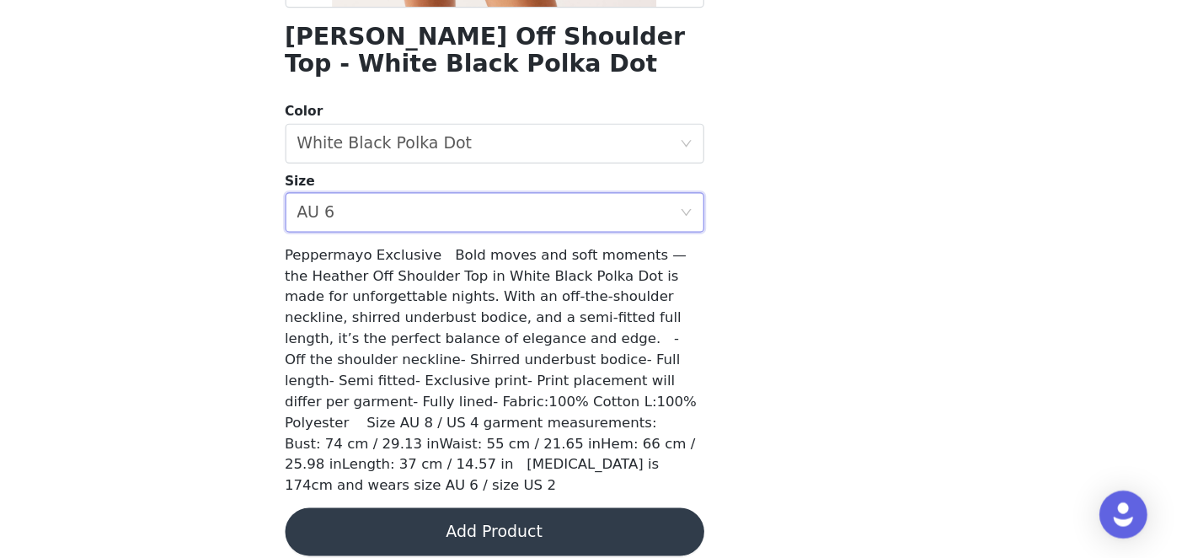
click at [578, 517] on button "Add Product" at bounding box center [594, 535] width 354 height 40
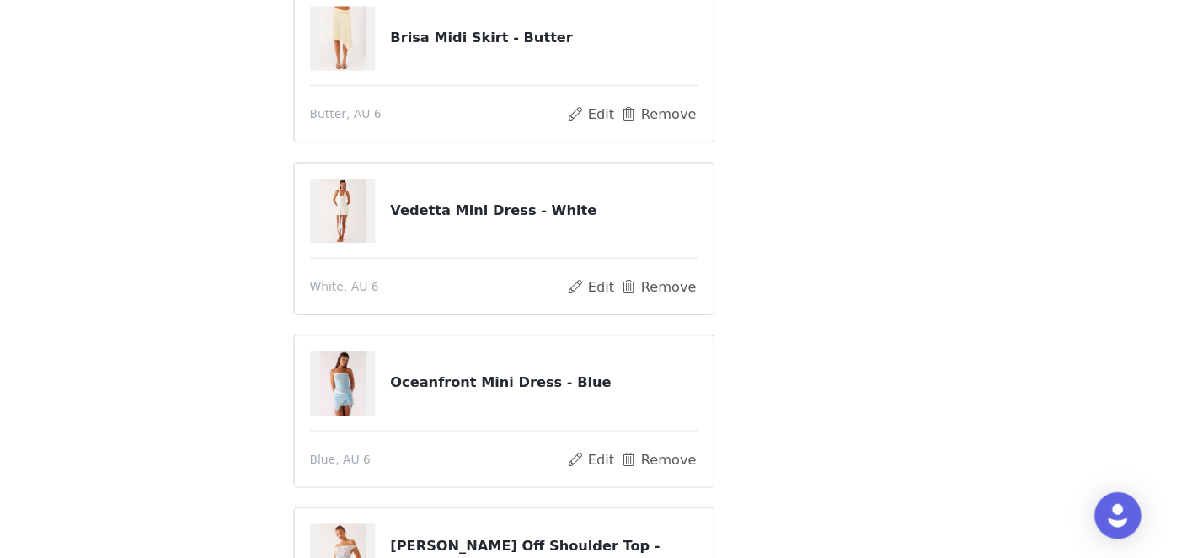
scroll to position [132, 0]
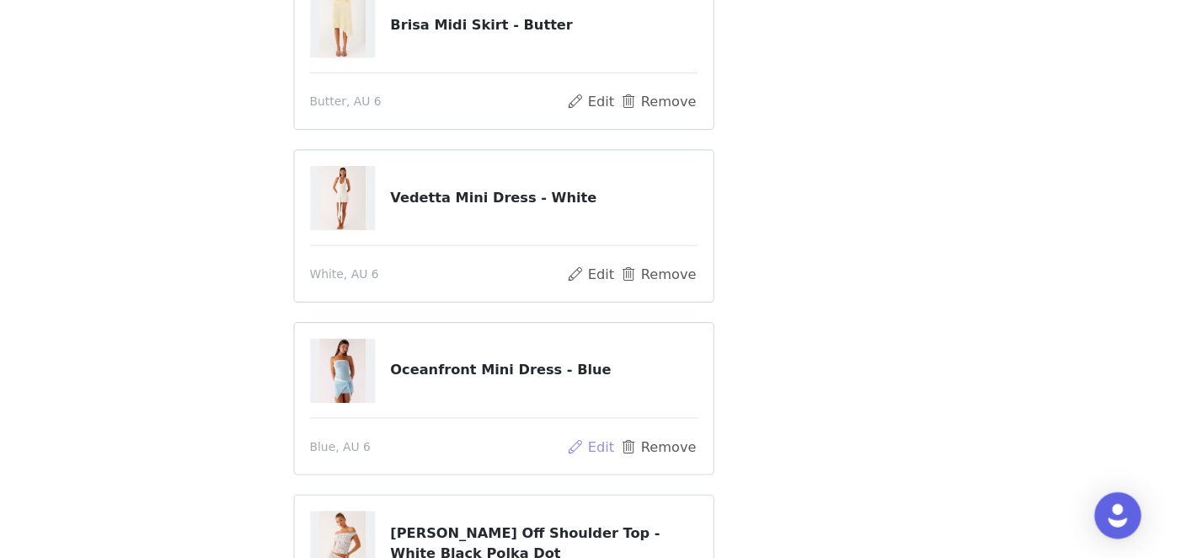
click at [678, 463] on button "Edit" at bounding box center [669, 461] width 43 height 20
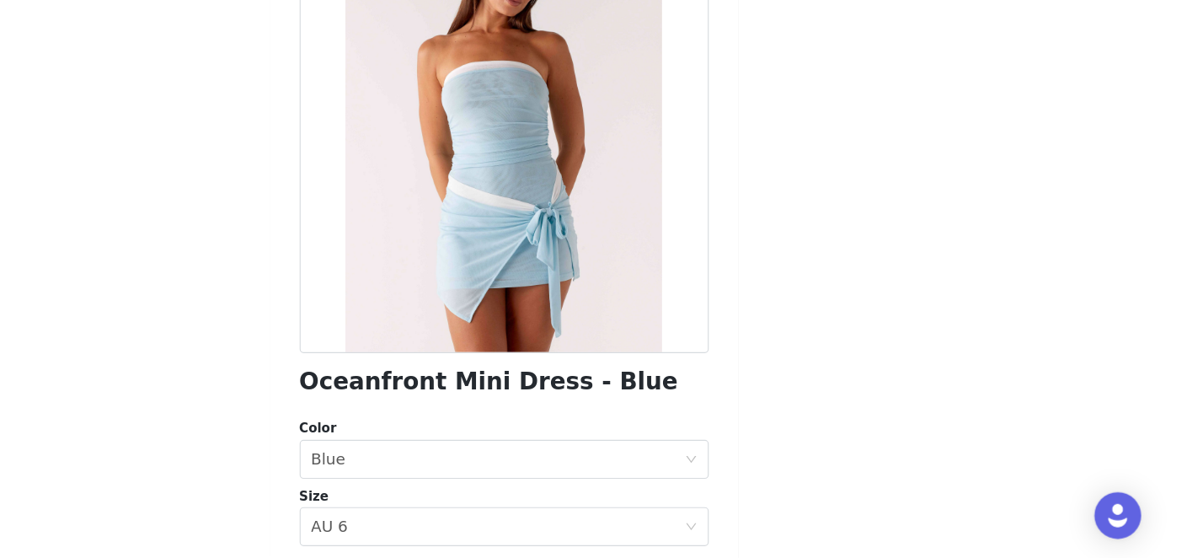
scroll to position [313, 0]
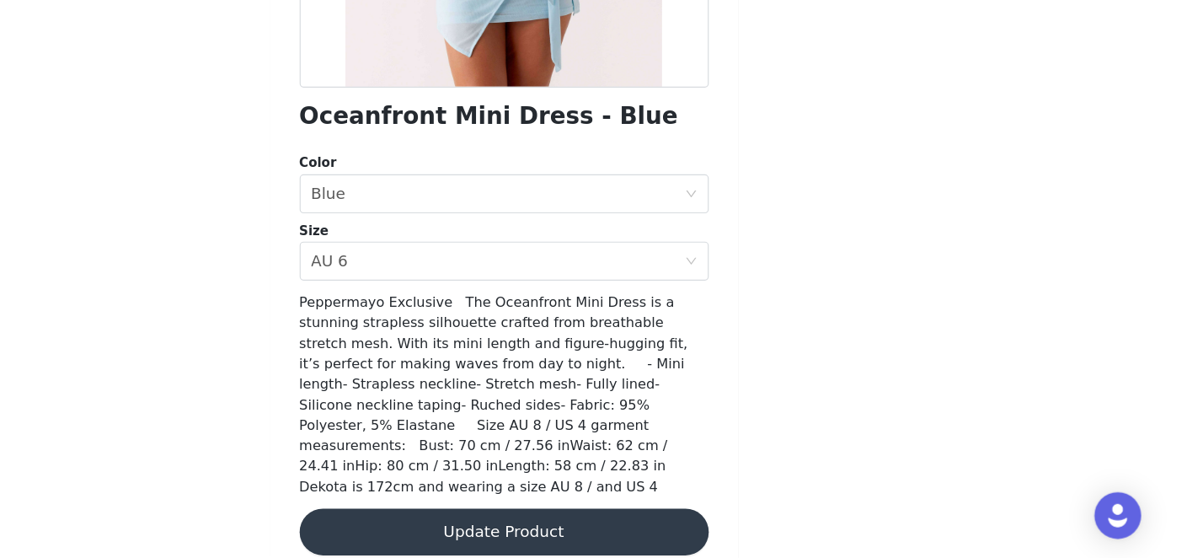
click at [660, 520] on button "Update Product" at bounding box center [594, 535] width 354 height 40
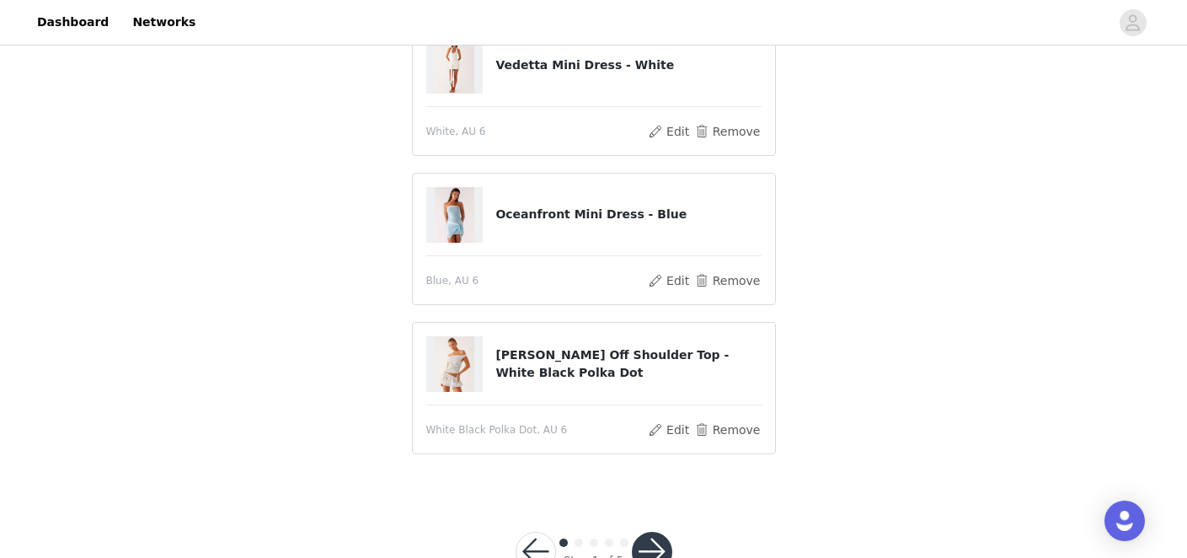
scroll to position [367, 0]
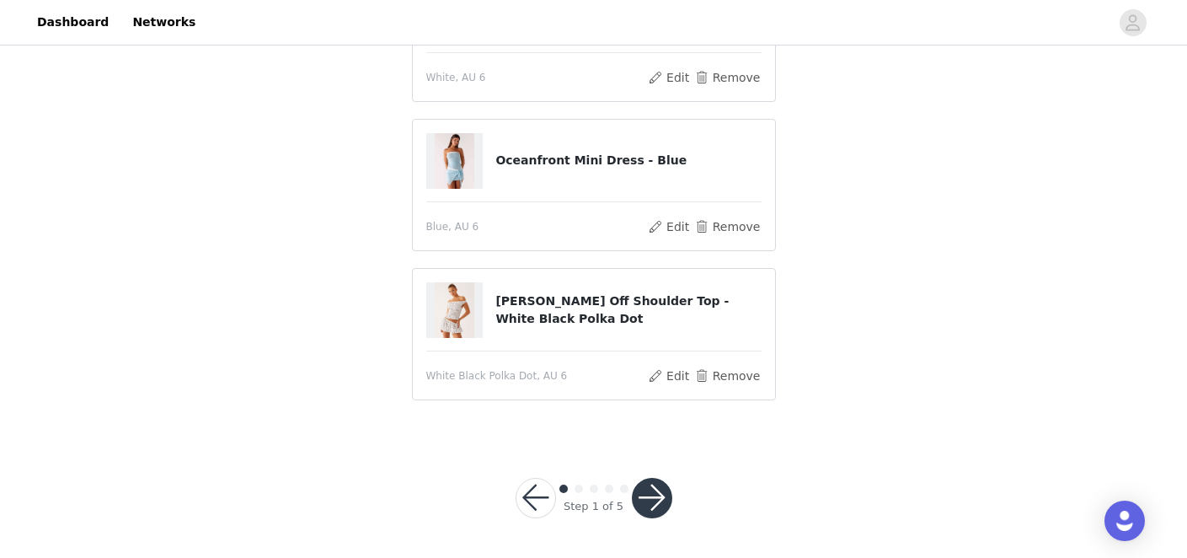
click at [650, 499] on button "button" at bounding box center [652, 498] width 40 height 40
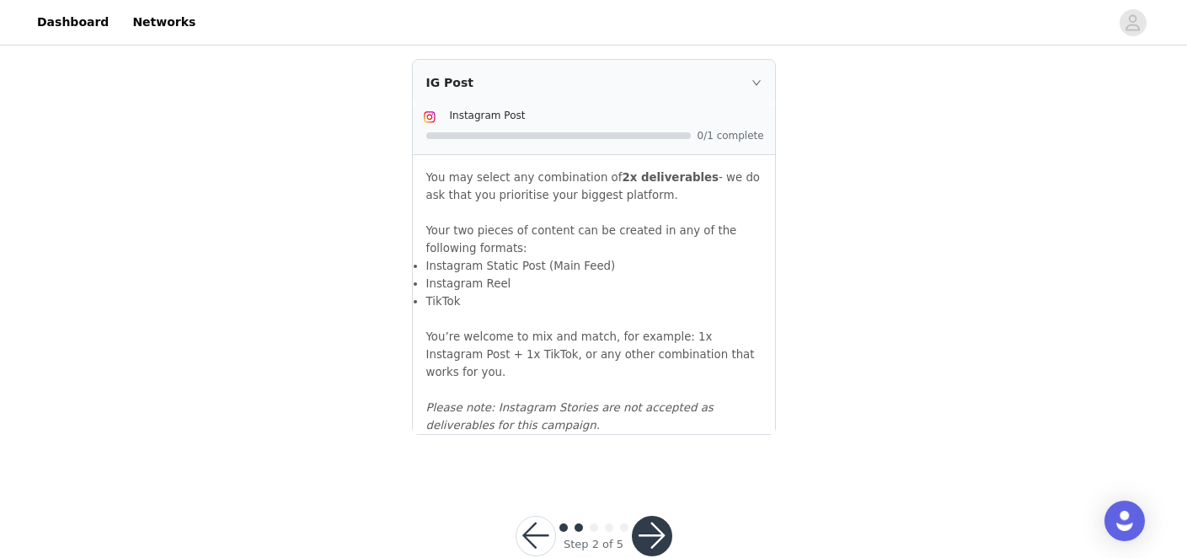
scroll to position [1933, 0]
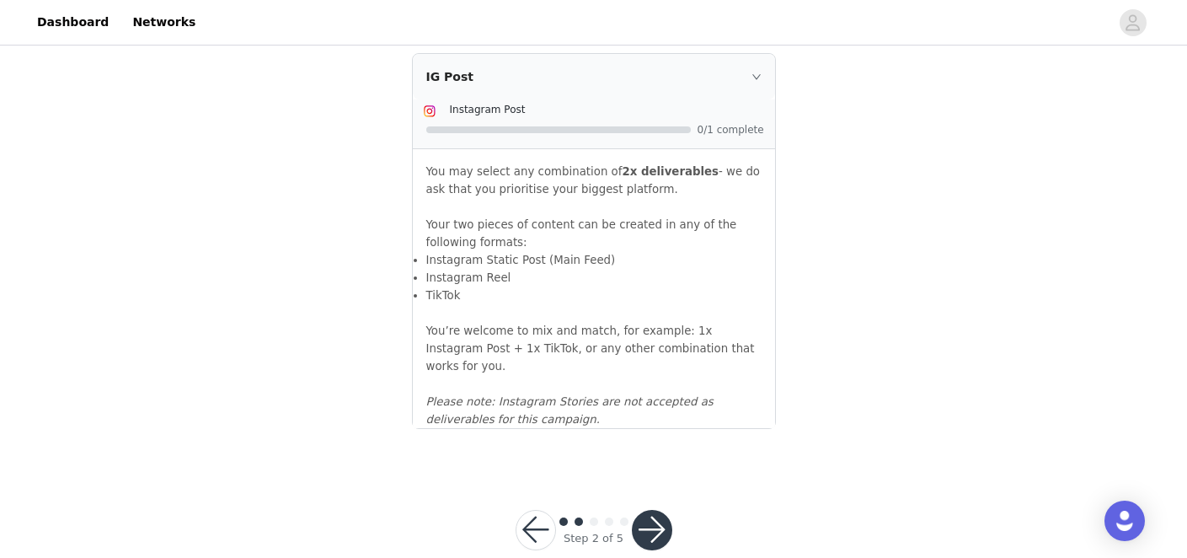
click at [657, 510] on button "button" at bounding box center [652, 530] width 40 height 40
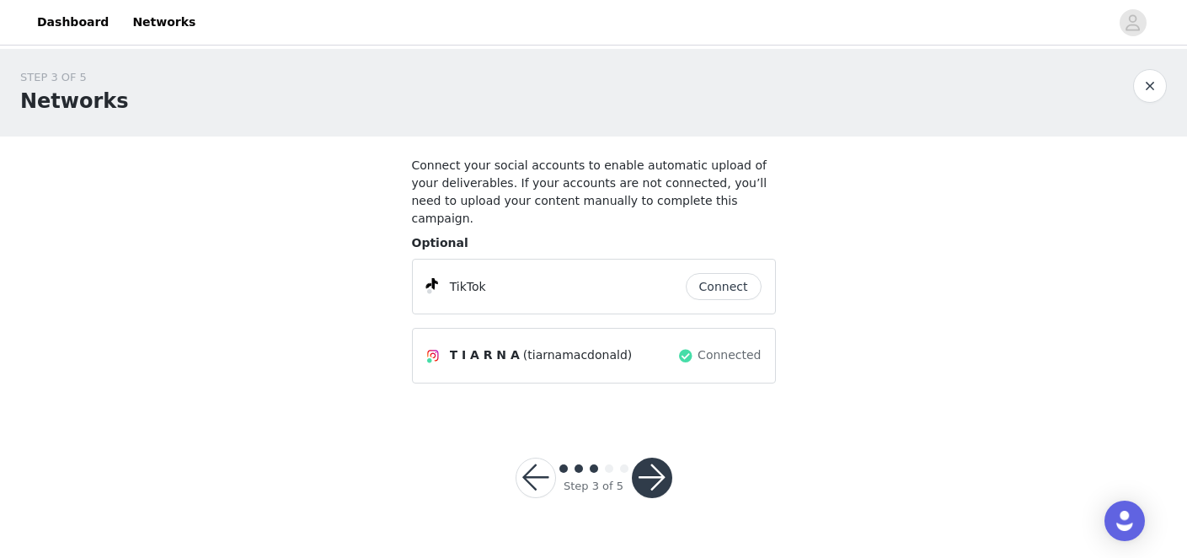
click at [654, 464] on button "button" at bounding box center [652, 478] width 40 height 40
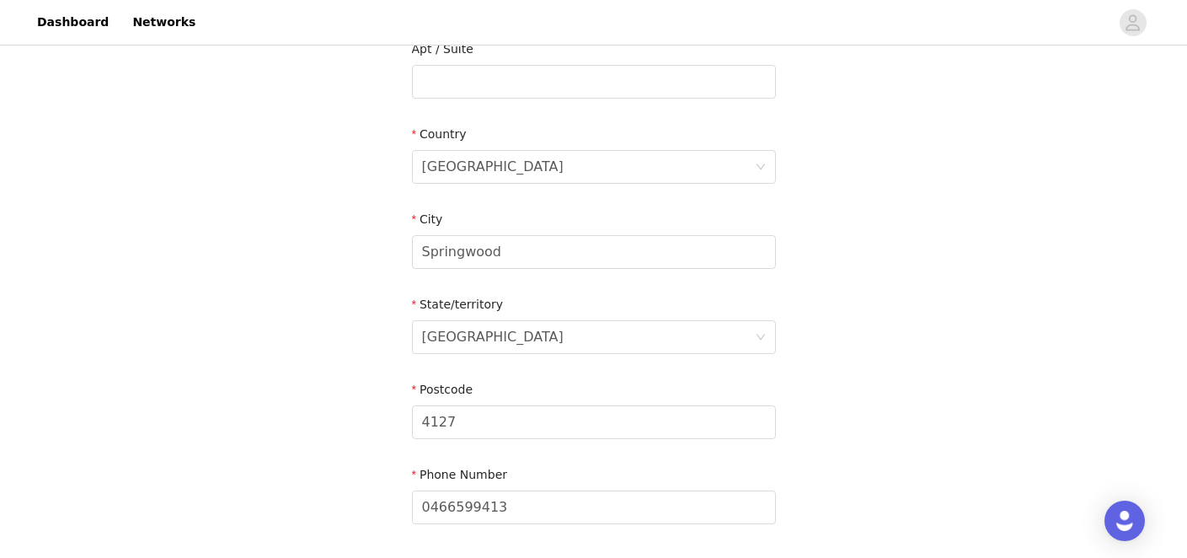
scroll to position [662, 0]
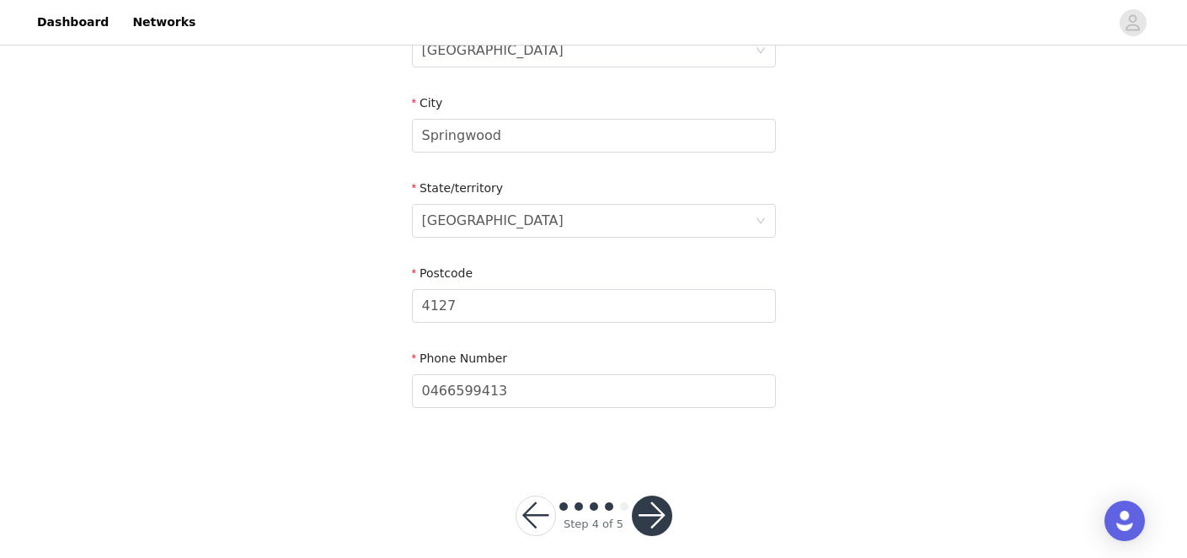
click at [657, 496] on button "button" at bounding box center [652, 516] width 40 height 40
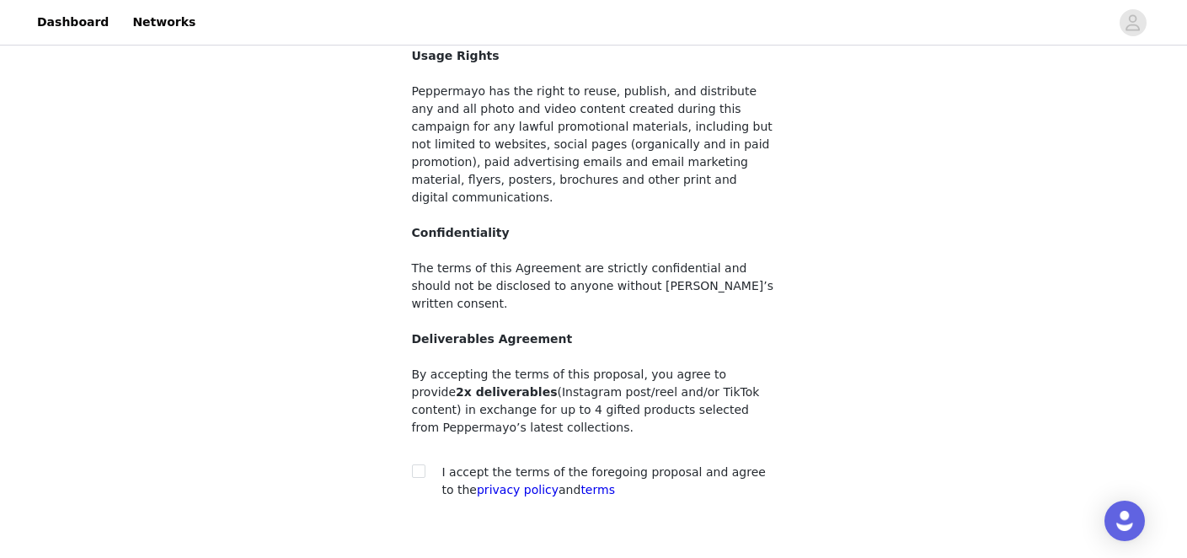
scroll to position [221, 0]
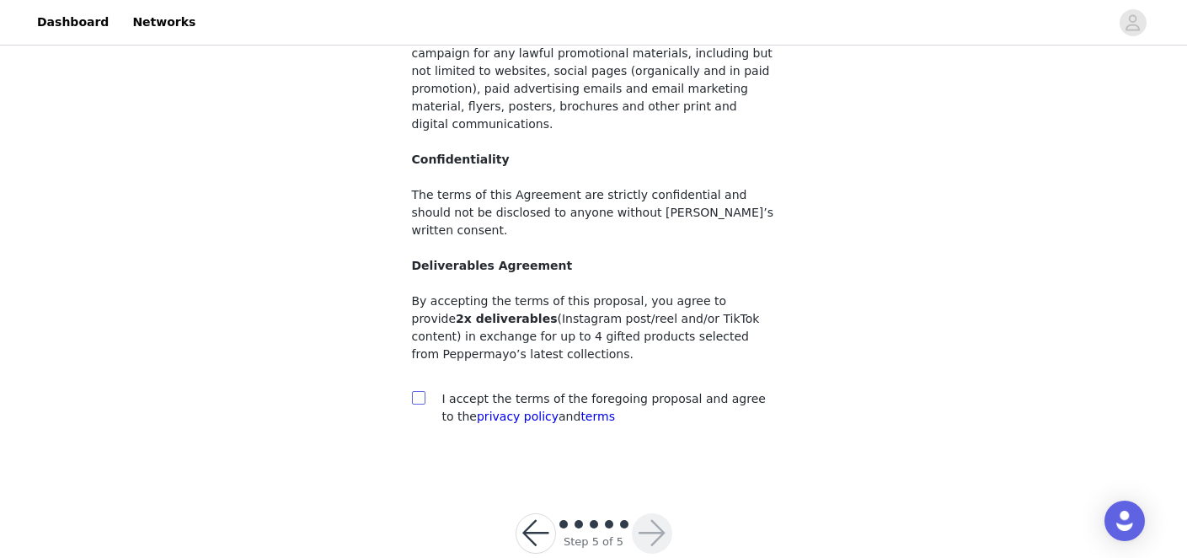
click at [418, 391] on input "checkbox" at bounding box center [418, 397] width 12 height 12
checkbox input "true"
click at [650, 513] on button "button" at bounding box center [652, 533] width 40 height 40
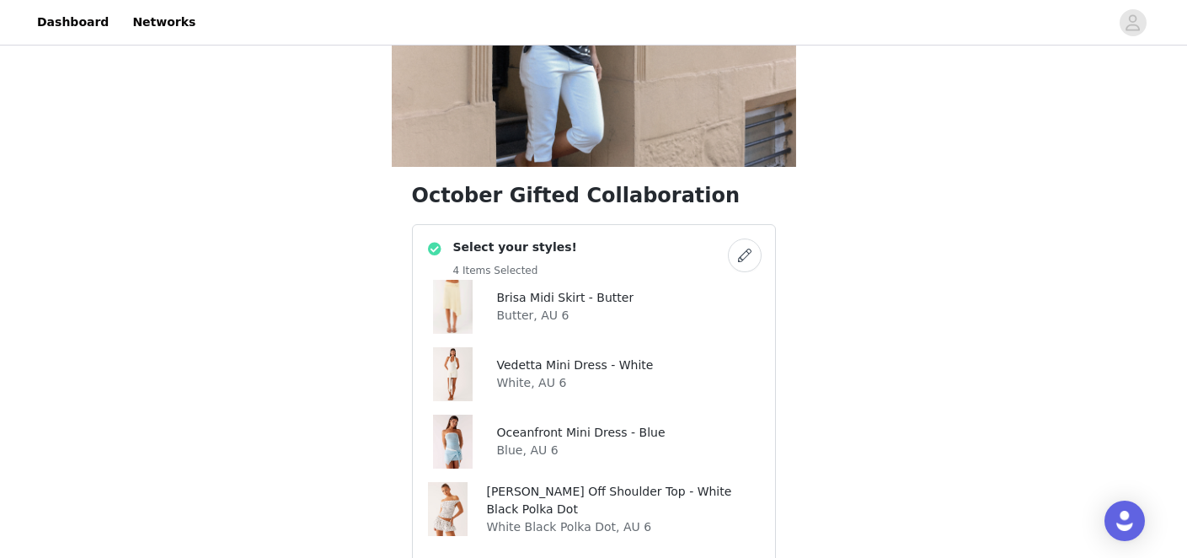
scroll to position [182, 0]
